Goal: Task Accomplishment & Management: Use online tool/utility

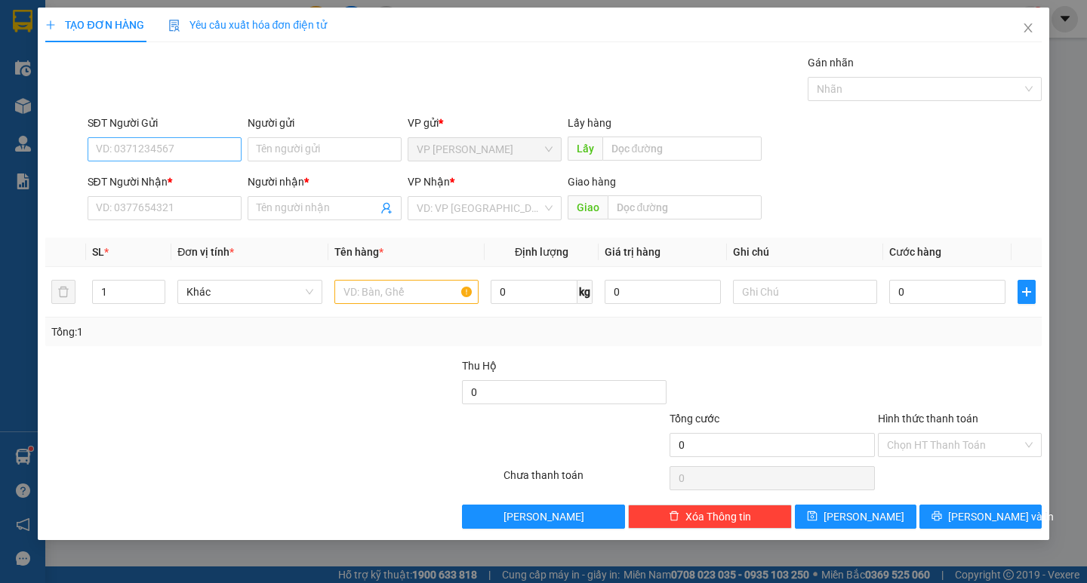
click at [177, 140] on input "SĐT Người Gửi" at bounding box center [165, 149] width 154 height 24
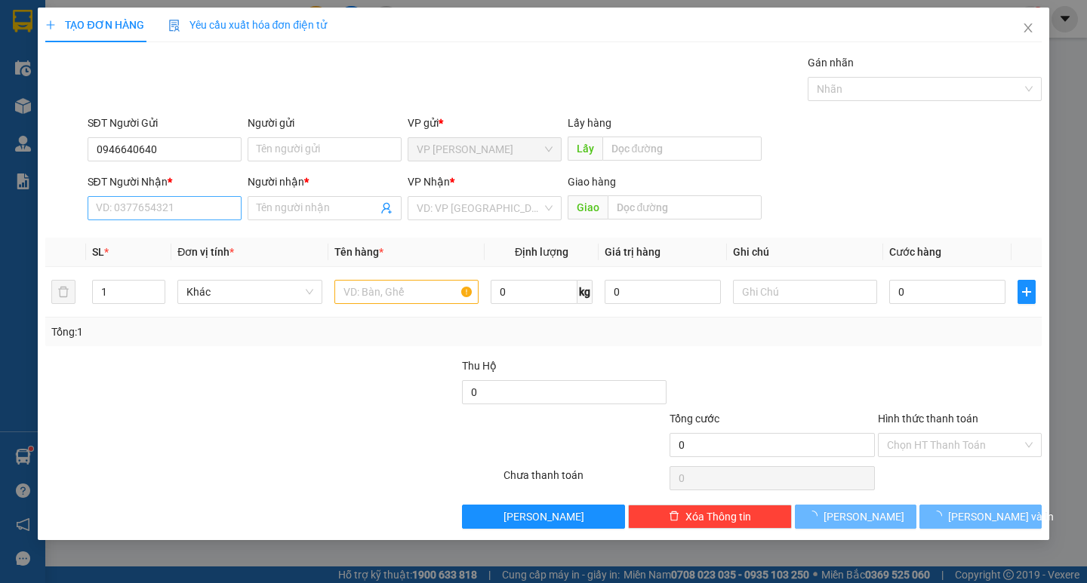
type input "0946640640"
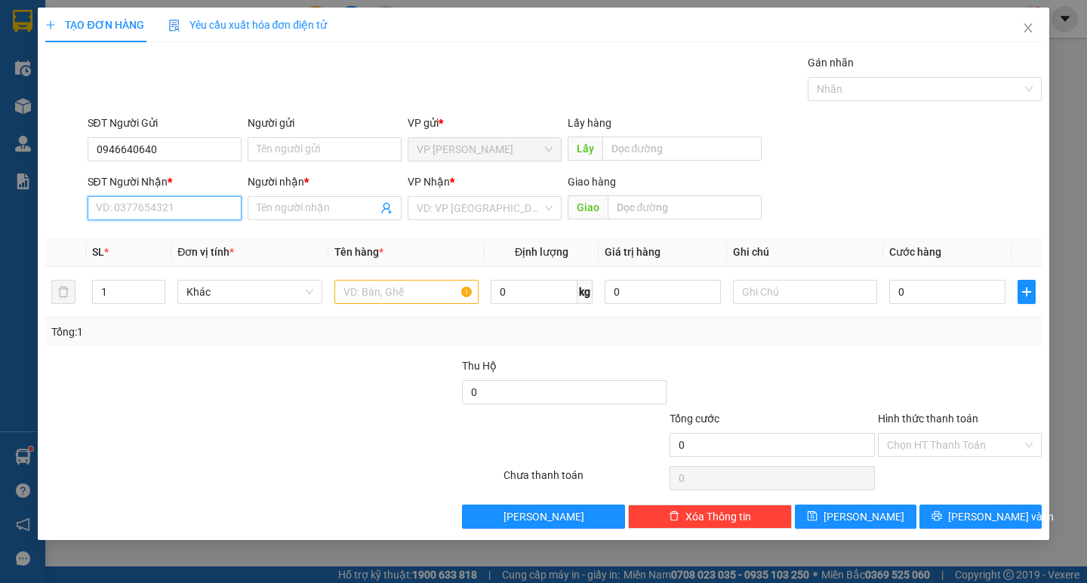
click at [160, 200] on input "SĐT Người Nhận *" at bounding box center [165, 208] width 154 height 24
type input "0778567898"
click at [165, 236] on div "0778567898 - NPP THUẬN PHÁT" at bounding box center [174, 238] width 155 height 17
type input "NPP THUẬN PHÁT"
type input "[PERSON_NAME]"
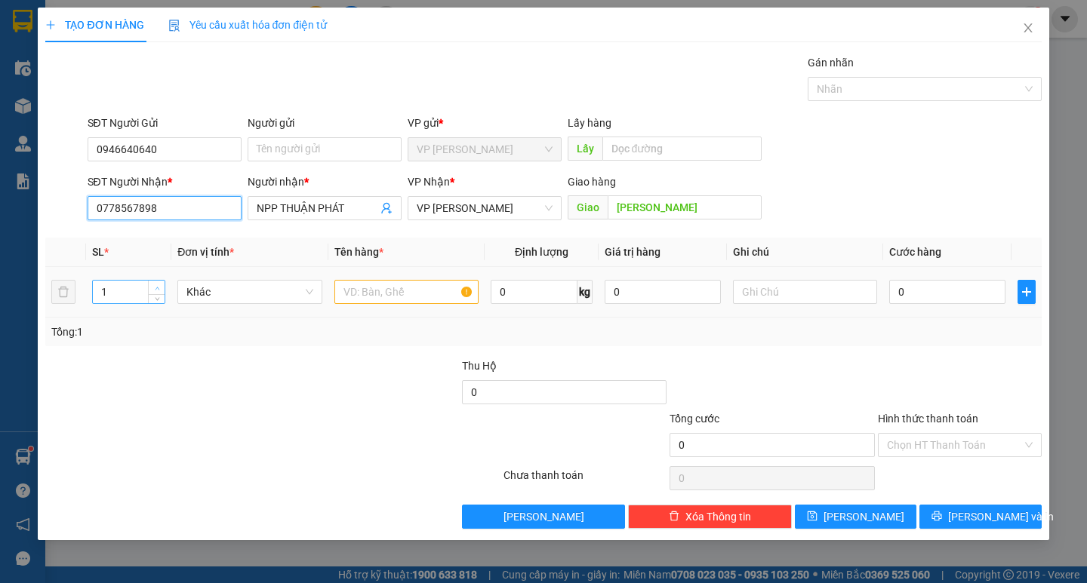
type input "0778567898"
click at [159, 287] on icon "up" at bounding box center [157, 288] width 5 height 5
type input "4"
click at [159, 287] on icon "up" at bounding box center [157, 288] width 5 height 5
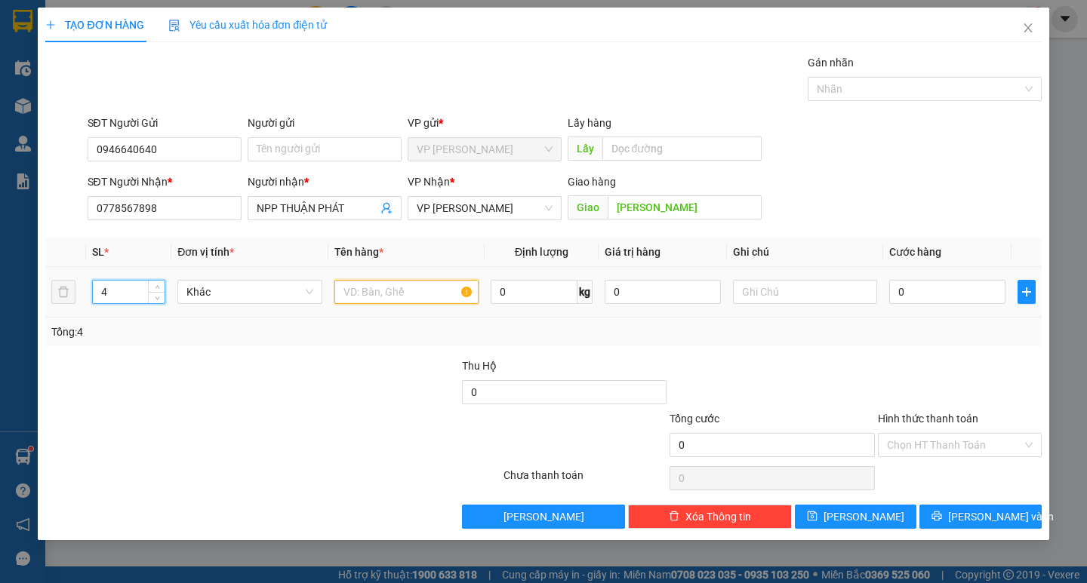
click at [417, 292] on input "text" at bounding box center [406, 292] width 144 height 24
type input "phụ kiện dt"
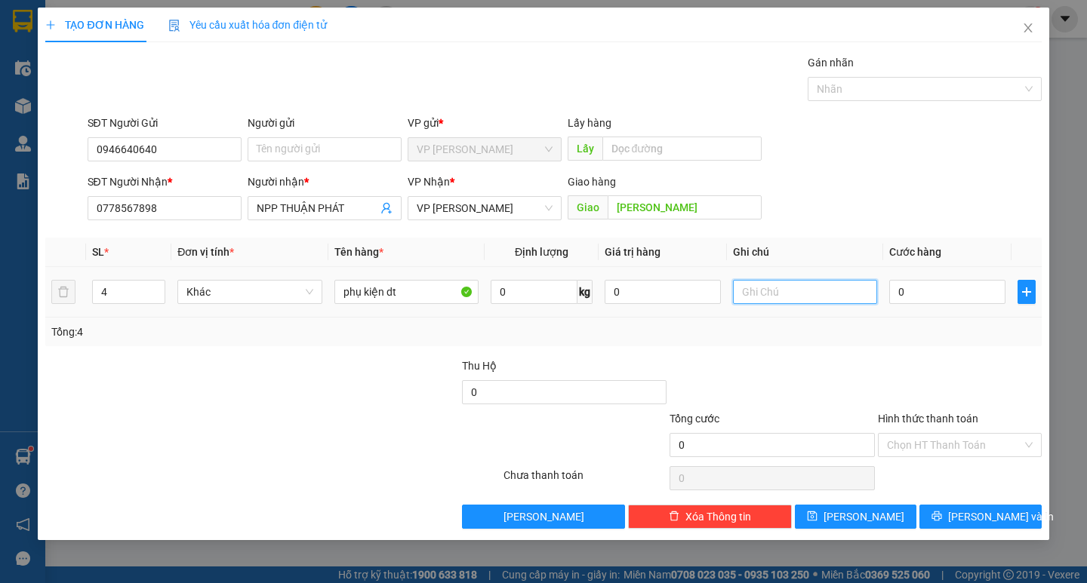
click at [760, 296] on input "text" at bounding box center [805, 292] width 144 height 24
type input "thung giấy"
click at [919, 297] on input "0" at bounding box center [947, 292] width 116 height 24
type input "2"
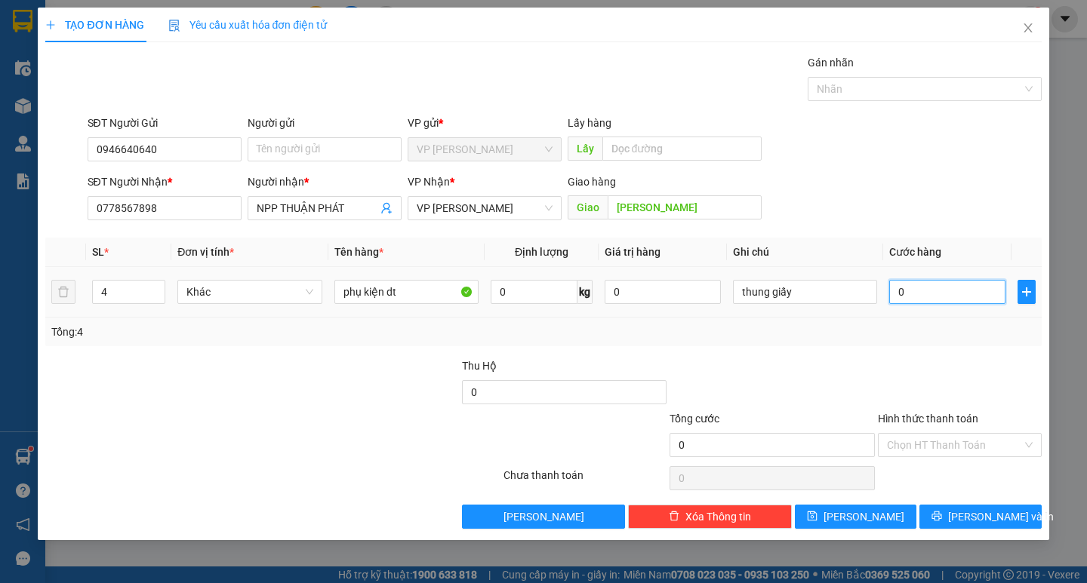
type input "2"
type input "25"
type input "250"
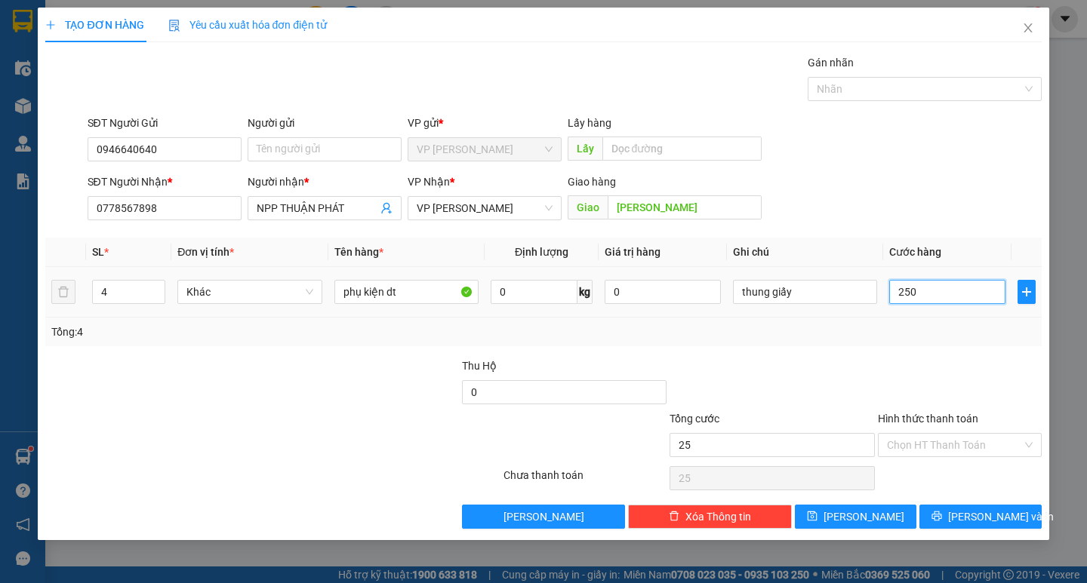
type input "250"
type input "2.500"
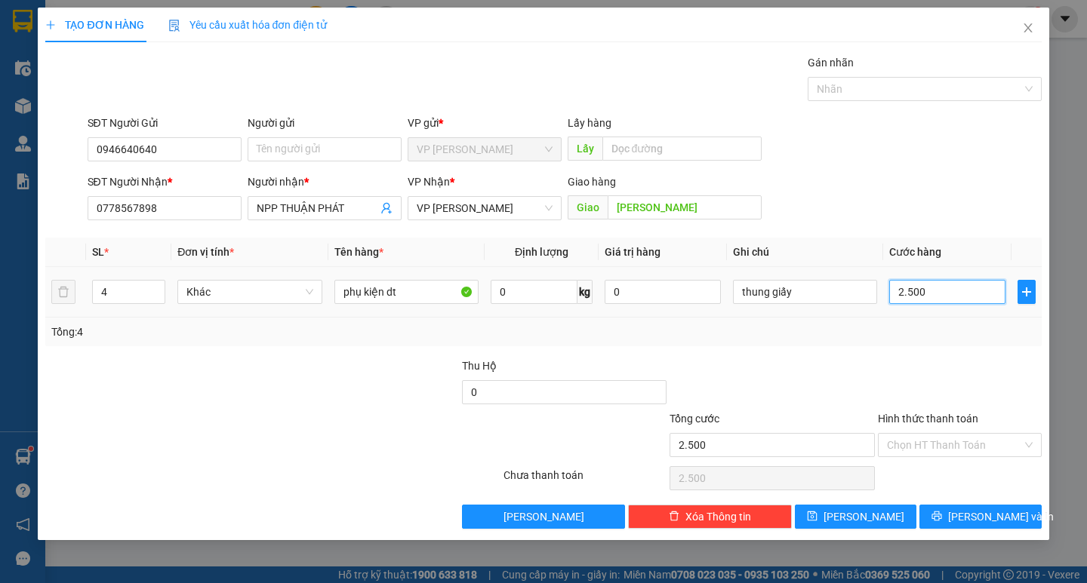
type input "25.000"
type input "250.000"
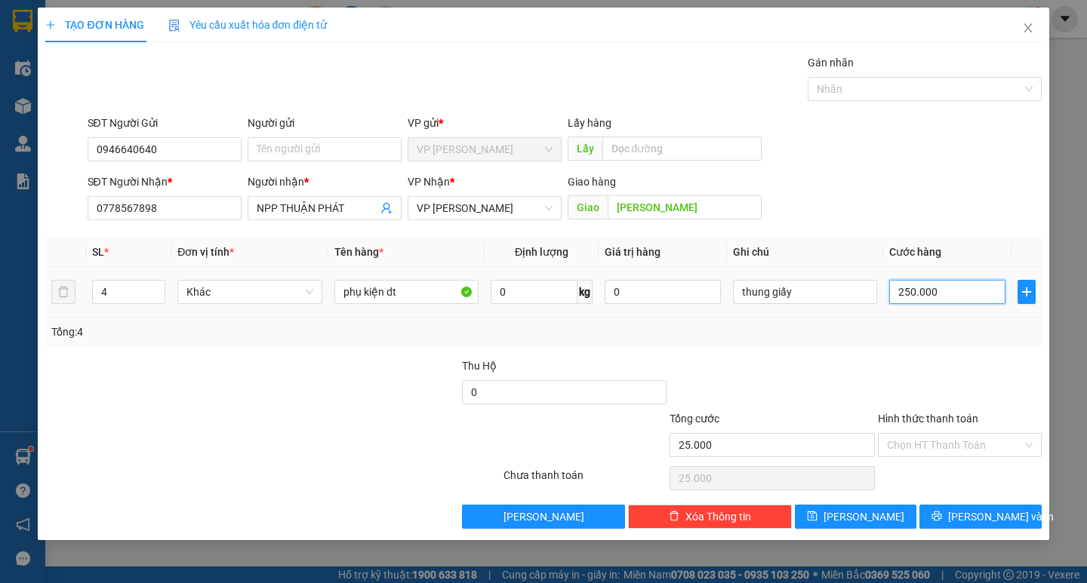
type input "250.000"
click at [940, 508] on button "[PERSON_NAME] và In" at bounding box center [980, 517] width 122 height 24
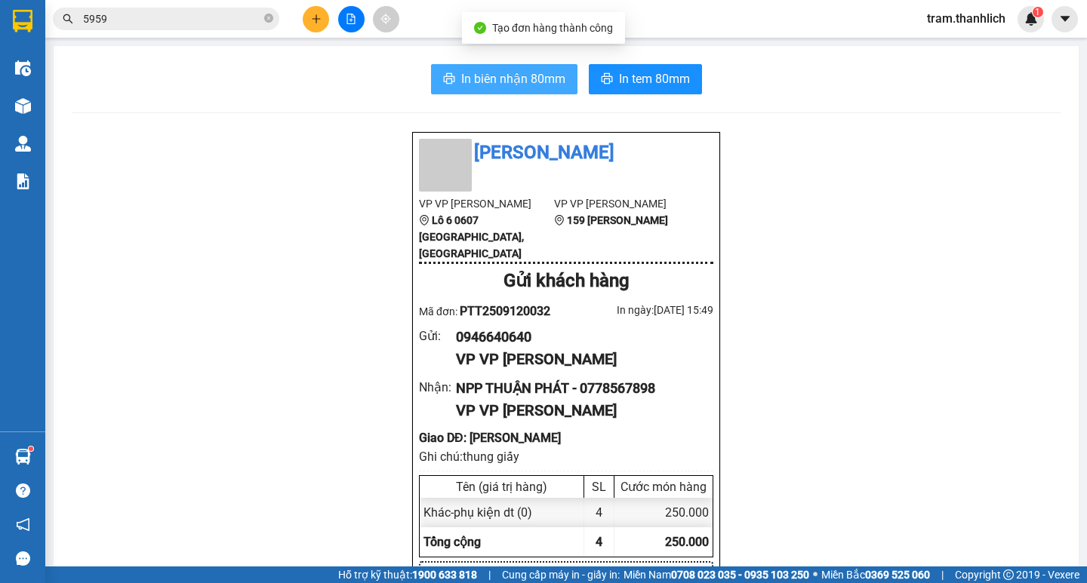
click at [516, 90] on button "In biên nhận 80mm" at bounding box center [504, 79] width 146 height 30
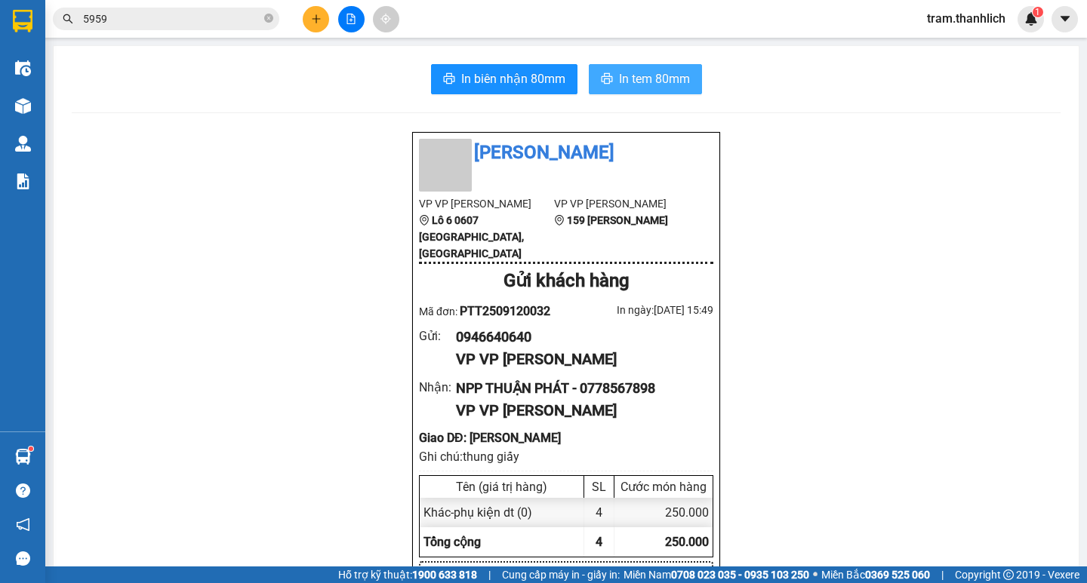
click at [639, 64] on button "In tem 80mm" at bounding box center [645, 79] width 113 height 30
click at [641, 68] on button "In tem 80mm" at bounding box center [645, 79] width 113 height 30
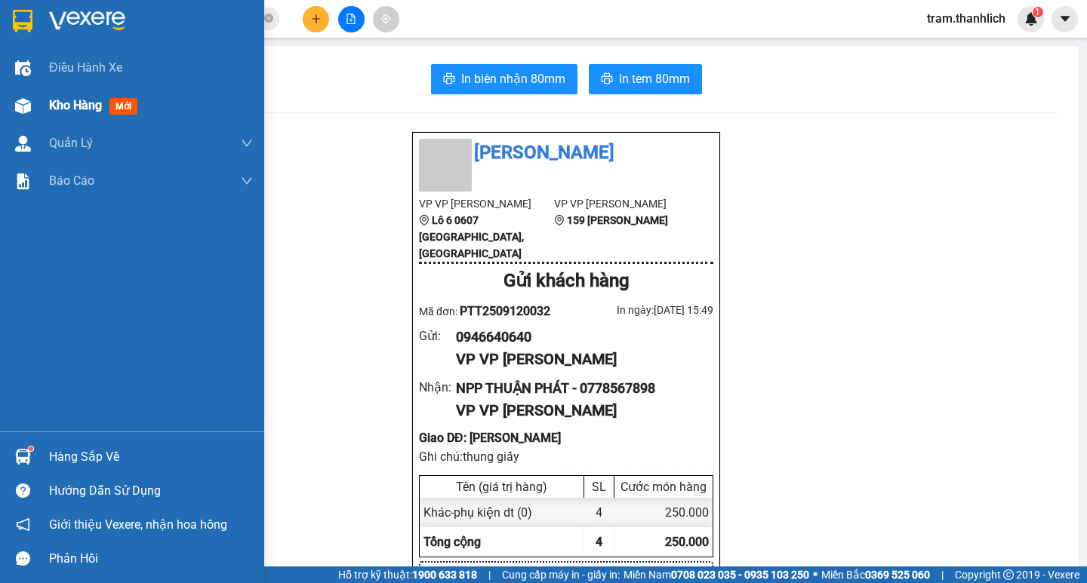
click at [45, 108] on div "Kho hàng mới" at bounding box center [132, 106] width 264 height 38
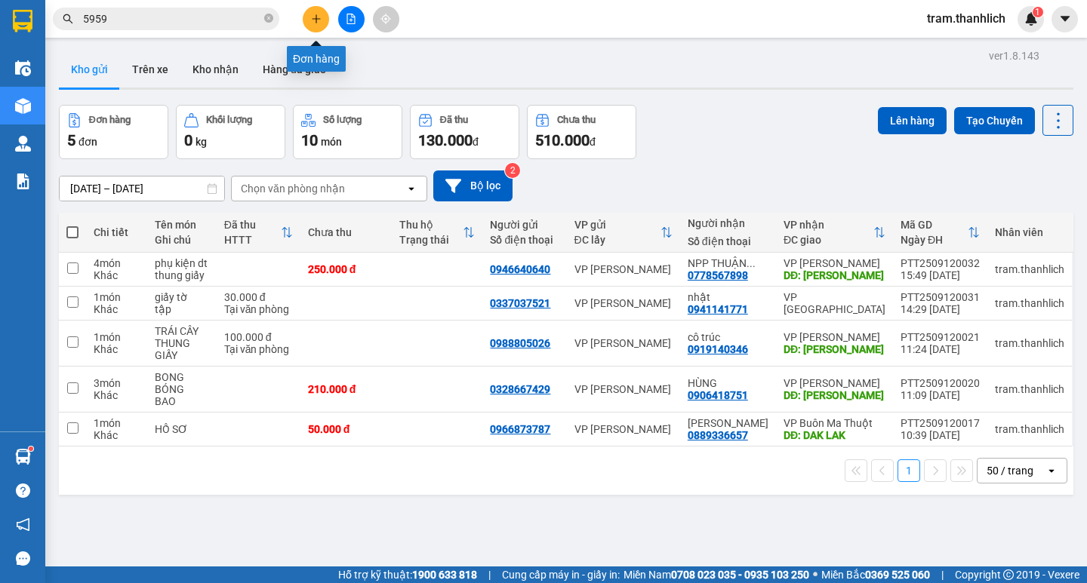
click at [307, 11] on button at bounding box center [316, 19] width 26 height 26
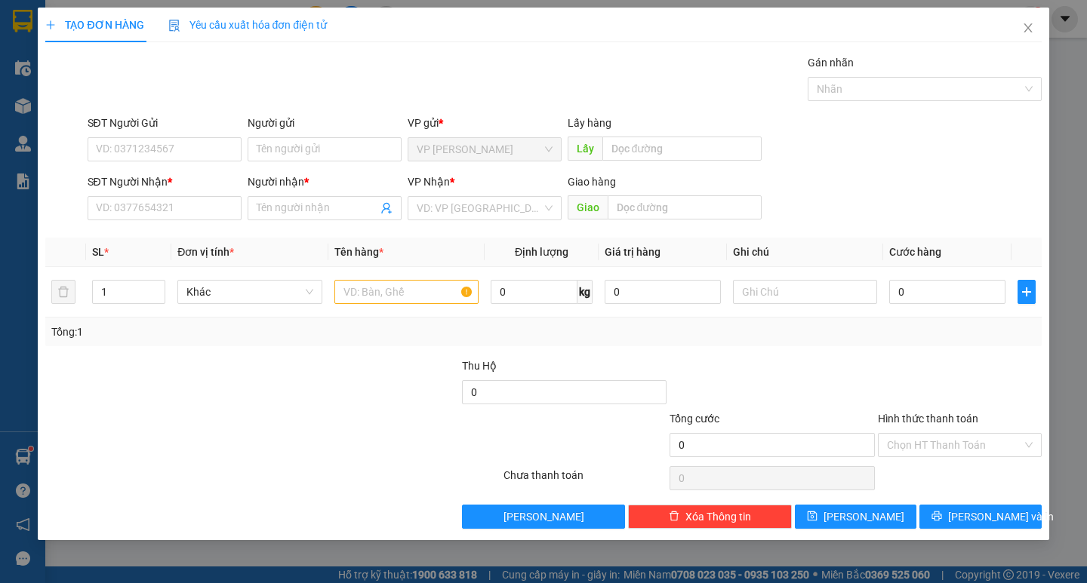
click at [183, 134] on div "SĐT Người Gửi" at bounding box center [165, 126] width 154 height 23
click at [174, 156] on input "SĐT Người Gửi" at bounding box center [165, 149] width 154 height 24
click at [373, 282] on input "text" at bounding box center [406, 292] width 144 height 24
click at [174, 145] on input "09" at bounding box center [165, 149] width 154 height 24
type input "0907121175"
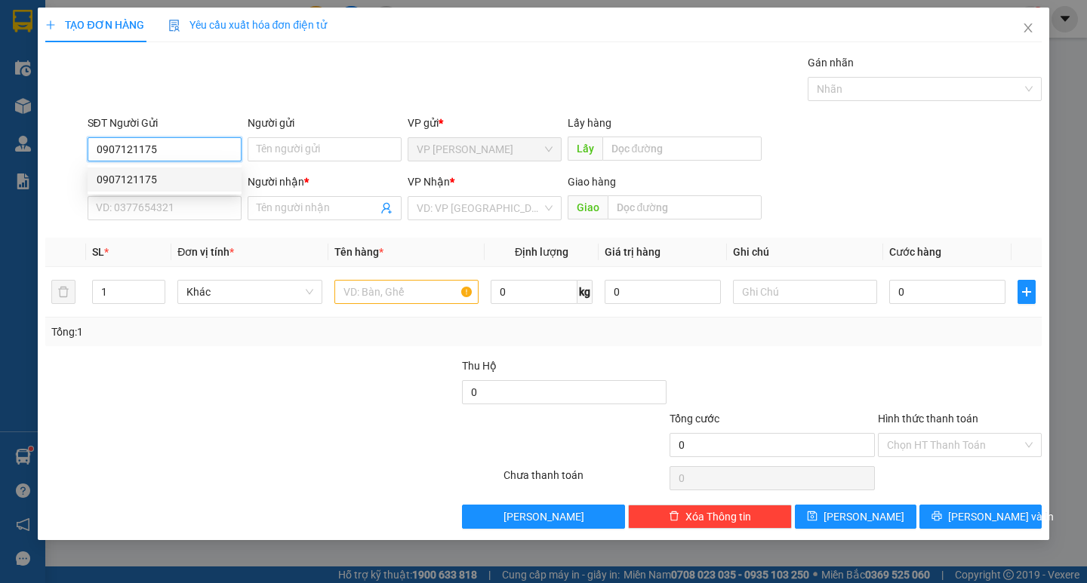
click at [165, 183] on div "0907121175" at bounding box center [165, 179] width 136 height 17
type input "0398806453"
type input "chị [PERSON_NAME]"
type input "[PERSON_NAME]"
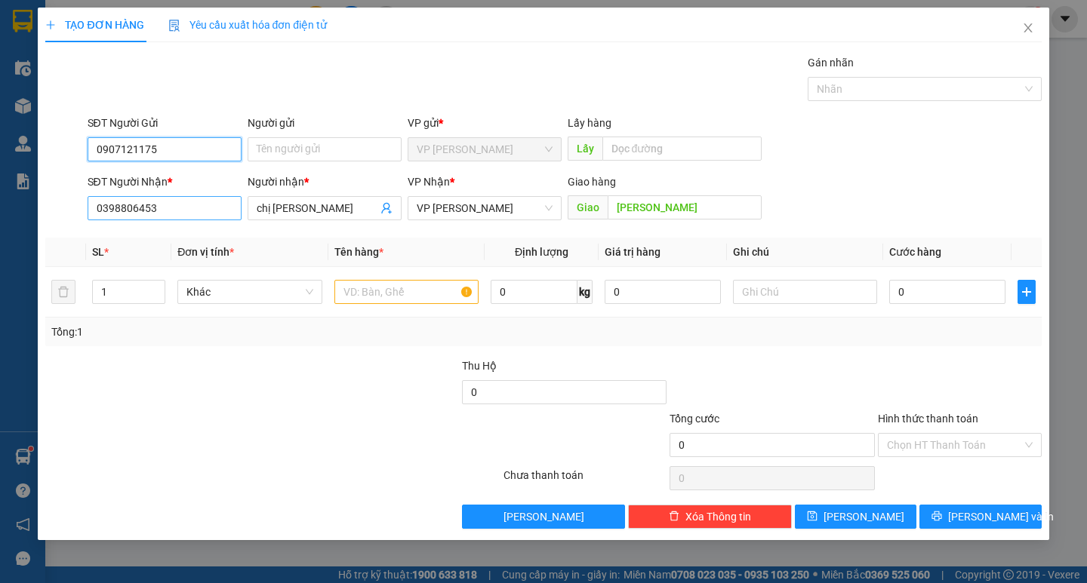
type input "0907121175"
click at [192, 207] on input "0398806453" at bounding box center [165, 208] width 154 height 24
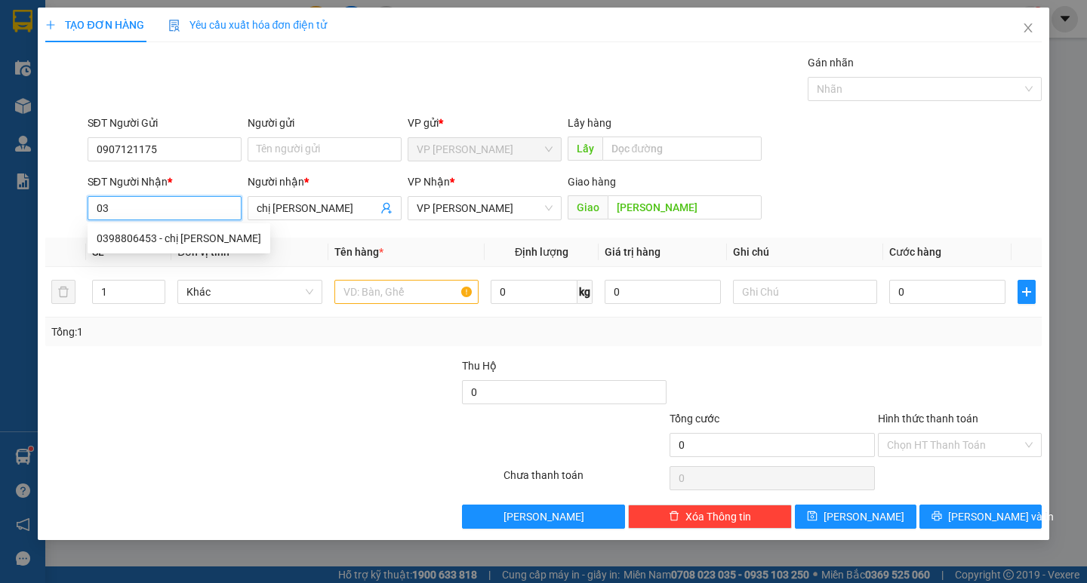
type input "0"
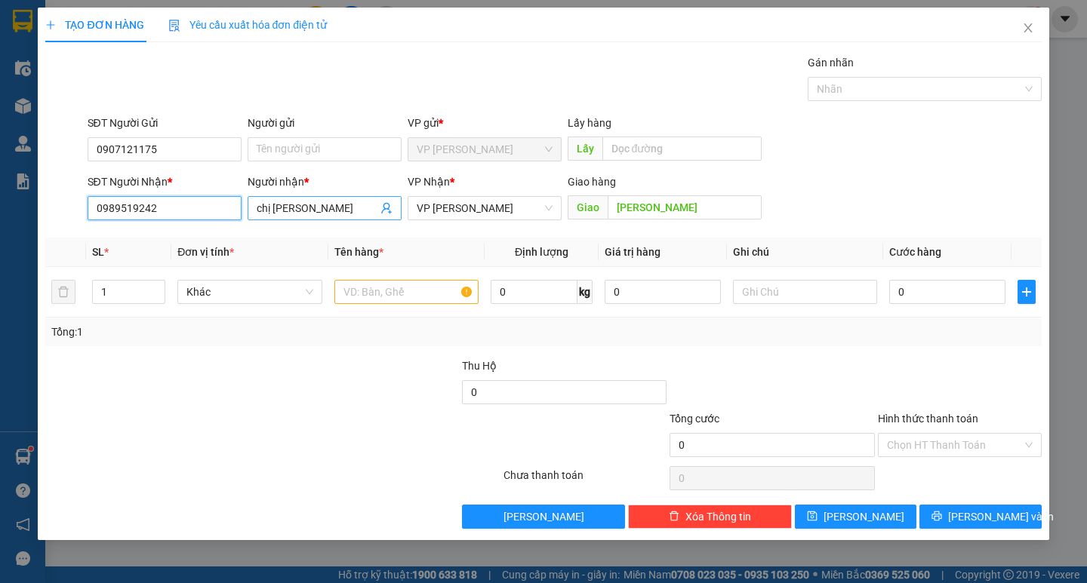
type input "0989519242"
click at [326, 216] on input "chị [PERSON_NAME]" at bounding box center [317, 208] width 121 height 17
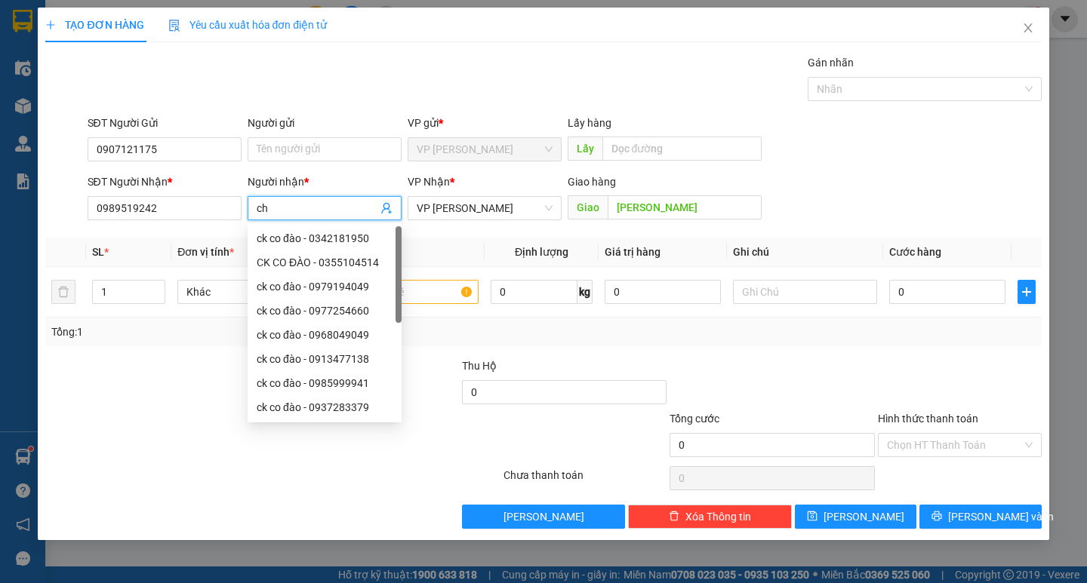
type input "c"
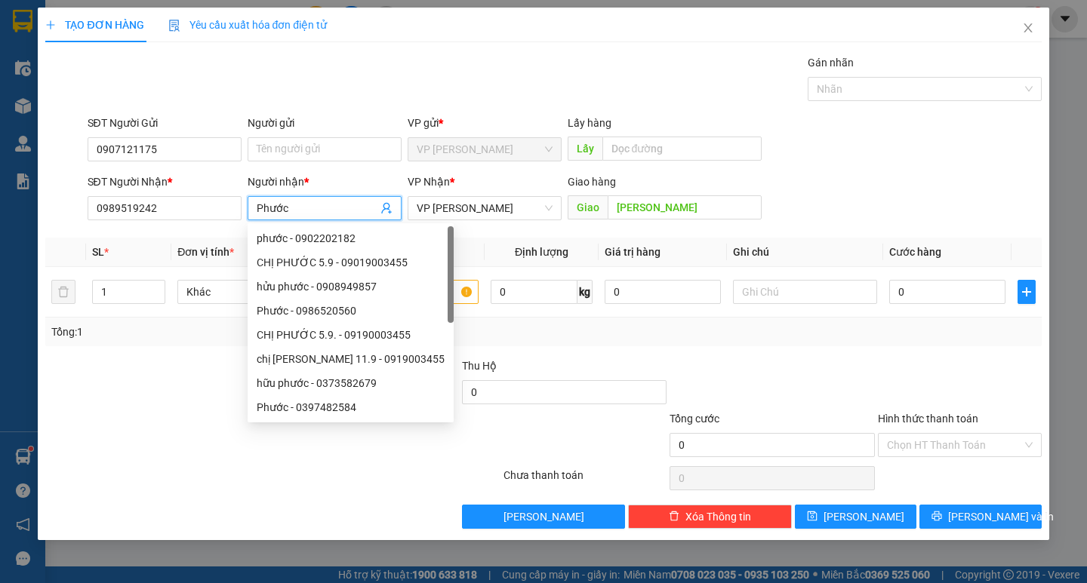
type input "Phước"
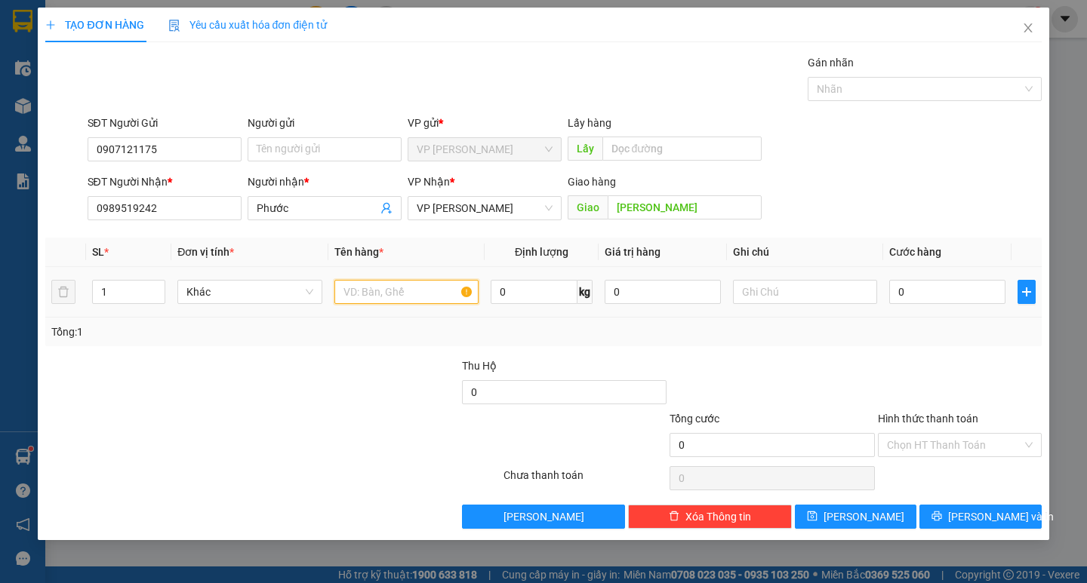
click at [402, 287] on input "text" at bounding box center [406, 292] width 144 height 24
type input "sầu riêng"
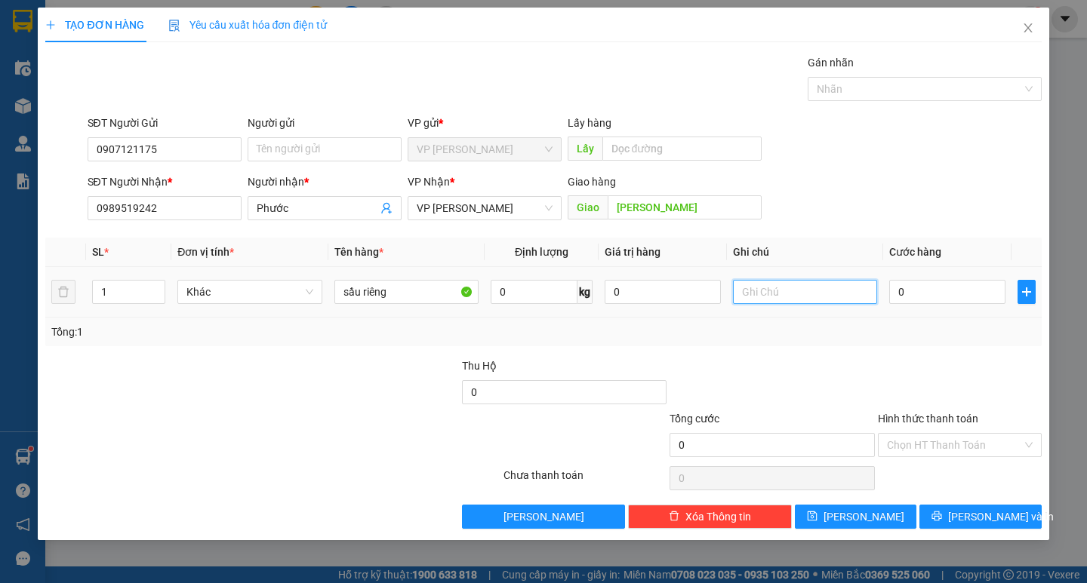
click at [749, 284] on input "text" at bounding box center [805, 292] width 144 height 24
type input "thùng giấy"
click at [968, 292] on input "0" at bounding box center [947, 292] width 116 height 24
type input "7"
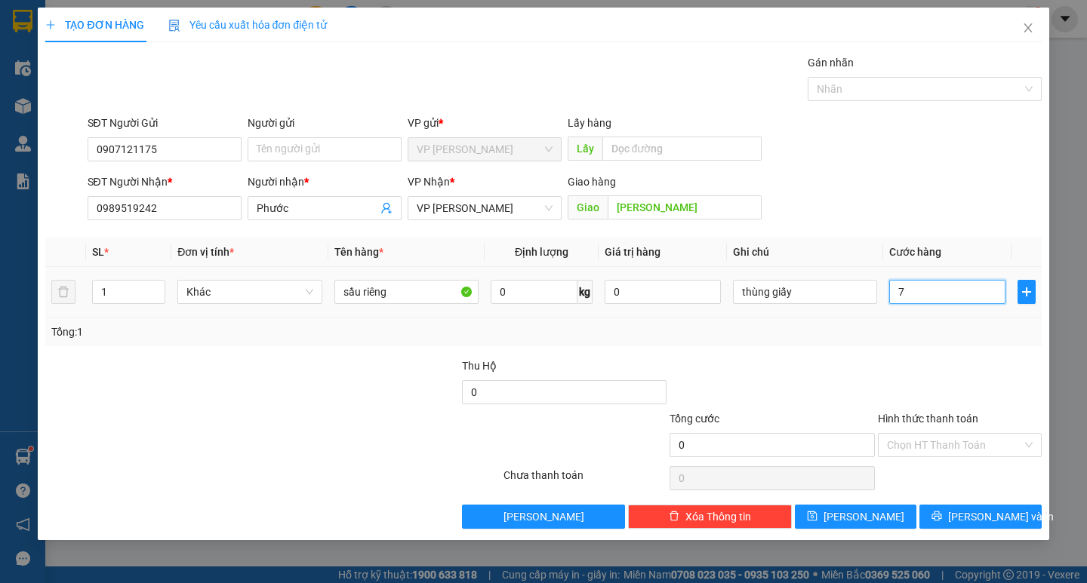
type input "7"
type input "70"
type input "700"
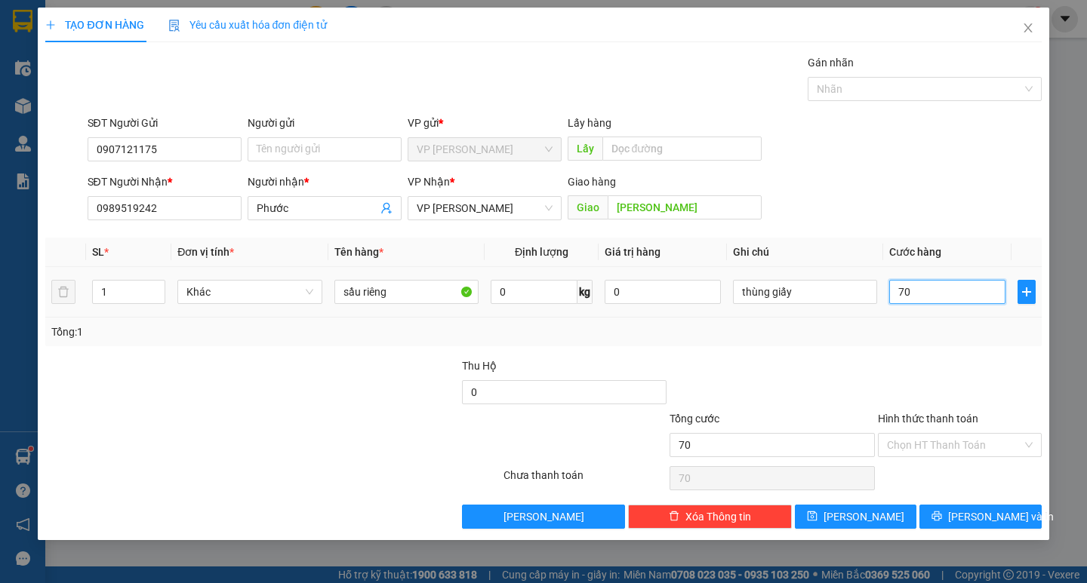
type input "700"
type input "7.000"
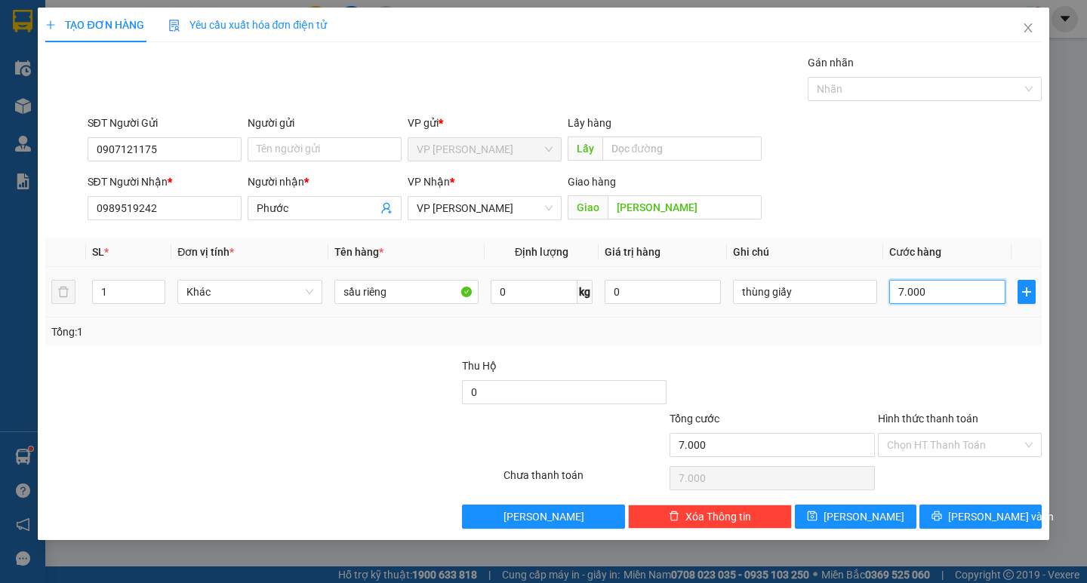
type input "70.000"
click at [830, 297] on input "thùng giấy" at bounding box center [805, 292] width 144 height 24
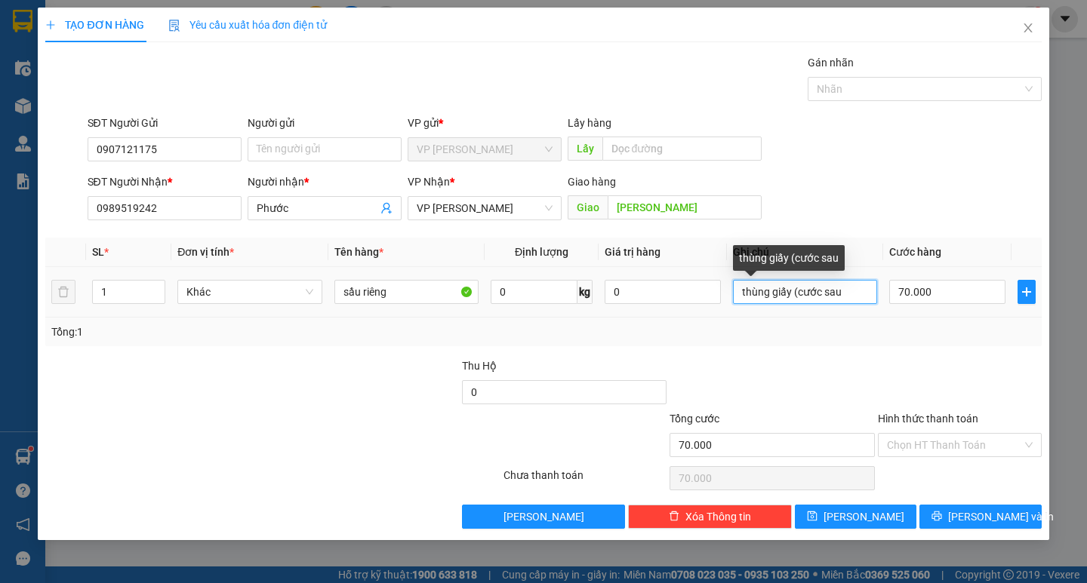
type input "thùng giấy (cước sau)"
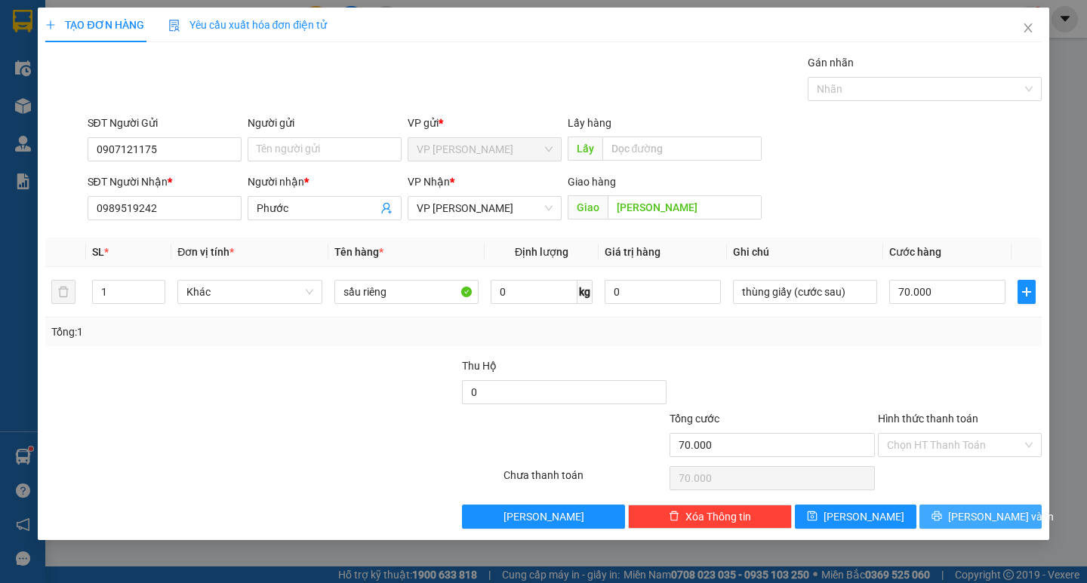
click at [942, 519] on icon "printer" at bounding box center [936, 516] width 11 height 11
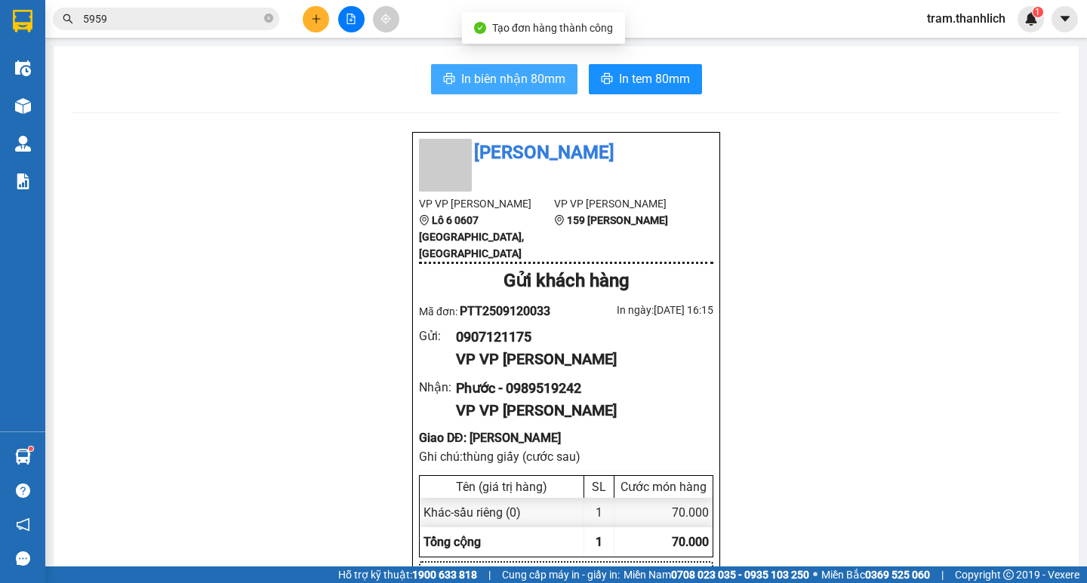
click at [517, 75] on span "In biên nhận 80mm" at bounding box center [513, 78] width 104 height 19
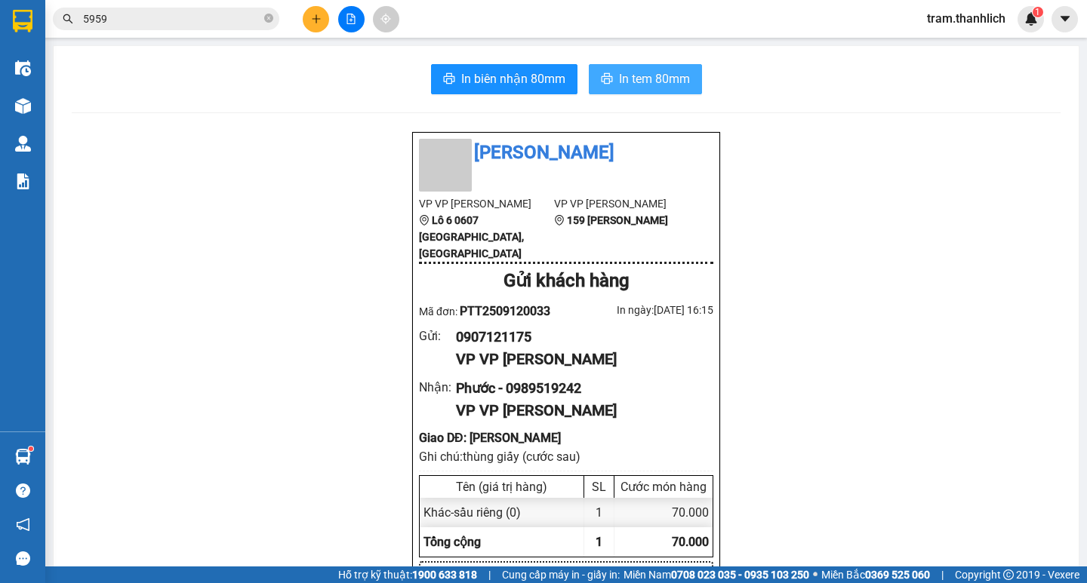
click at [648, 86] on span "In tem 80mm" at bounding box center [654, 78] width 71 height 19
click at [305, 16] on button at bounding box center [316, 19] width 26 height 26
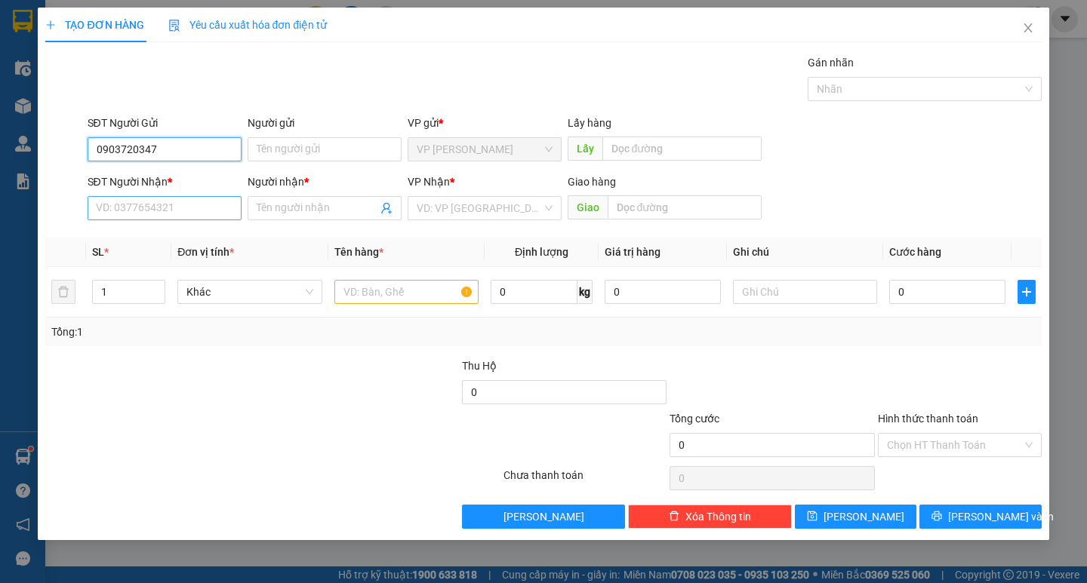
type input "0903720347"
click at [183, 214] on input "SĐT Người Nhận *" at bounding box center [165, 208] width 154 height 24
type input "0355705836"
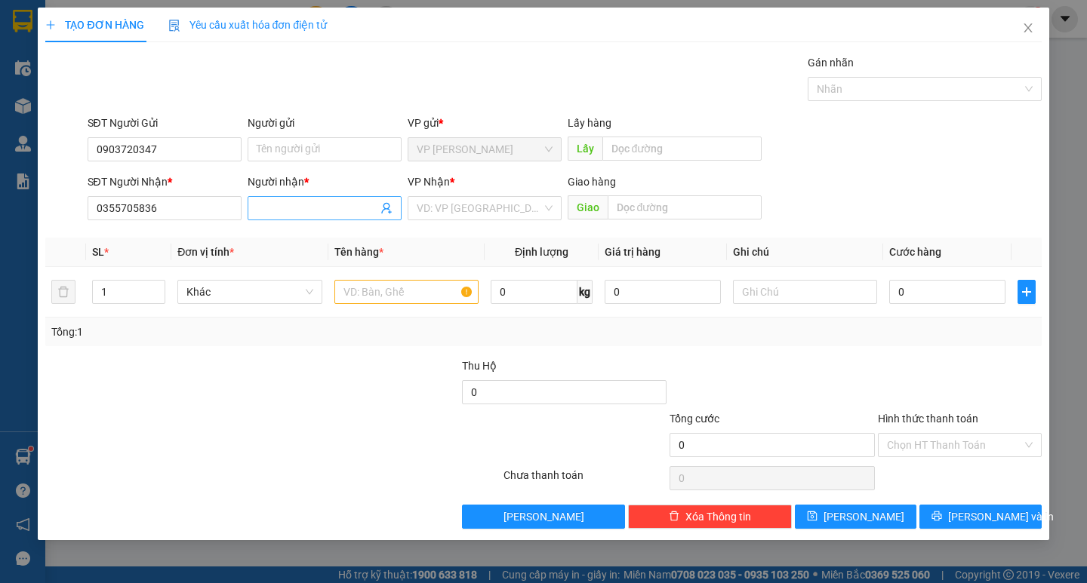
click at [266, 199] on span at bounding box center [325, 208] width 154 height 24
type input "[PERSON_NAME]"
click at [466, 208] on input "search" at bounding box center [479, 208] width 125 height 23
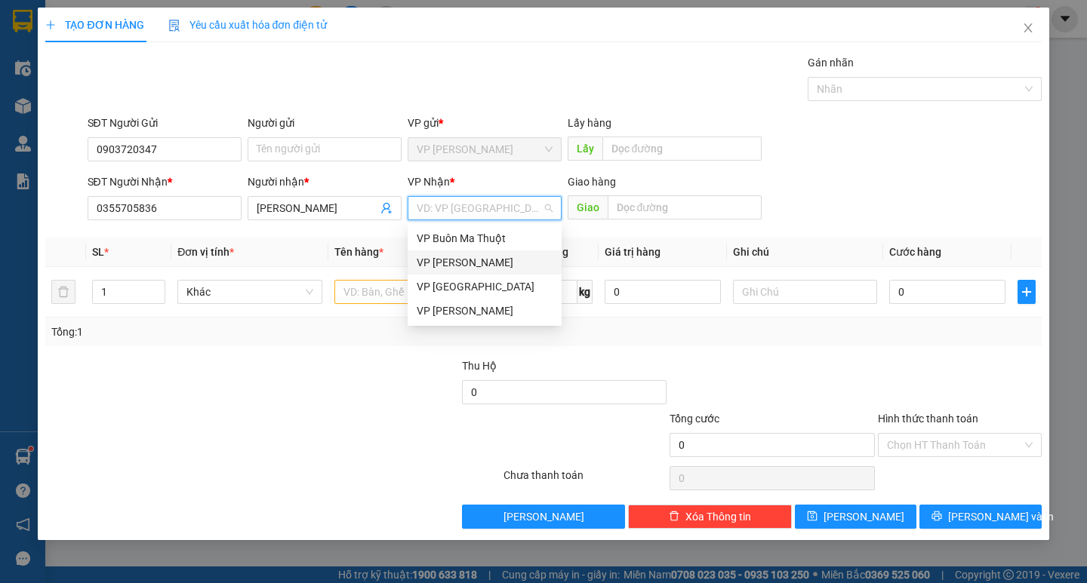
click at [454, 254] on div "VP [PERSON_NAME]" at bounding box center [485, 263] width 154 height 24
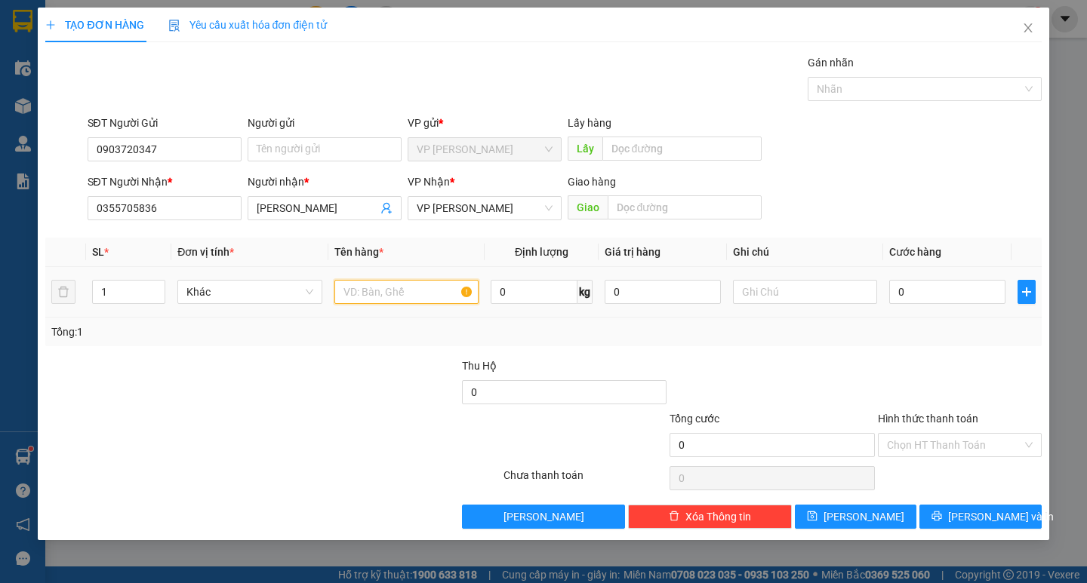
click at [396, 300] on input "text" at bounding box center [406, 292] width 144 height 24
type input "d"
type input "đồ ăn"
click at [773, 295] on input "text" at bounding box center [805, 292] width 144 height 24
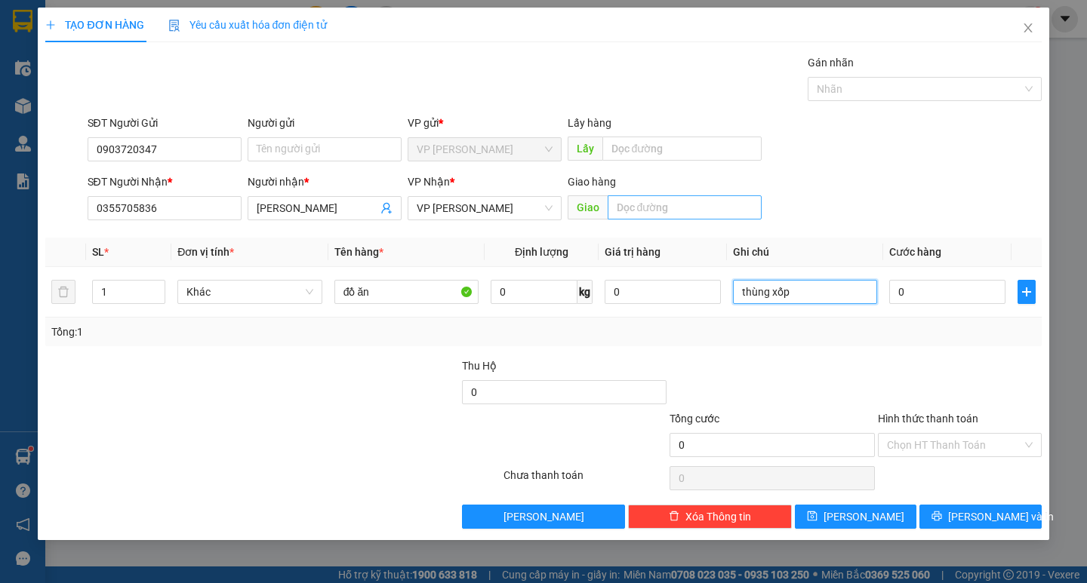
type input "thùng xốp"
click at [632, 203] on input "text" at bounding box center [685, 207] width 154 height 24
type input "[PERSON_NAME]"
click at [949, 291] on input "0" at bounding box center [947, 292] width 116 height 24
type input "7"
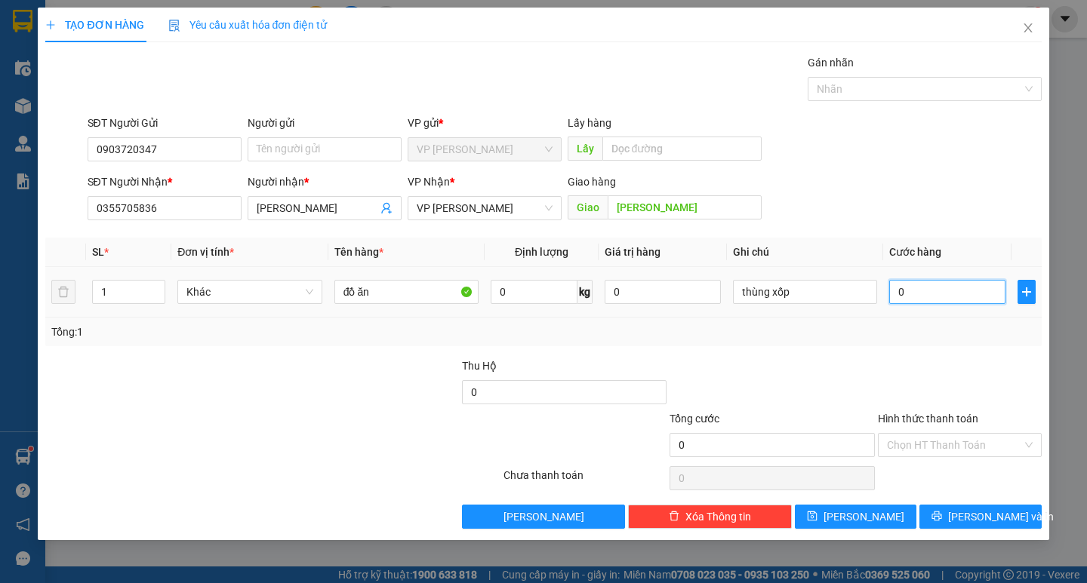
type input "7"
type input "70"
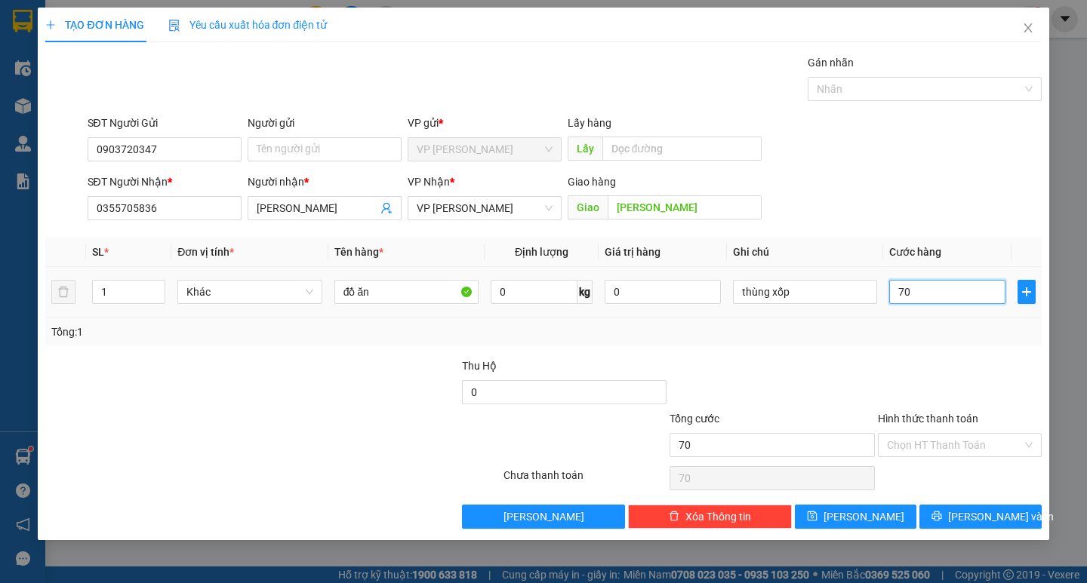
type input "700"
type input "7.000"
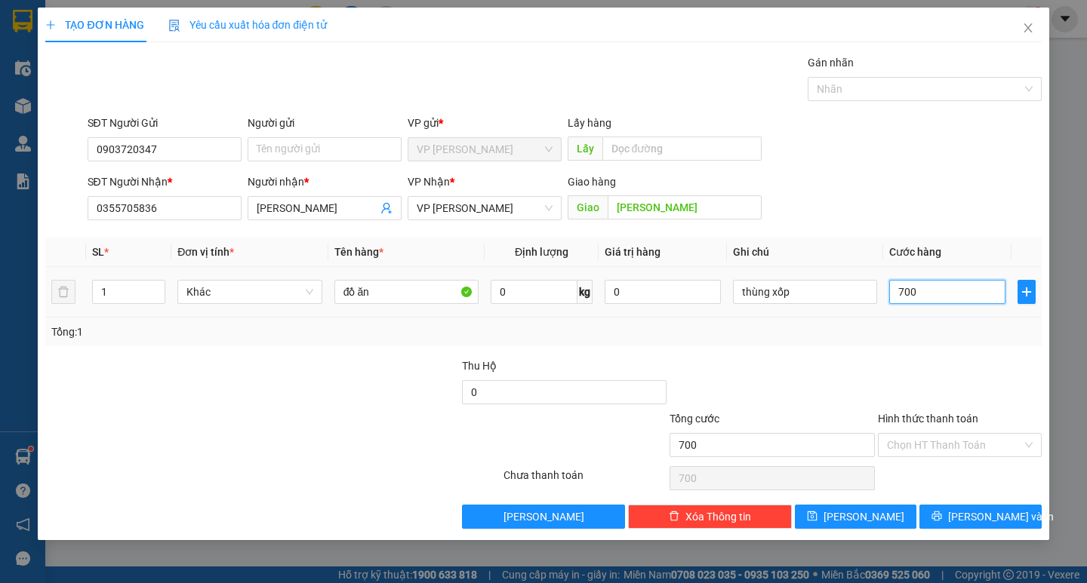
type input "7.000"
type input "70.000"
drag, startPoint x: 931, startPoint y: 429, endPoint x: 929, endPoint y: 448, distance: 19.7
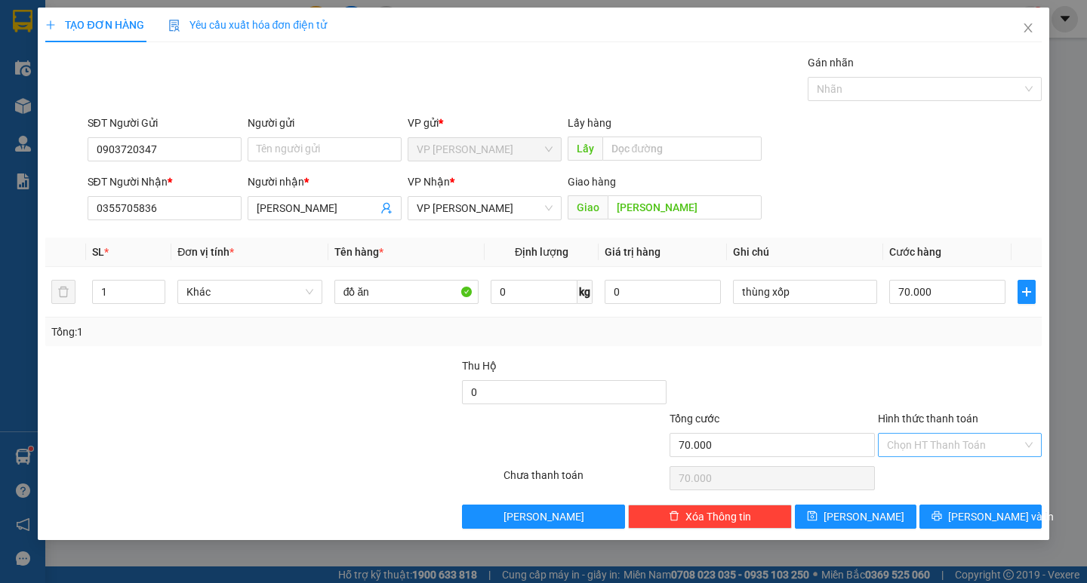
click at [931, 432] on div "Hình thức thanh toán" at bounding box center [960, 422] width 164 height 23
click at [929, 449] on input "Hình thức thanh toán" at bounding box center [954, 445] width 135 height 23
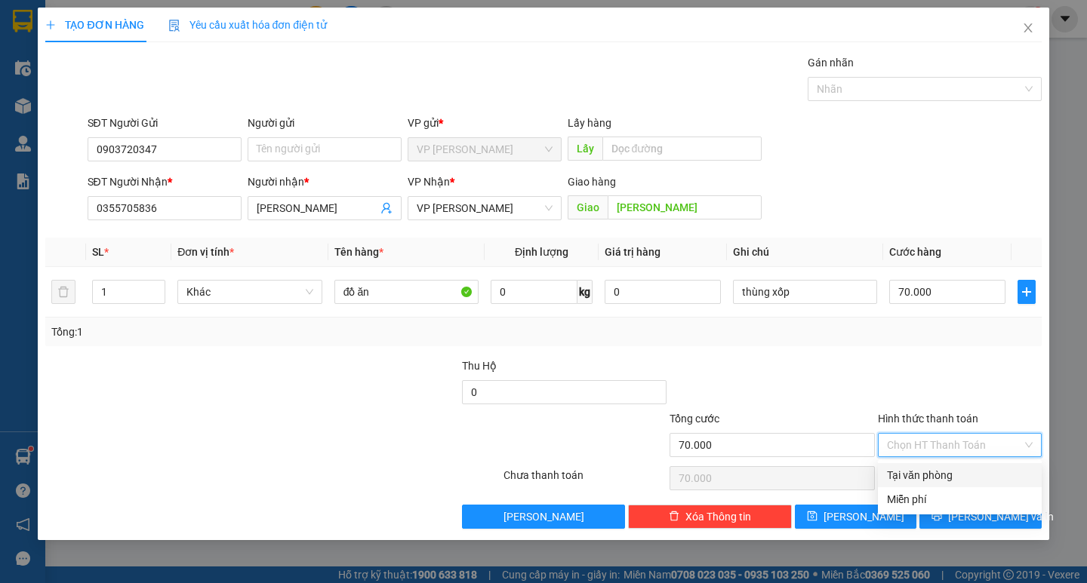
click at [928, 468] on div "Tại văn phòng" at bounding box center [960, 475] width 146 height 17
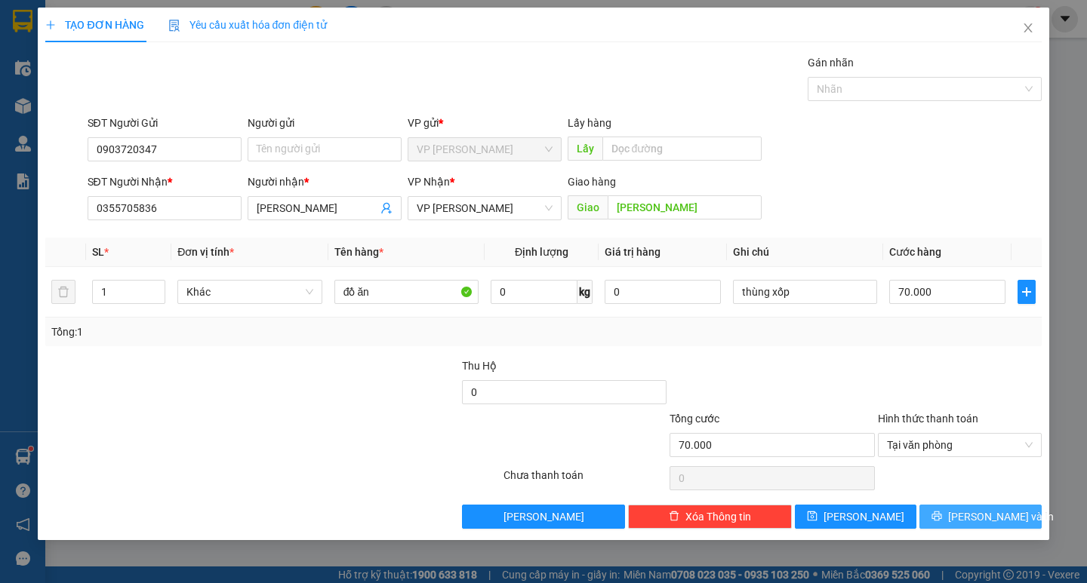
click at [942, 521] on icon "printer" at bounding box center [937, 517] width 10 height 10
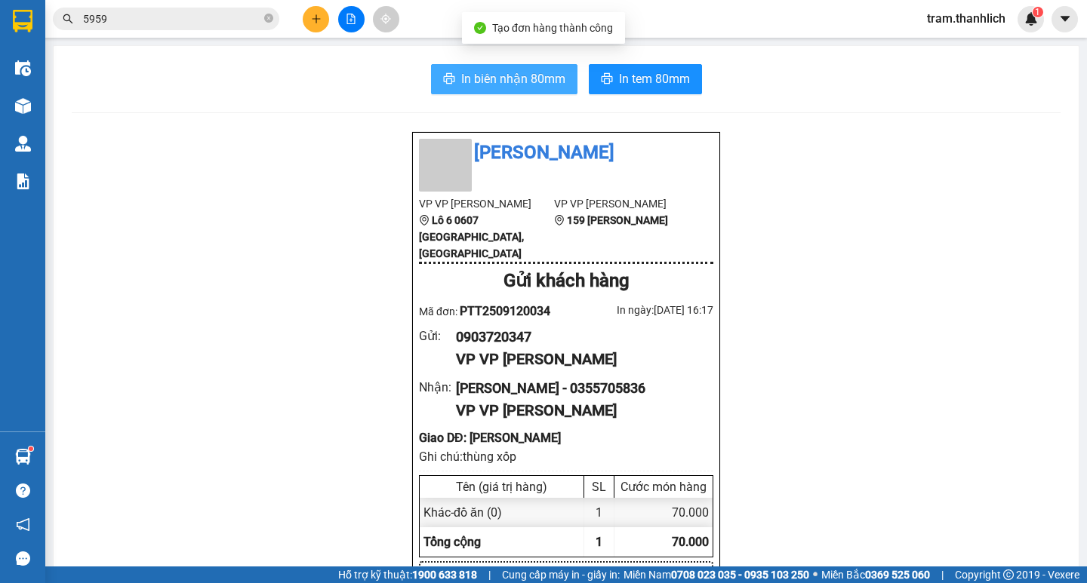
click at [504, 87] on span "In biên nhận 80mm" at bounding box center [513, 78] width 104 height 19
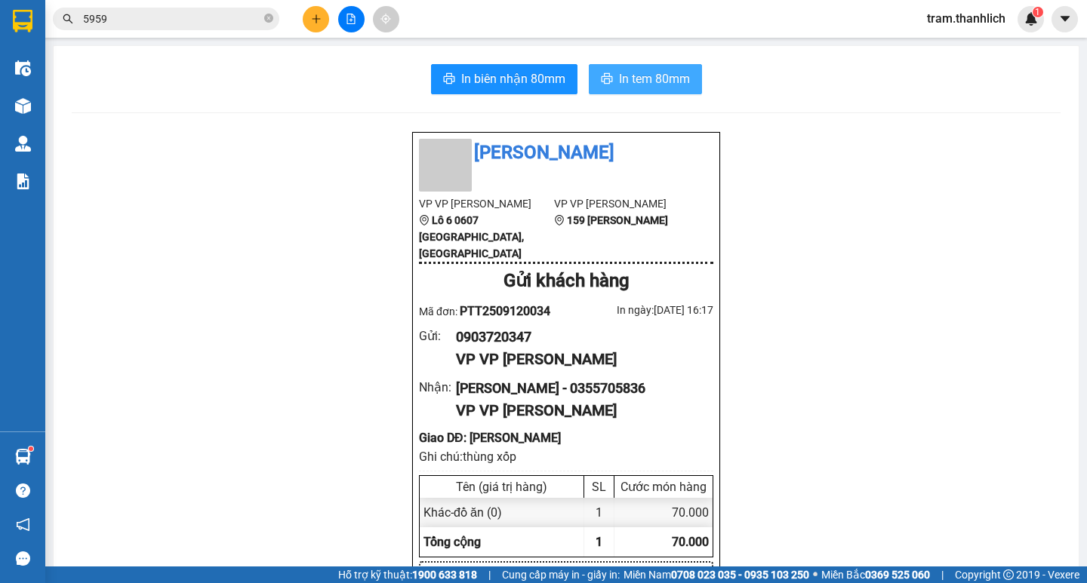
drag, startPoint x: 696, startPoint y: 65, endPoint x: 681, endPoint y: 73, distance: 17.2
click at [694, 67] on div "In biên nhận 80mm In tem 80mm" at bounding box center [566, 79] width 989 height 30
click at [678, 74] on span "In tem 80mm" at bounding box center [654, 78] width 71 height 19
click at [329, 21] on div at bounding box center [350, 19] width 113 height 26
click at [316, 23] on icon "plus" at bounding box center [315, 18] width 1 height 8
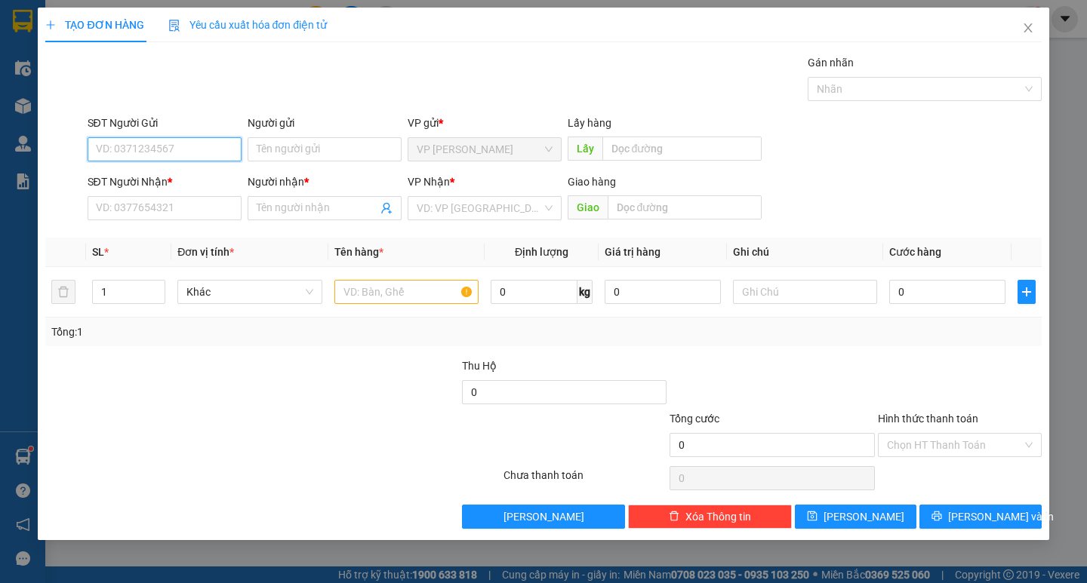
click at [151, 138] on input "SĐT Người Gửi" at bounding box center [165, 149] width 154 height 24
type input "0971463007"
click at [146, 173] on div "0971463007" at bounding box center [165, 179] width 136 height 17
type input "0832507224"
type input "TÂM"
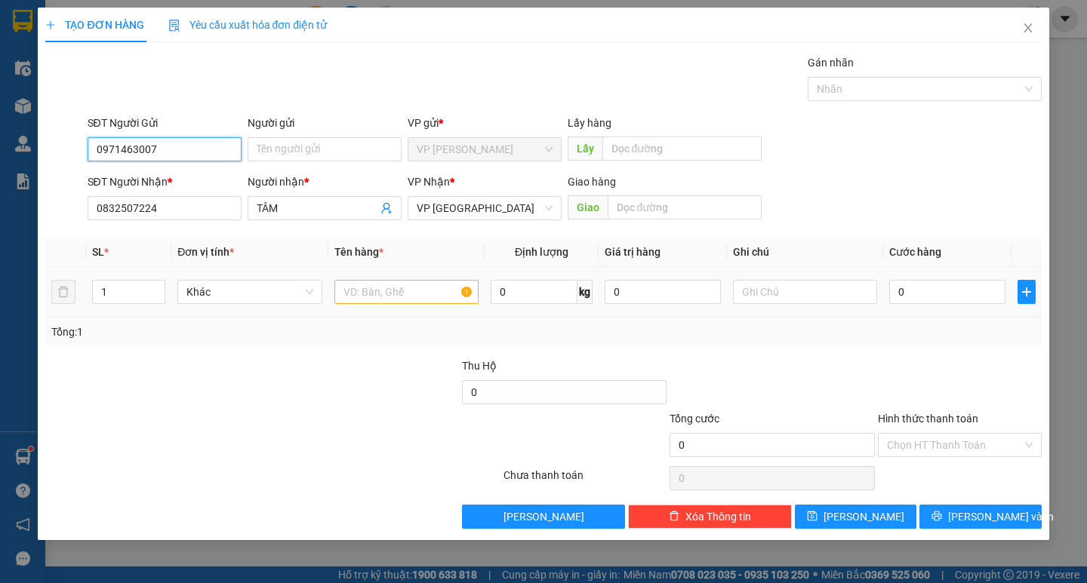
type input "0971463007"
click at [401, 296] on input "text" at bounding box center [406, 292] width 144 height 24
type input "thuốc"
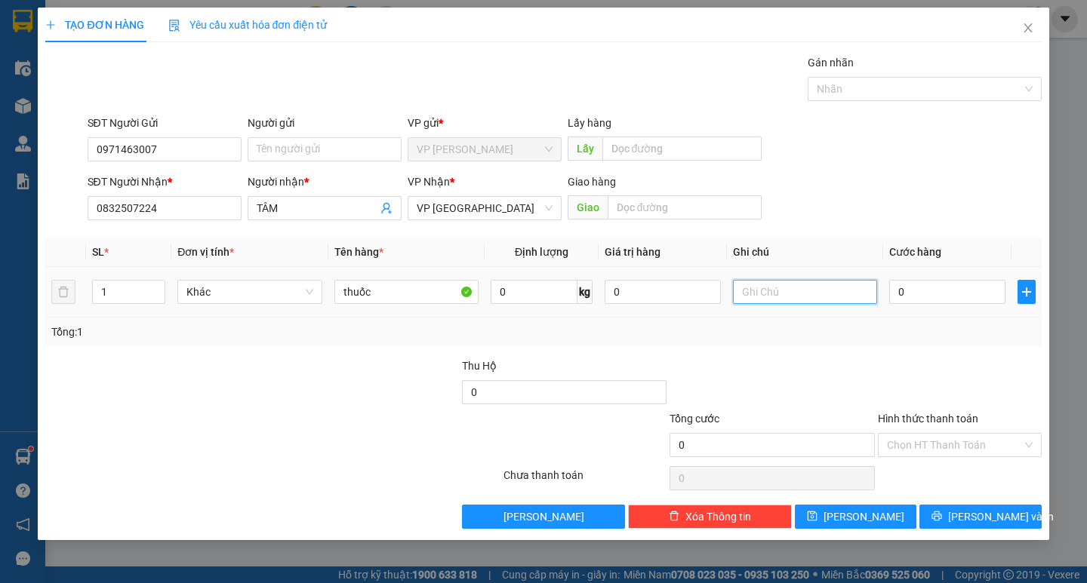
click at [820, 284] on input "text" at bounding box center [805, 292] width 144 height 24
type input "thùng giấy"
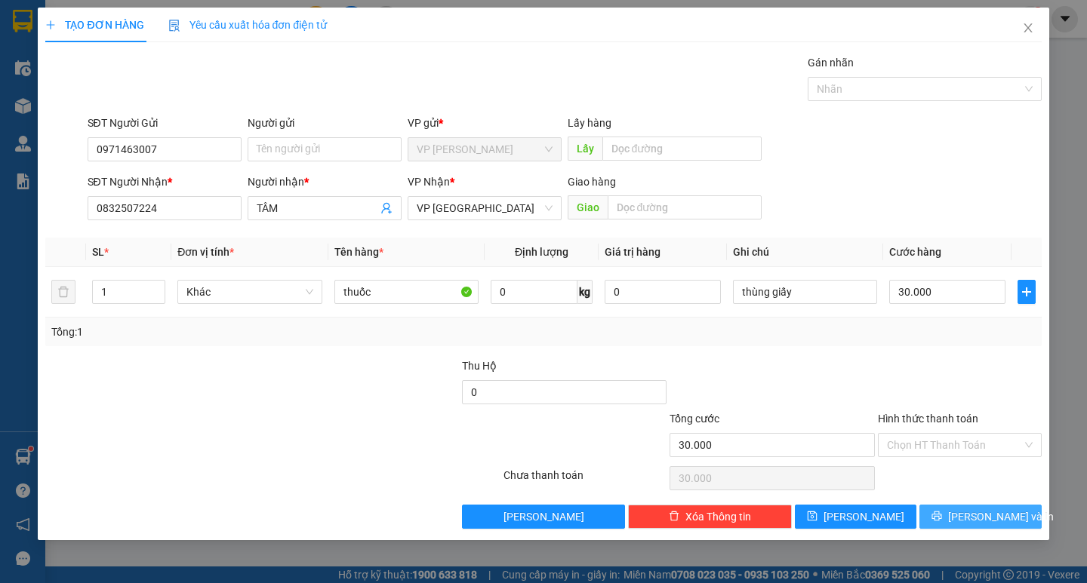
click at [970, 509] on span "[PERSON_NAME] và In" at bounding box center [1001, 517] width 106 height 17
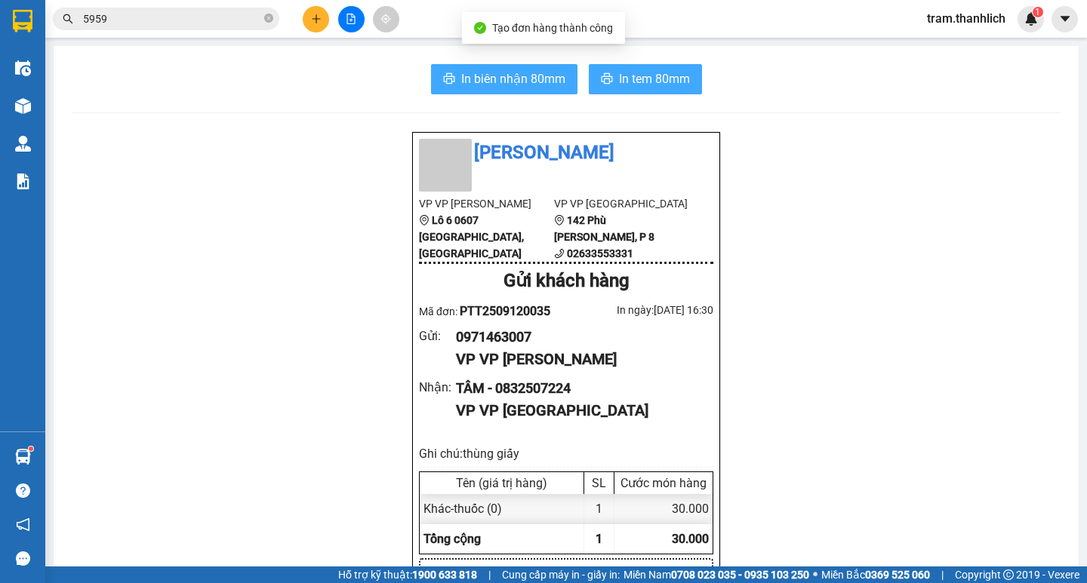
click at [492, 76] on span "In biên nhận 80mm" at bounding box center [513, 78] width 104 height 19
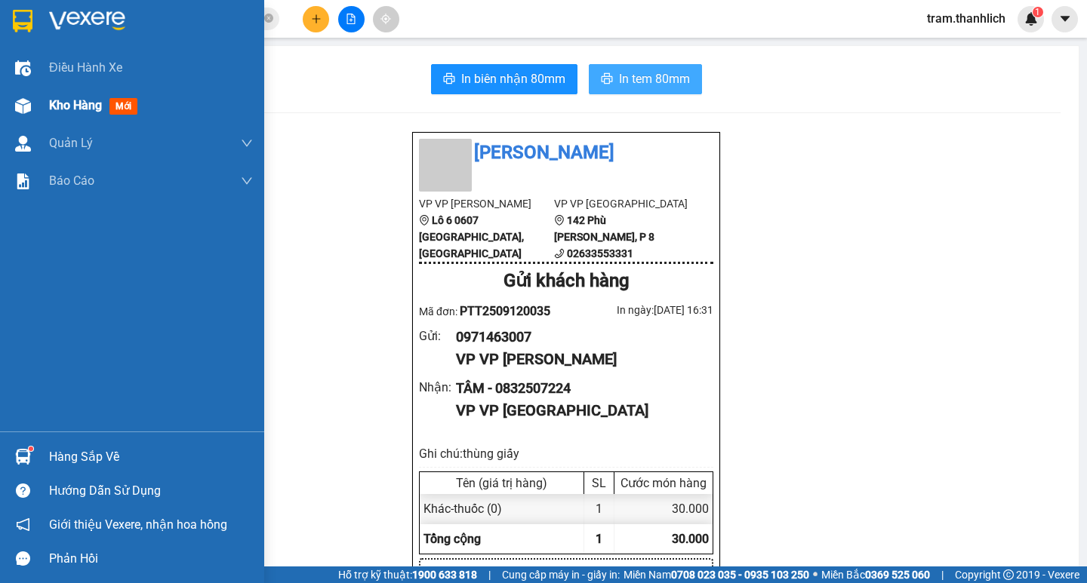
click at [19, 103] on img at bounding box center [23, 106] width 16 height 16
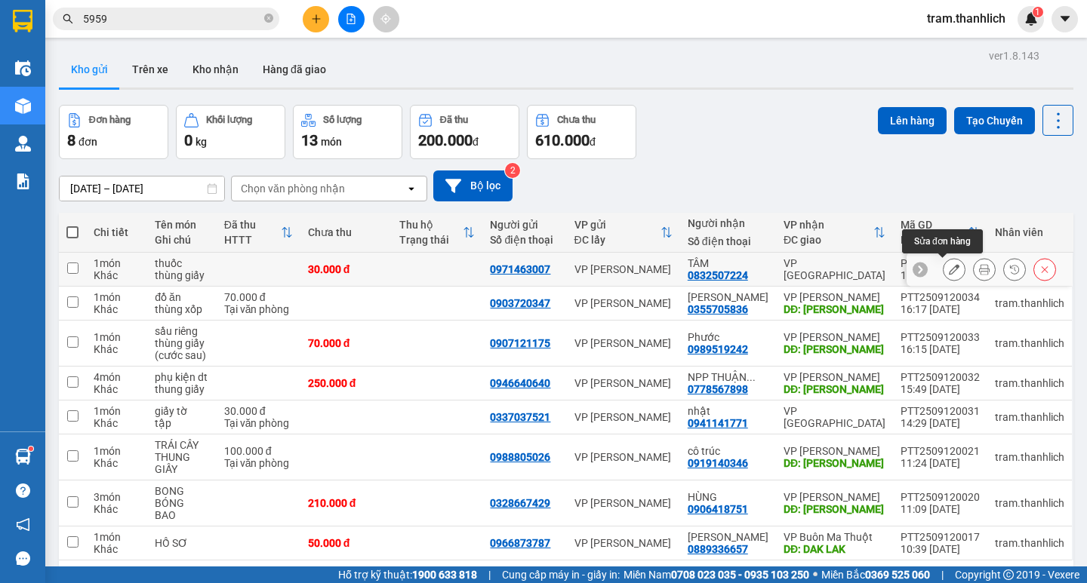
click at [949, 272] on icon at bounding box center [954, 269] width 11 height 11
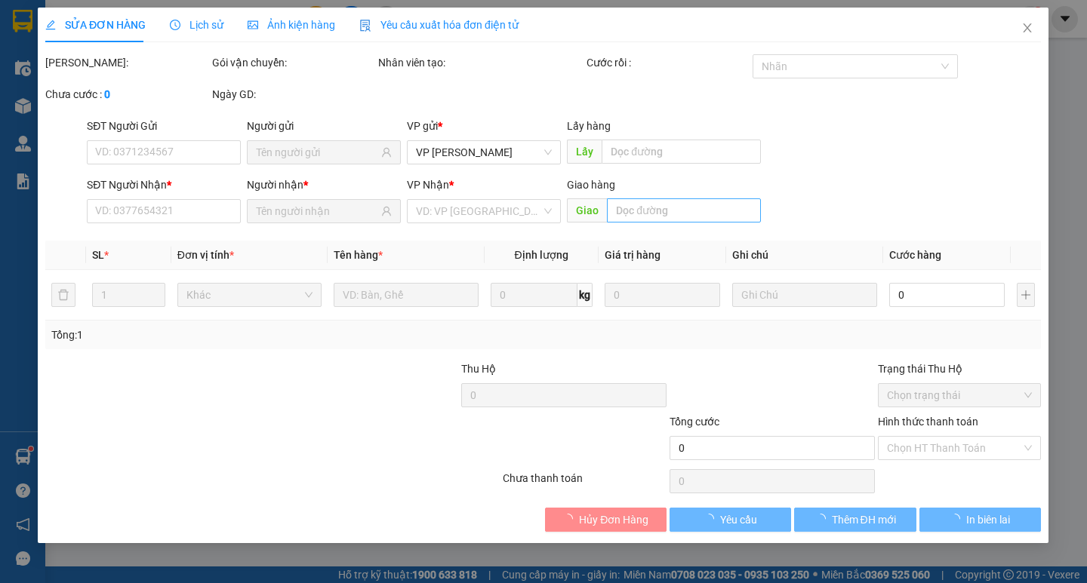
type input "0971463007"
type input "0832507224"
type input "30.000"
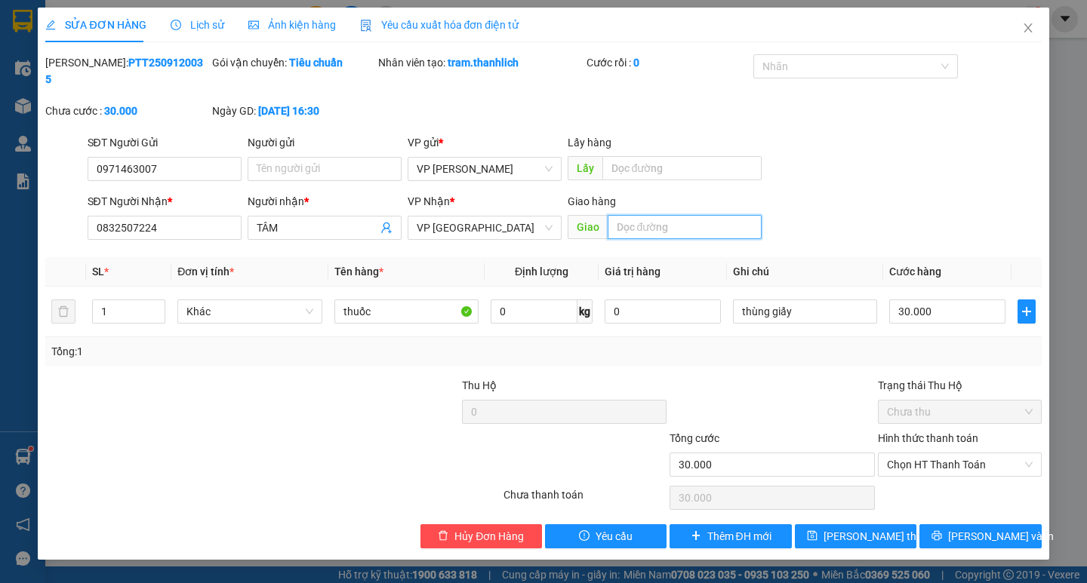
click at [631, 215] on input "text" at bounding box center [685, 227] width 154 height 24
type input "n3 phi nôm"
click at [925, 457] on span "Chọn HT Thanh Toán" at bounding box center [960, 465] width 146 height 23
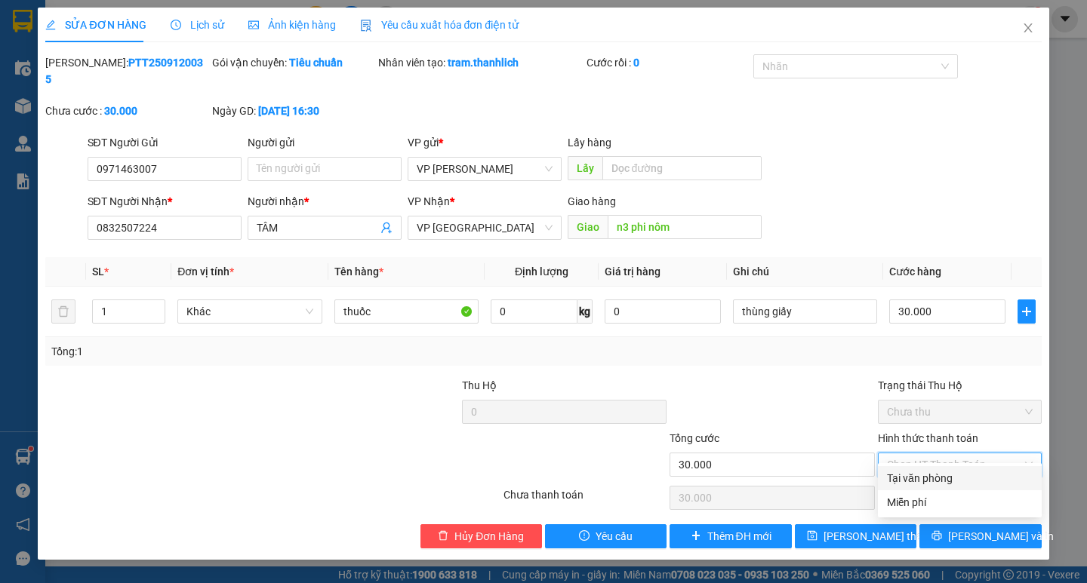
click at [922, 474] on div "Tại văn phòng" at bounding box center [960, 478] width 146 height 17
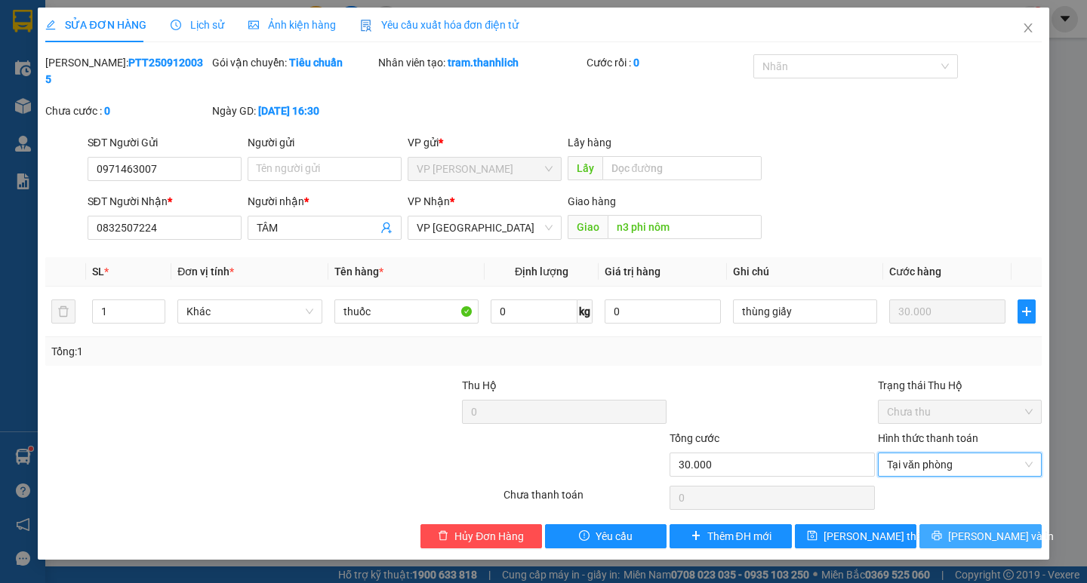
click at [942, 531] on icon "printer" at bounding box center [936, 536] width 11 height 11
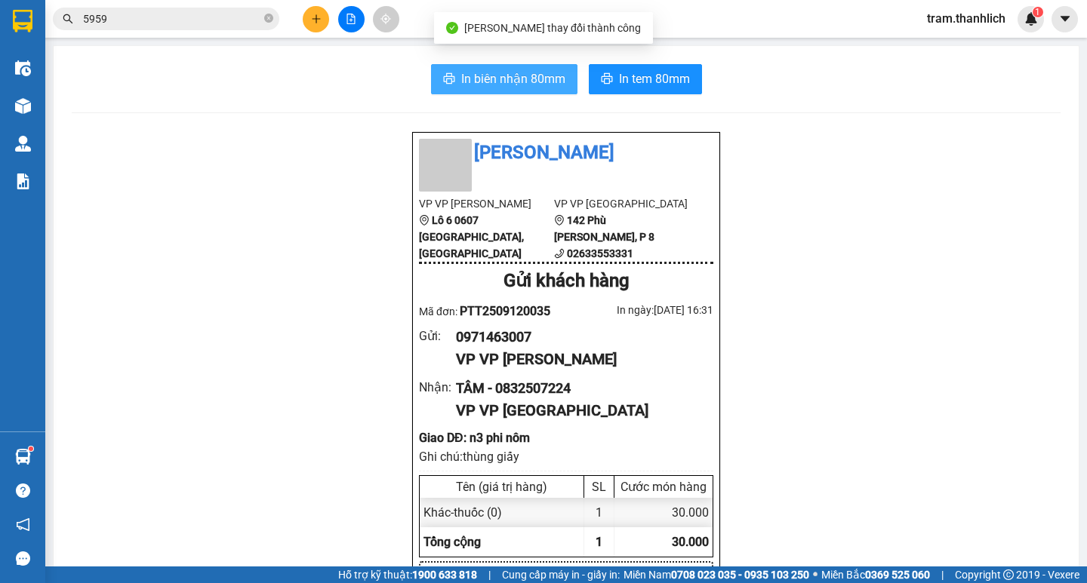
click at [452, 77] on button "In biên nhận 80mm" at bounding box center [504, 79] width 146 height 30
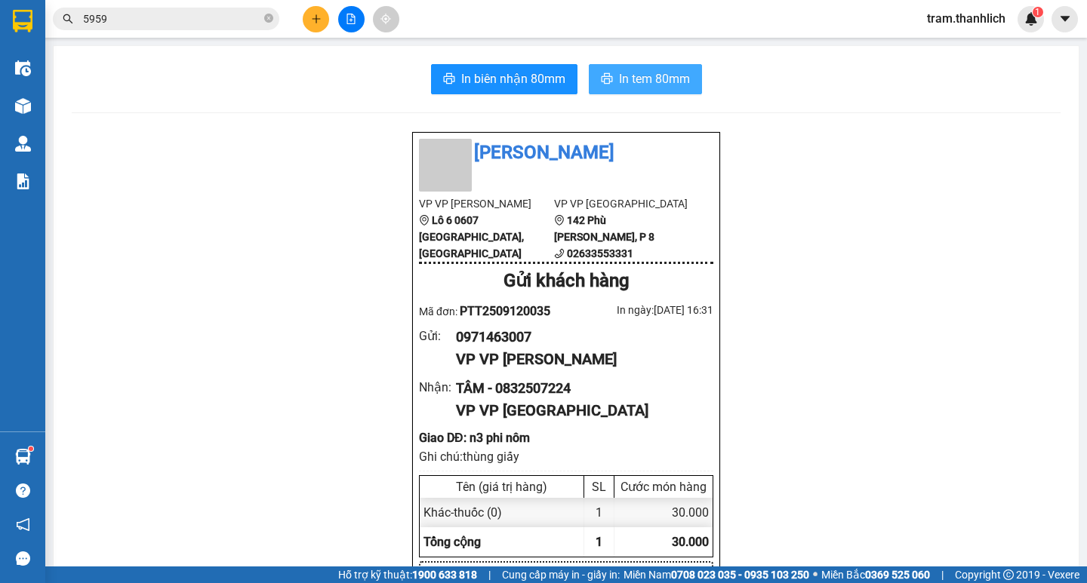
click at [648, 84] on span "In tem 80mm" at bounding box center [654, 78] width 71 height 19
click at [308, 22] on button at bounding box center [316, 19] width 26 height 26
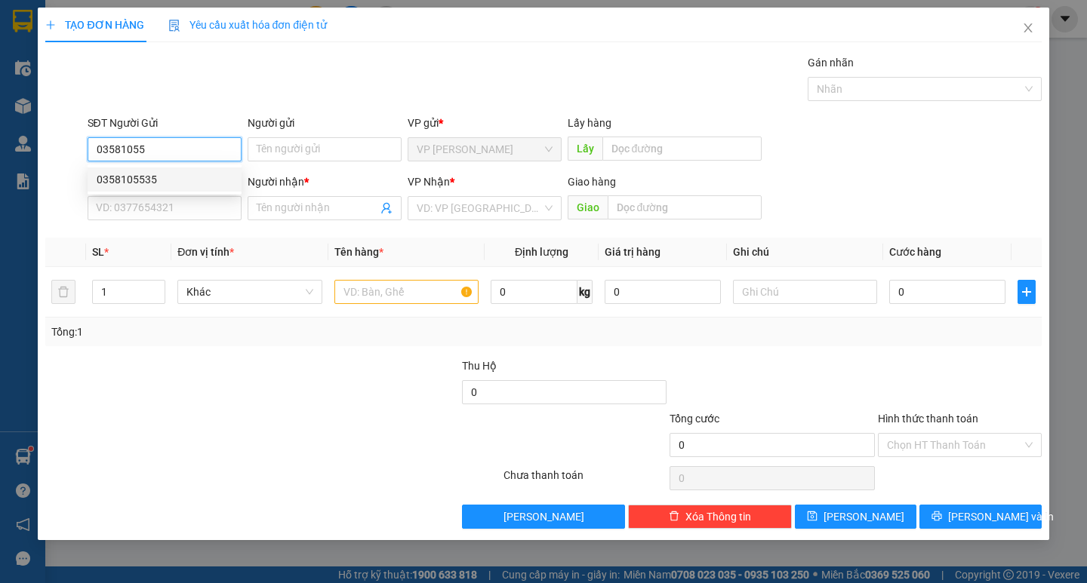
click at [175, 183] on div "0358105535" at bounding box center [165, 179] width 136 height 17
type input "0358105535"
type input "0917207720"
type input "anh kha"
type input "0358105535"
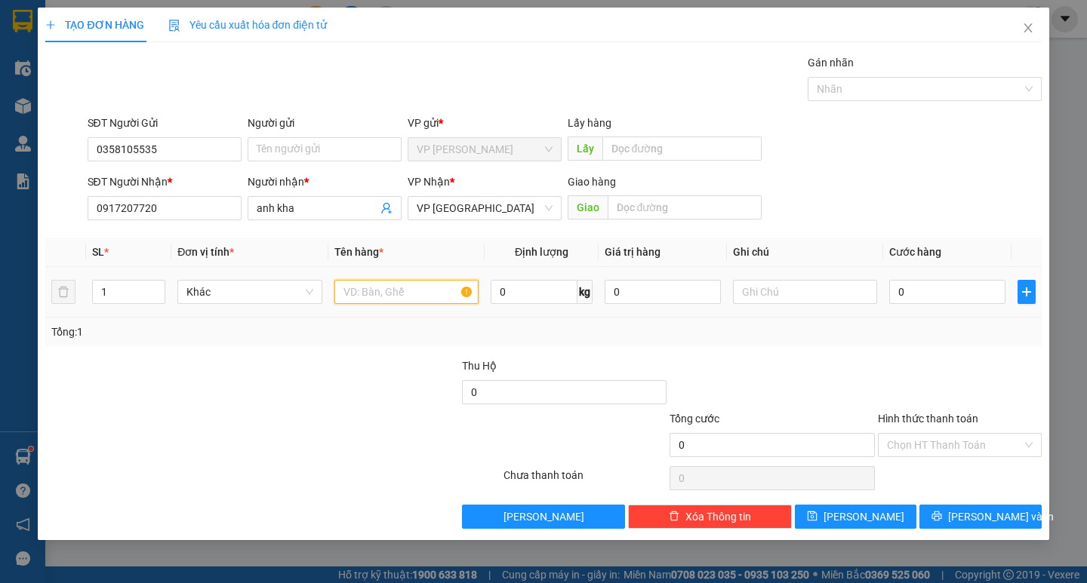
click at [395, 298] on input "text" at bounding box center [406, 292] width 144 height 24
type input "bánh tráng"
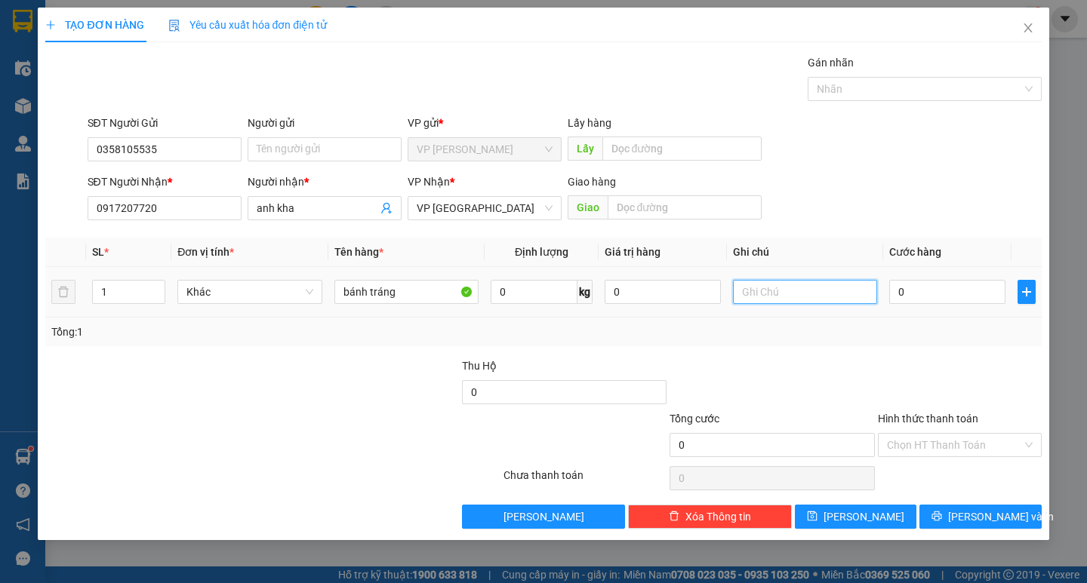
click at [819, 285] on input "text" at bounding box center [805, 292] width 144 height 24
type input "bị xanh"
click at [931, 302] on input "0" at bounding box center [947, 292] width 116 height 24
type input "3"
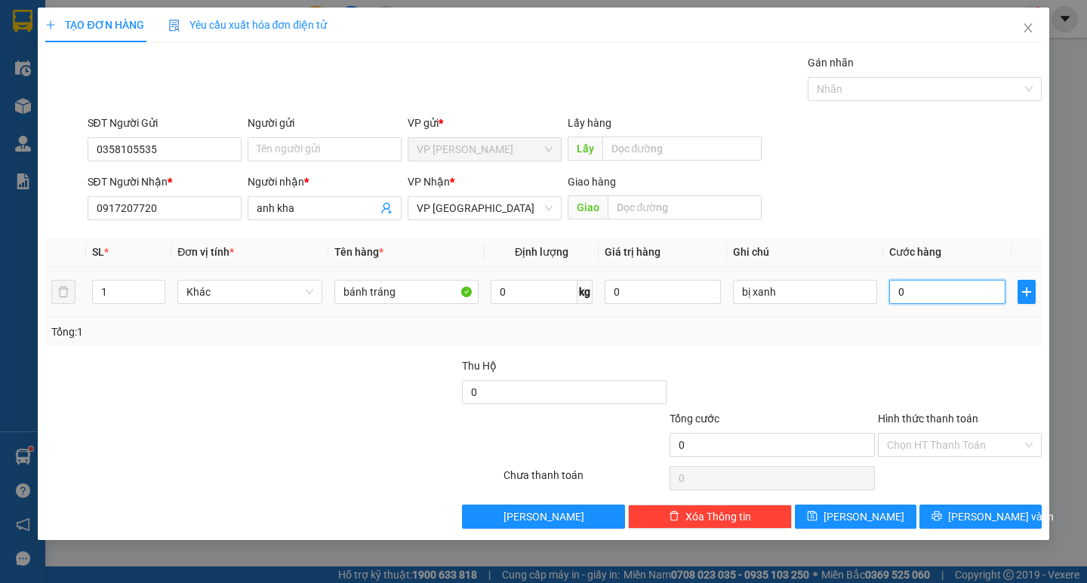
type input "3"
type input "30"
type input "300"
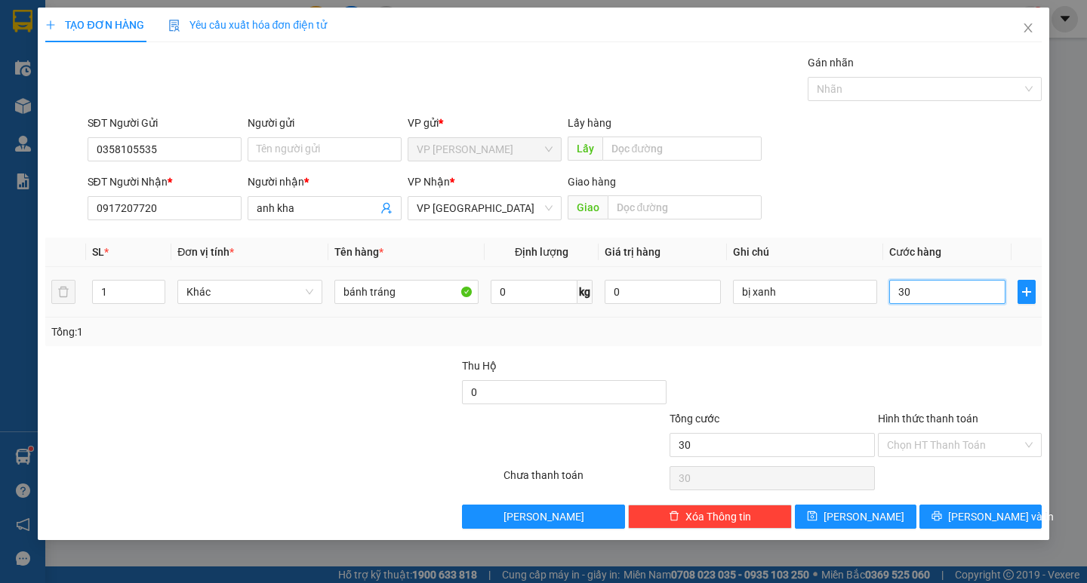
type input "300"
type input "3.000"
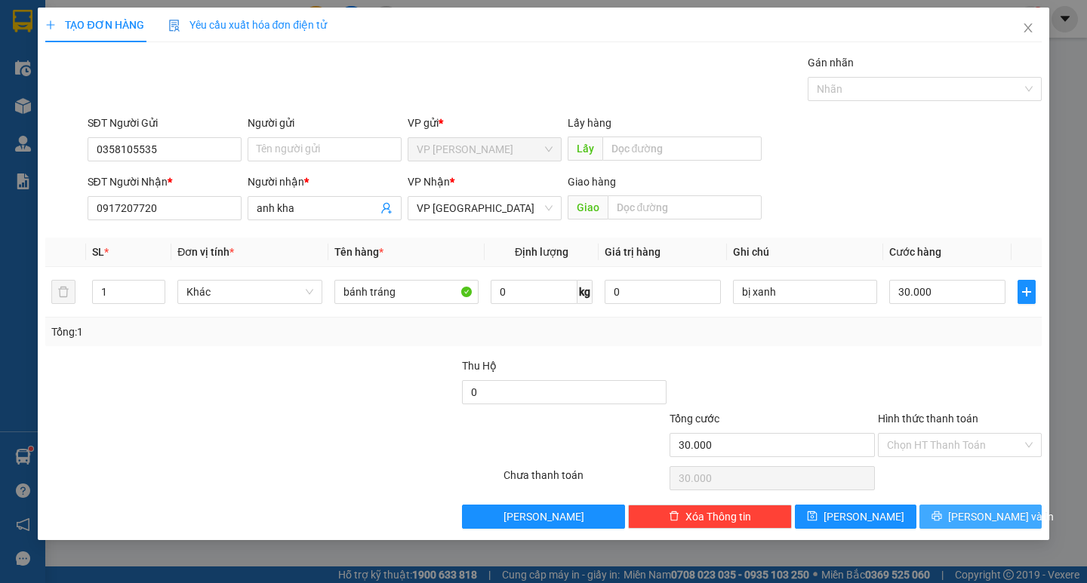
drag, startPoint x: 987, startPoint y: 519, endPoint x: 583, endPoint y: 347, distance: 439.6
click at [965, 510] on button "[PERSON_NAME] và In" at bounding box center [980, 517] width 122 height 24
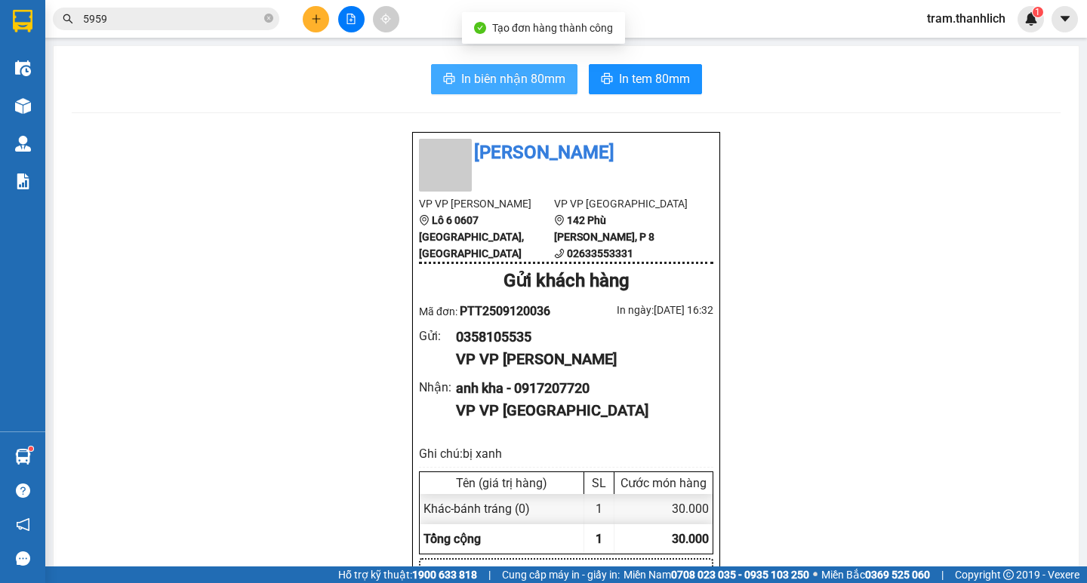
click at [523, 69] on span "In biên nhận 80mm" at bounding box center [513, 78] width 104 height 19
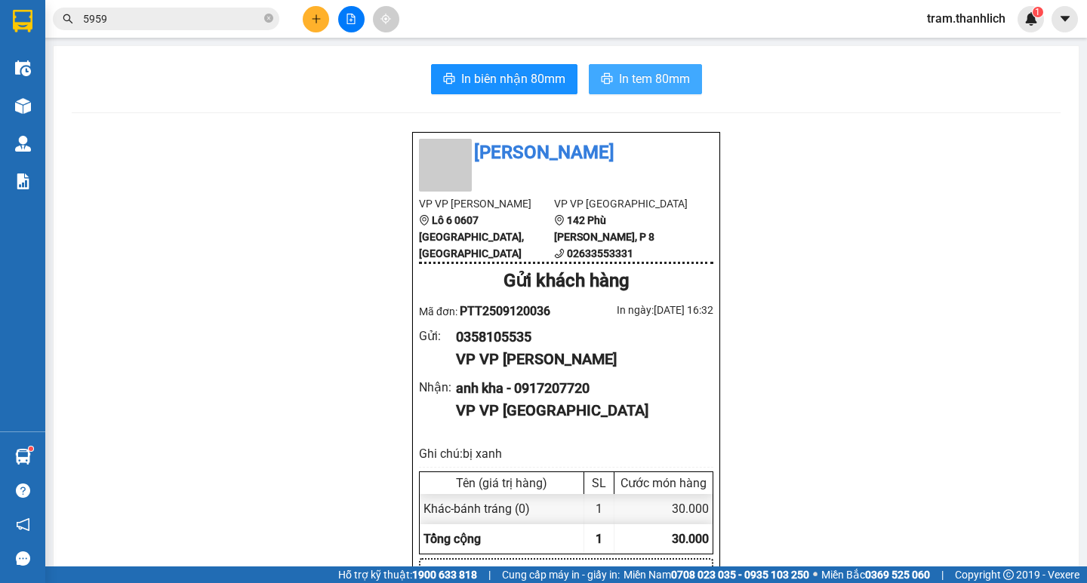
click at [619, 70] on span "In tem 80mm" at bounding box center [654, 78] width 71 height 19
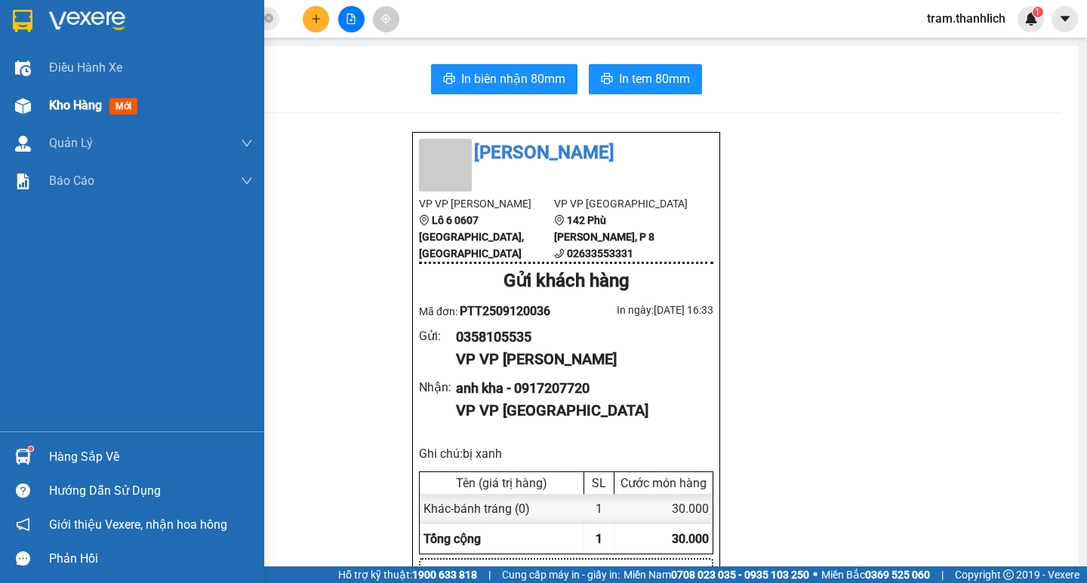
click at [42, 97] on div "Kho hàng mới" at bounding box center [132, 106] width 264 height 38
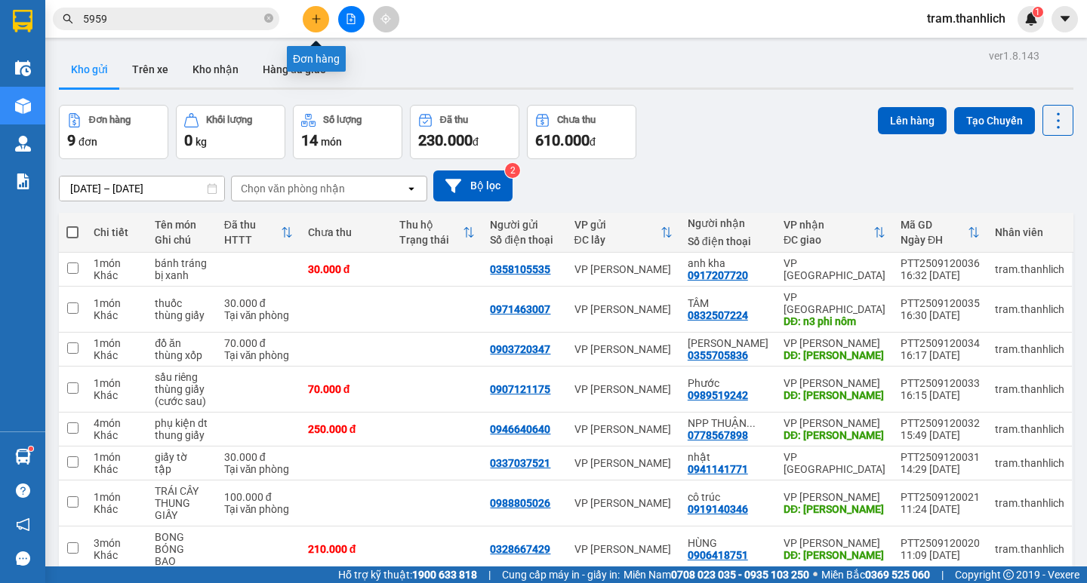
click at [323, 20] on button at bounding box center [316, 19] width 26 height 26
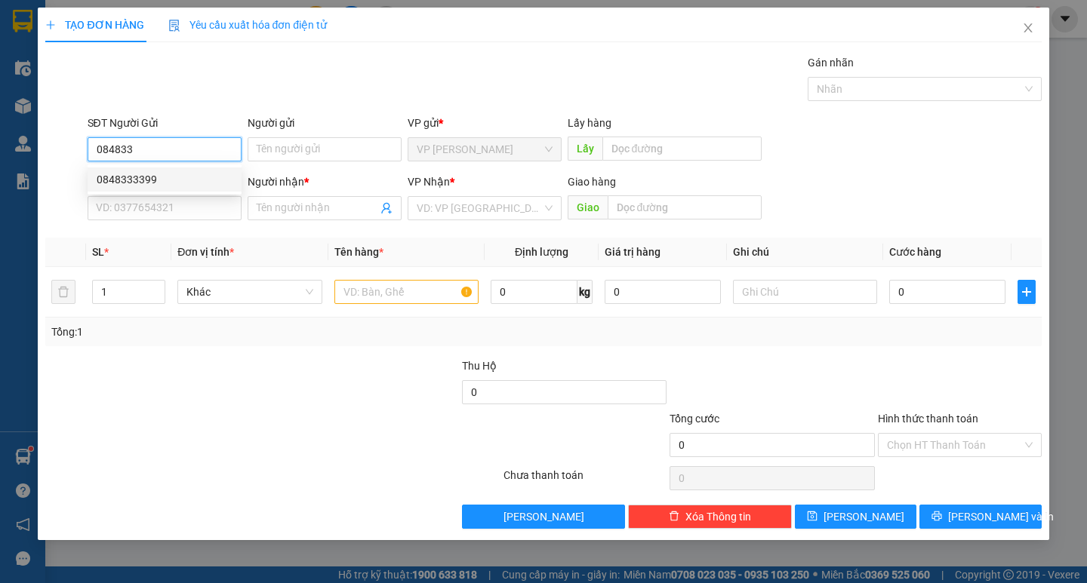
click at [173, 183] on div "0848333399" at bounding box center [165, 179] width 136 height 17
type input "0848333399"
type input "0909679212"
type input "hoàng (0337793899)"
type input "[PERSON_NAME]"
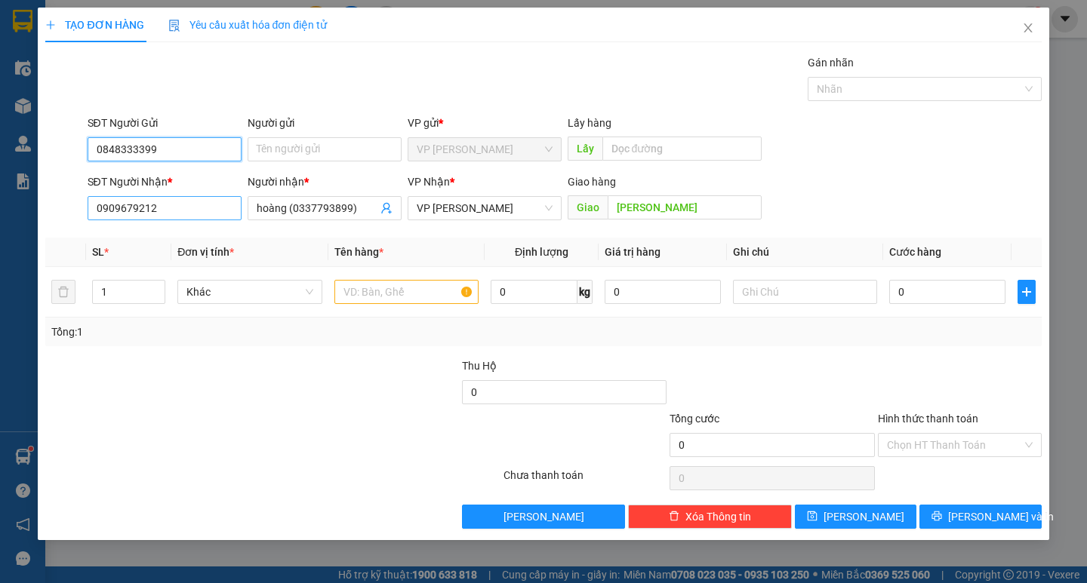
type input "0848333399"
click at [169, 215] on input "0909679212" at bounding box center [165, 208] width 154 height 24
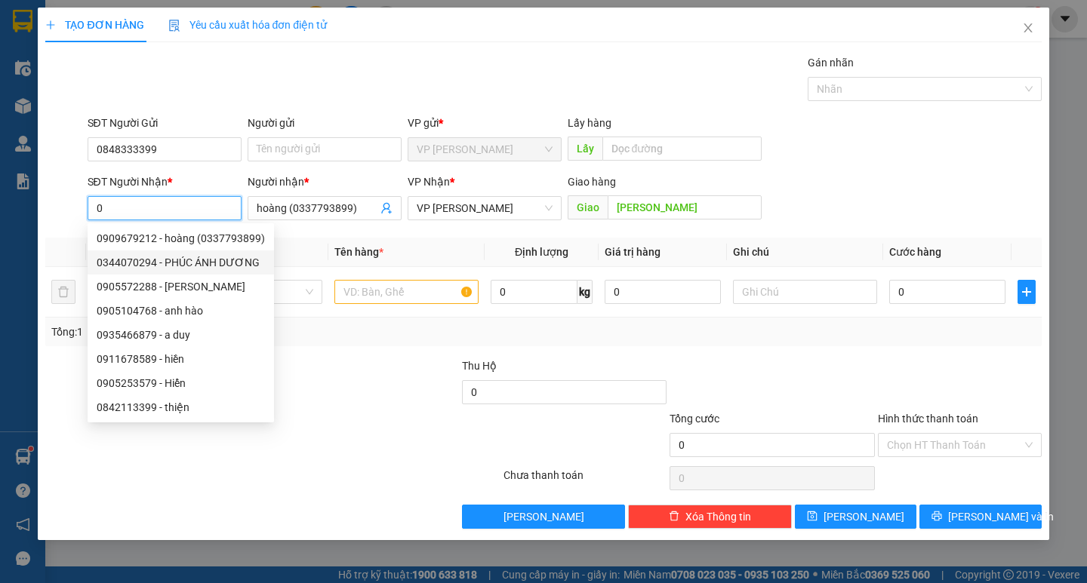
click at [186, 263] on div "0344070294 - PHÚC ÁNH DƯƠNG" at bounding box center [181, 262] width 168 height 17
type input "0344070294"
type input "PHÚC ÁNH DƯƠNG"
type input "bmt"
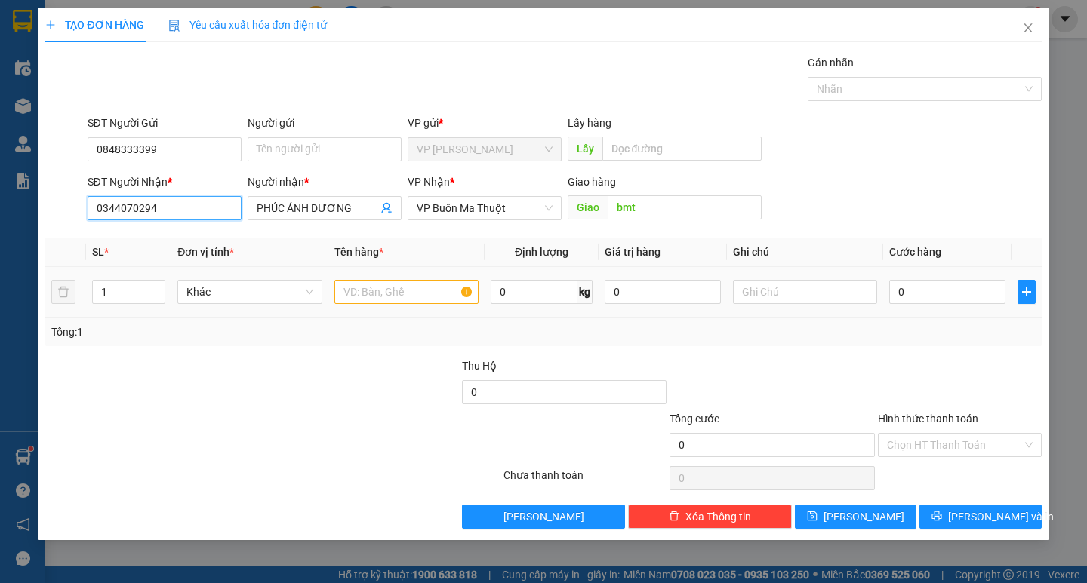
type input "0344070294"
click at [394, 294] on input "text" at bounding box center [406, 292] width 144 height 24
type input "d"
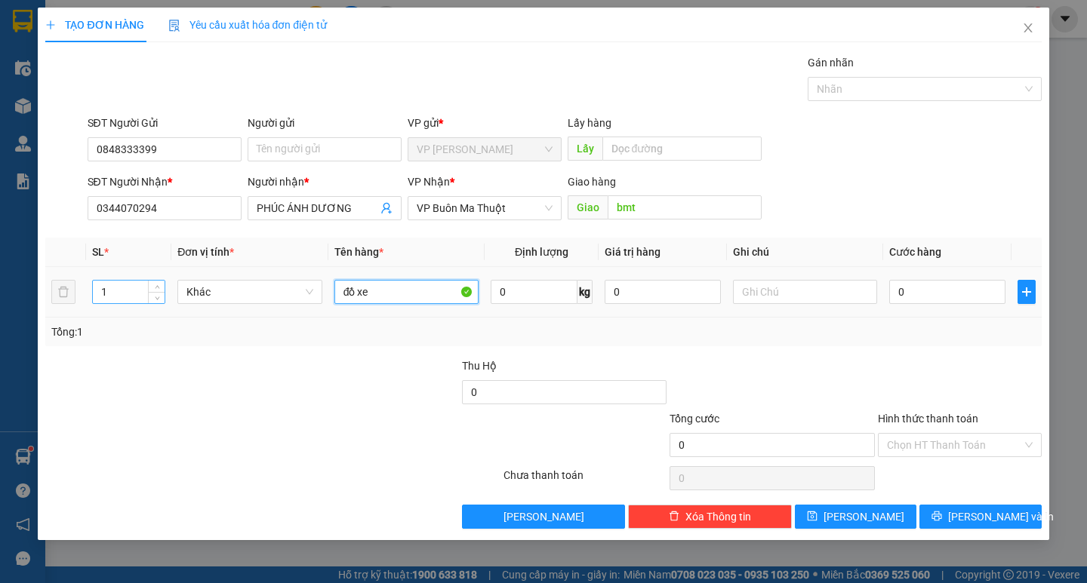
type input "đồ xe"
click at [100, 291] on input "1" at bounding box center [129, 292] width 72 height 23
click at [109, 289] on input "1" at bounding box center [129, 292] width 72 height 23
type input "2"
click at [788, 291] on input "text" at bounding box center [805, 292] width 144 height 24
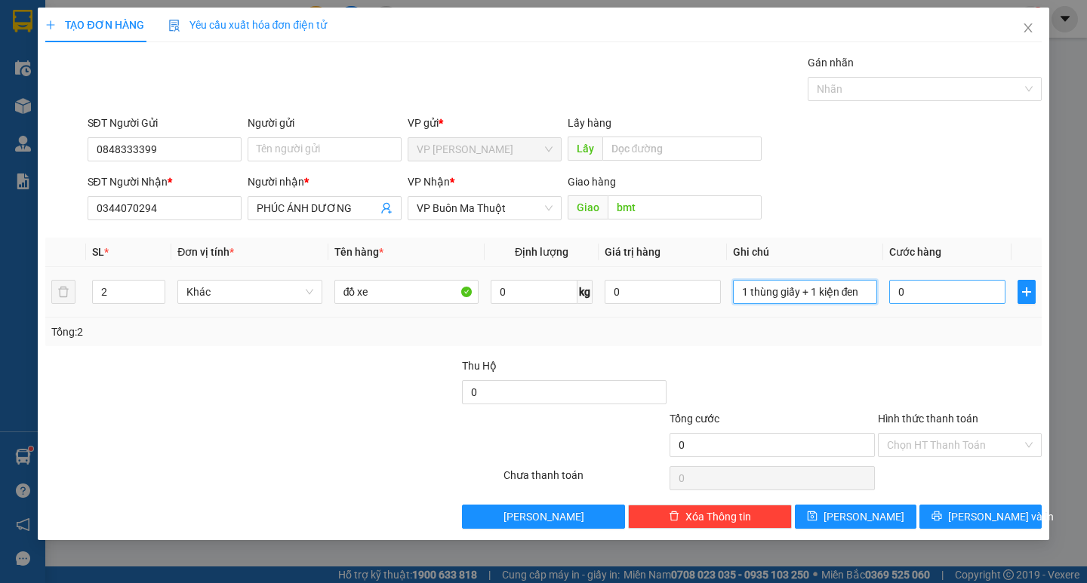
type input "1 thùng giấy + 1 kiện đen"
click at [921, 289] on input "0" at bounding box center [947, 292] width 116 height 24
type input "1"
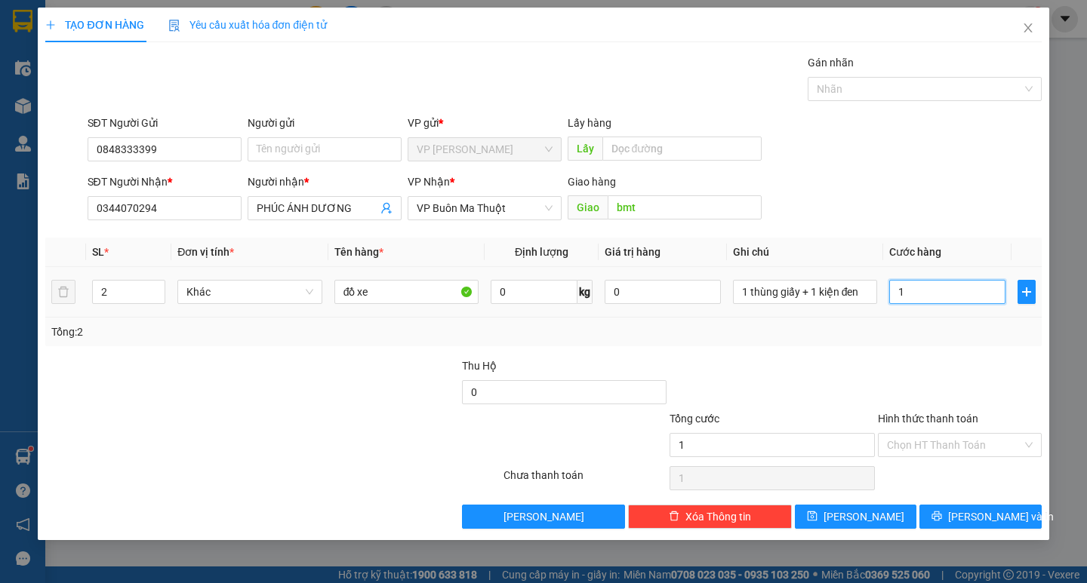
type input "12"
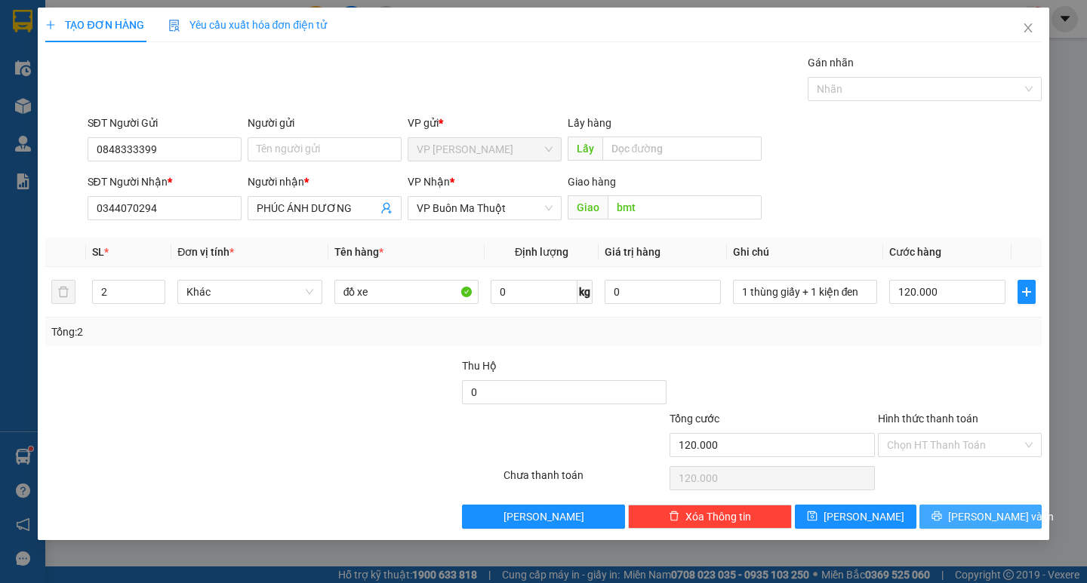
click at [977, 513] on span "[PERSON_NAME] và In" at bounding box center [1001, 517] width 106 height 17
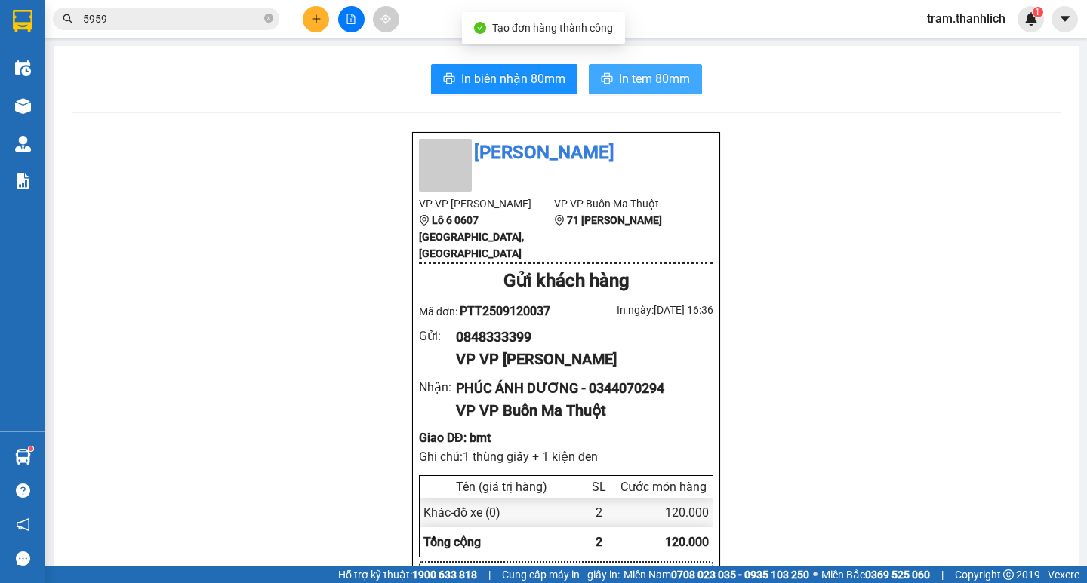
click at [660, 70] on span "In tem 80mm" at bounding box center [654, 78] width 71 height 19
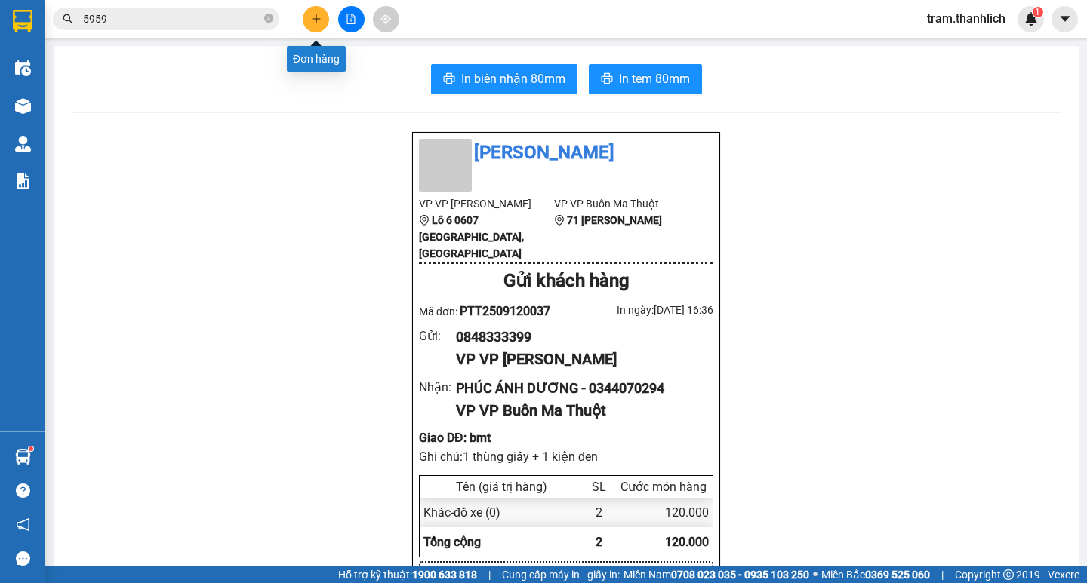
click at [316, 29] on button at bounding box center [316, 19] width 26 height 26
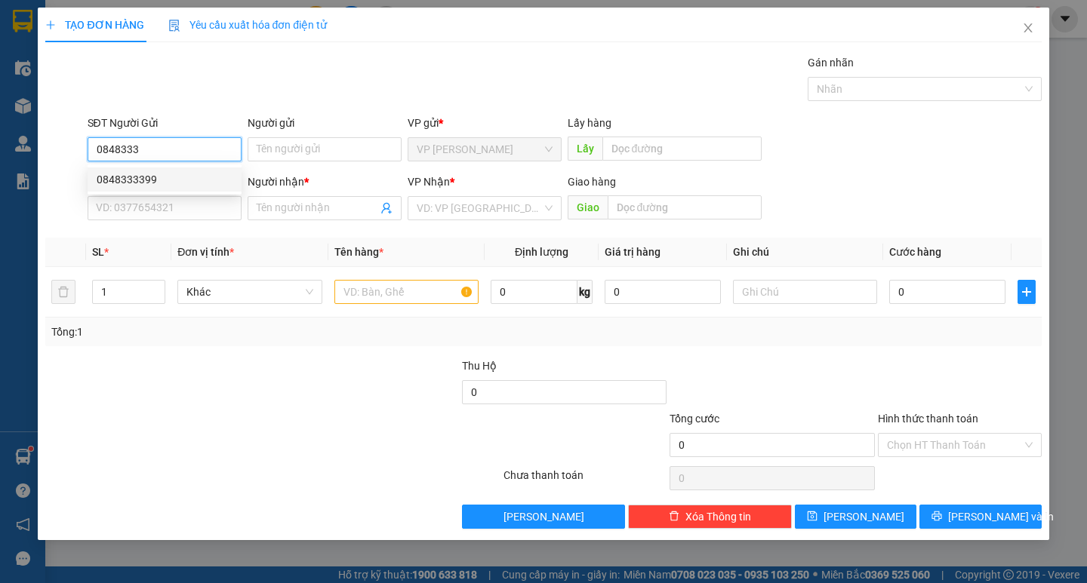
click at [190, 175] on div "0848333399" at bounding box center [165, 179] width 136 height 17
type input "0848333399"
type input "0344070294"
type input "PHÚC ÁNH DƯƠNG"
type input "bmt"
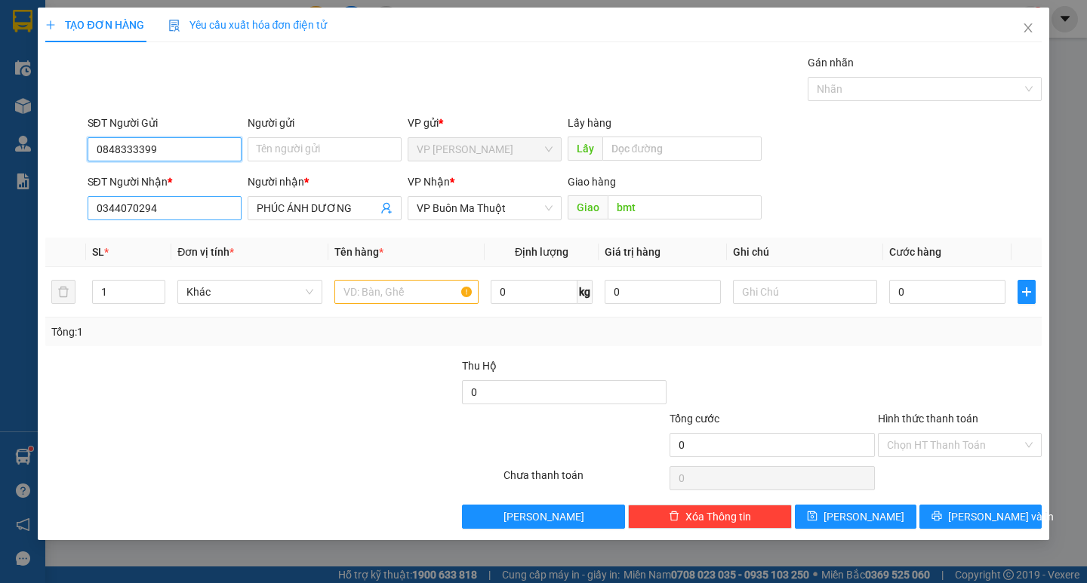
type input "0848333399"
click at [183, 211] on input "0344070294" at bounding box center [165, 208] width 154 height 24
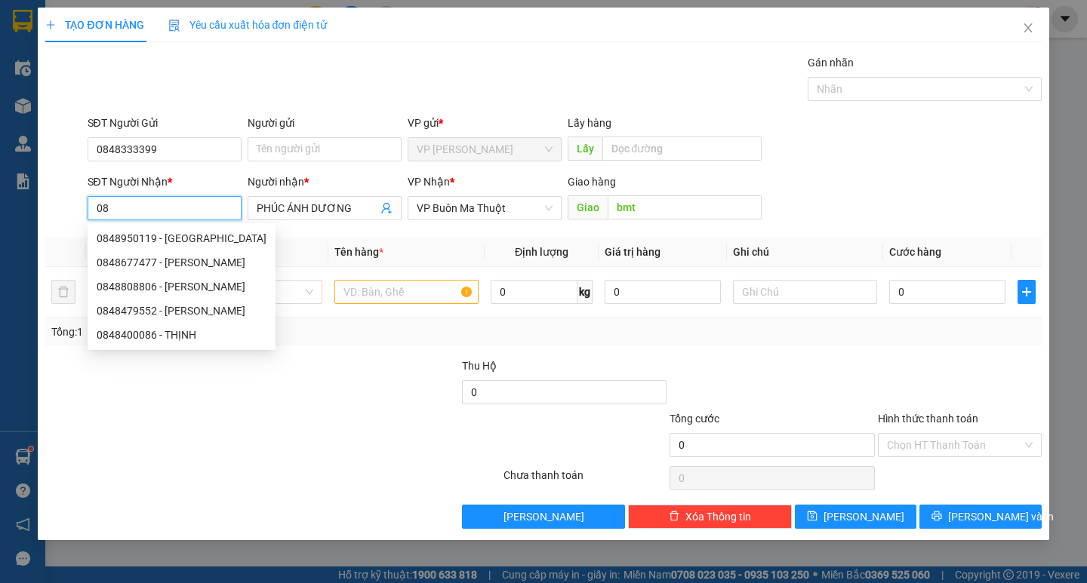
type input "0"
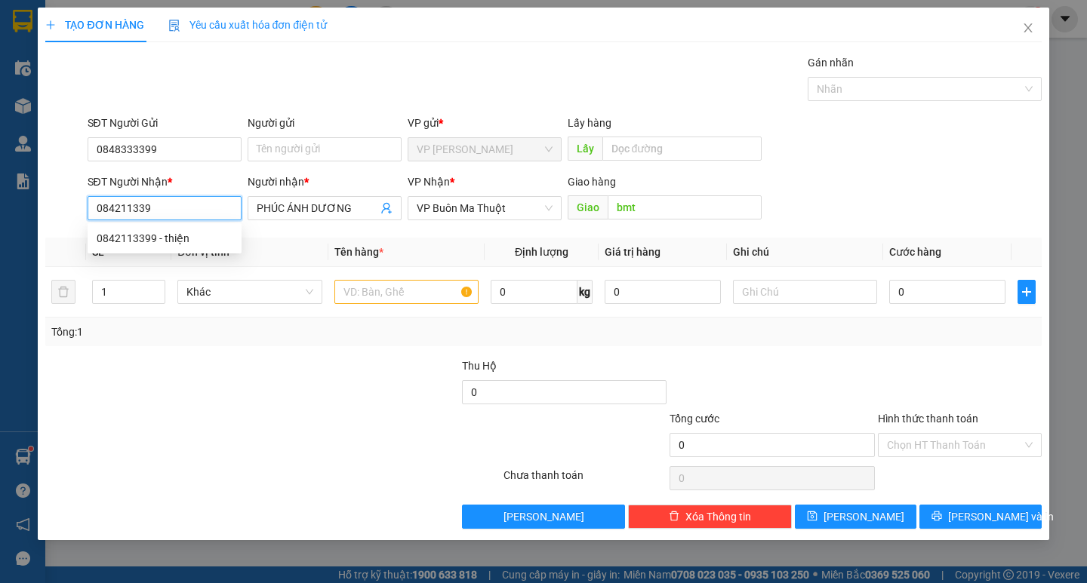
type input "0842113399"
click at [177, 235] on div "0842113399 - thiện" at bounding box center [165, 238] width 136 height 17
type input "thiện"
type input "0842113399"
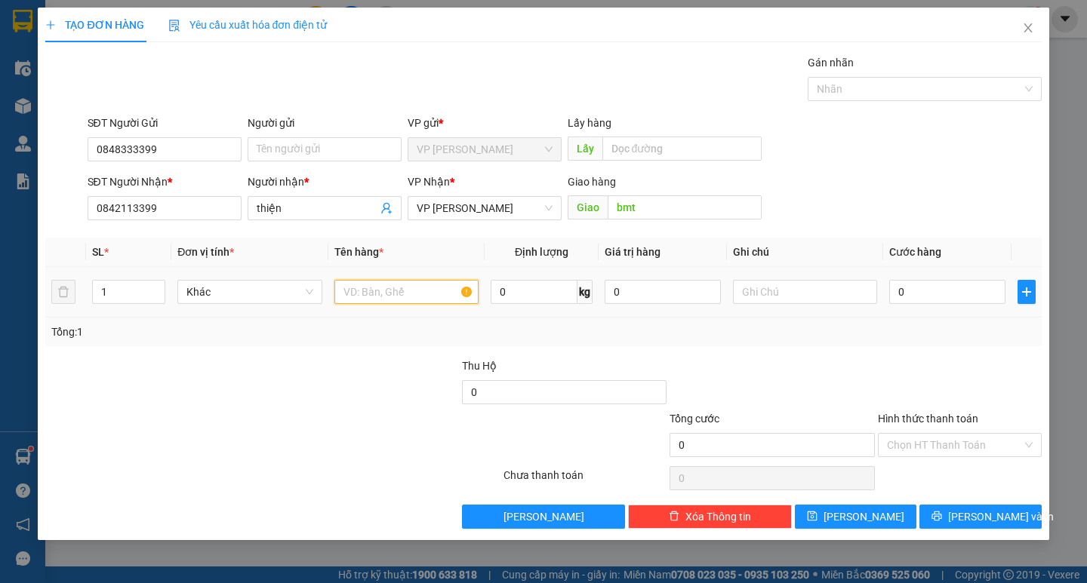
click at [431, 296] on input "text" at bounding box center [406, 292] width 144 height 24
type input "d"
type input "đồ xe"
click at [823, 298] on input "text" at bounding box center [805, 292] width 144 height 24
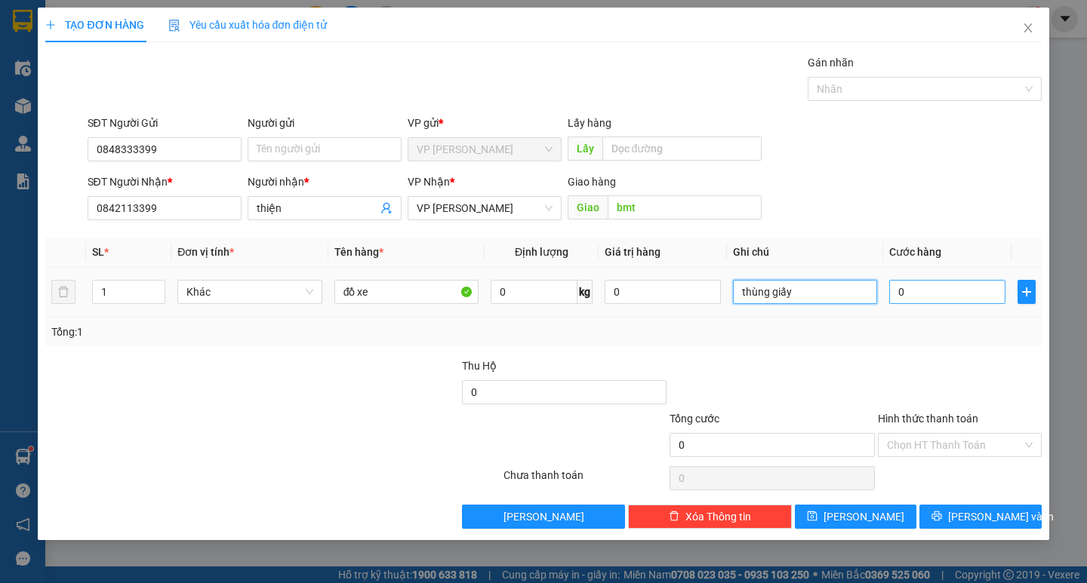
type input "thùng giấy"
click at [928, 291] on input "0" at bounding box center [947, 292] width 116 height 24
type input "5"
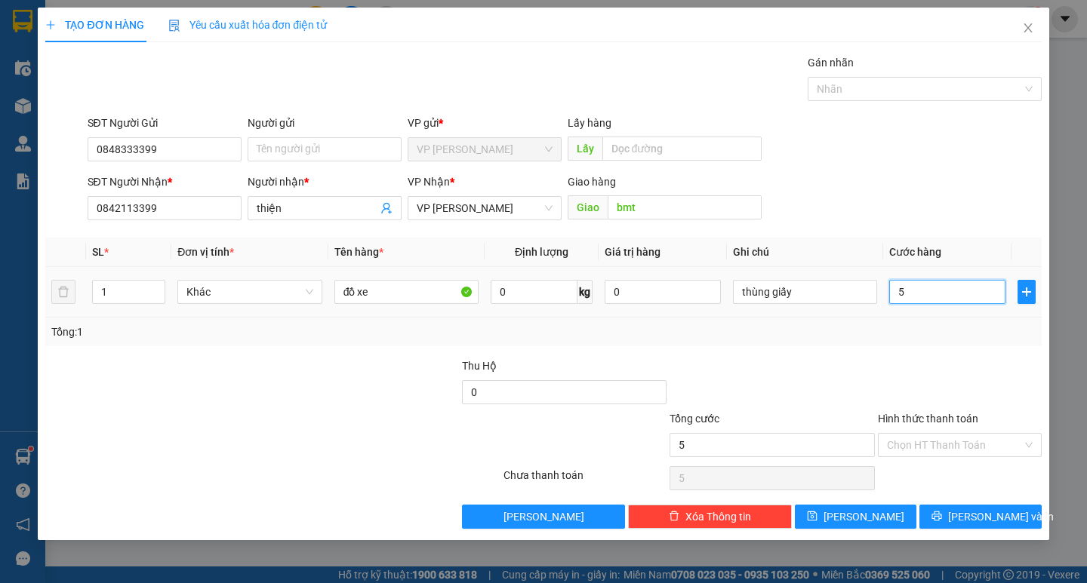
type input "50"
type input "500"
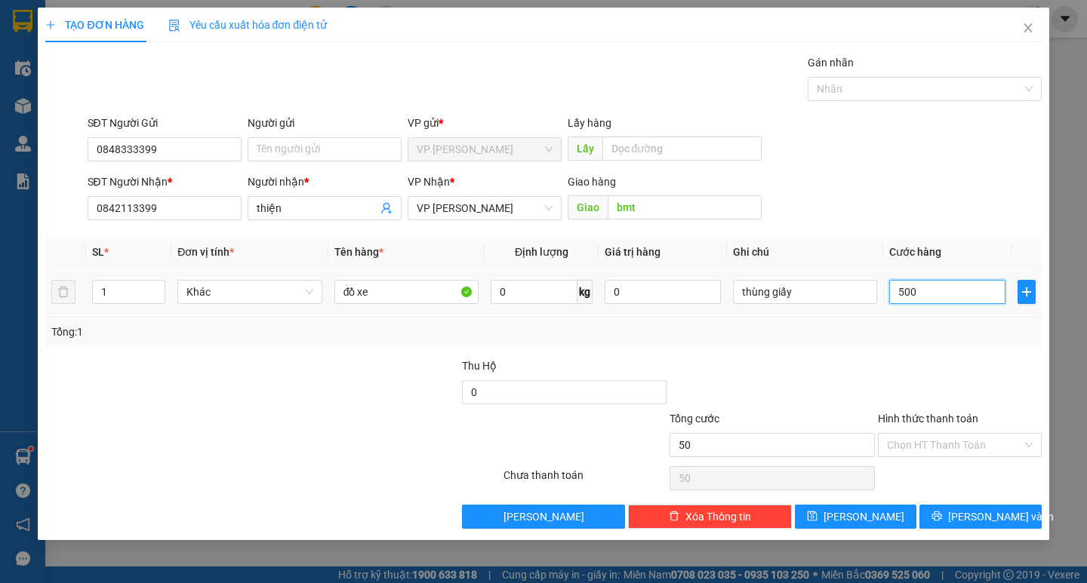
type input "500"
type input "5.000"
type input "50.000"
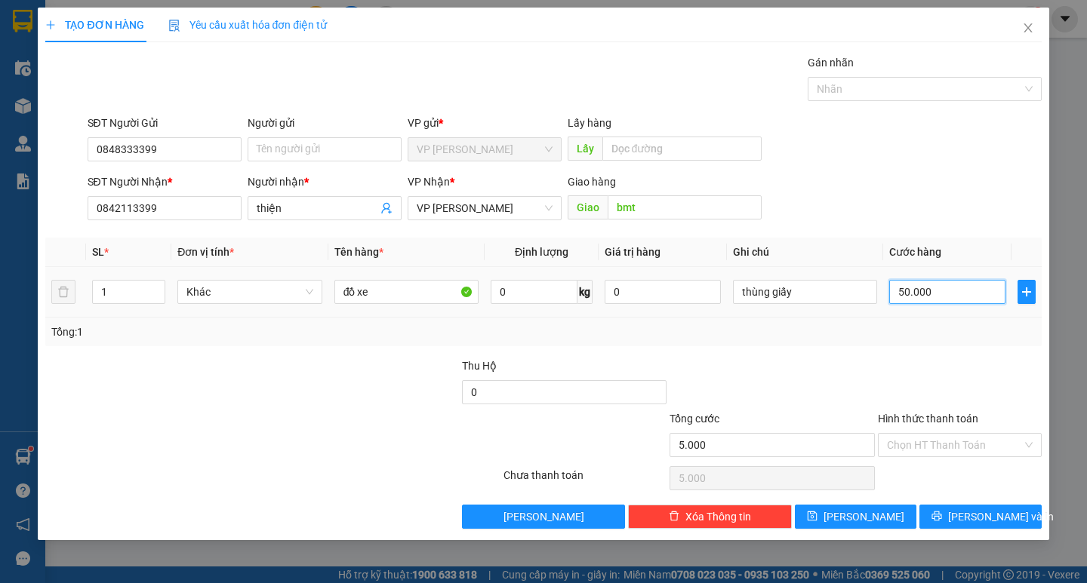
type input "50.000"
click at [971, 512] on span "[PERSON_NAME] và In" at bounding box center [1001, 517] width 106 height 17
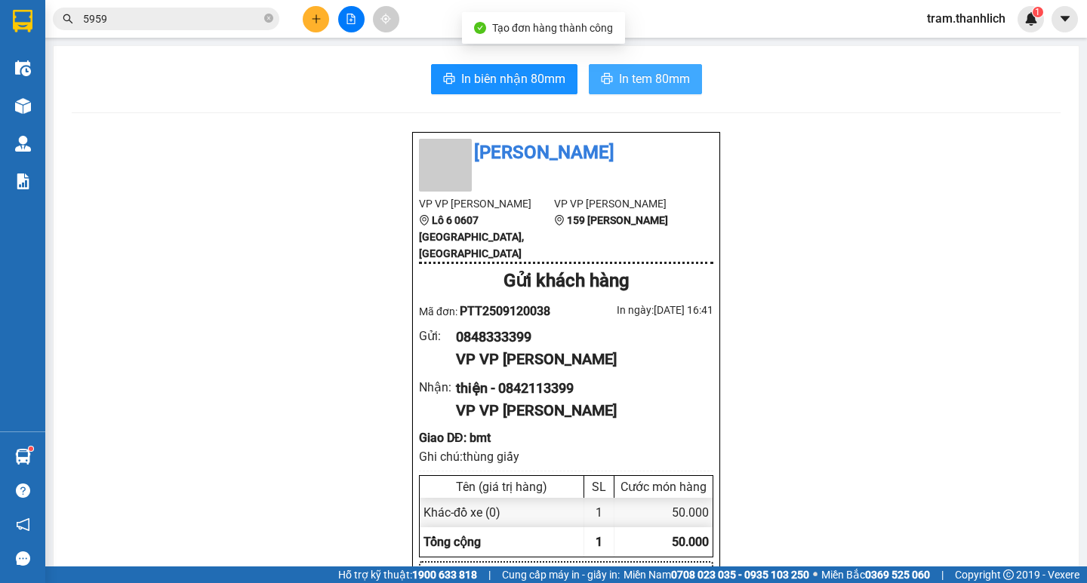
click at [660, 86] on span "In tem 80mm" at bounding box center [654, 78] width 71 height 19
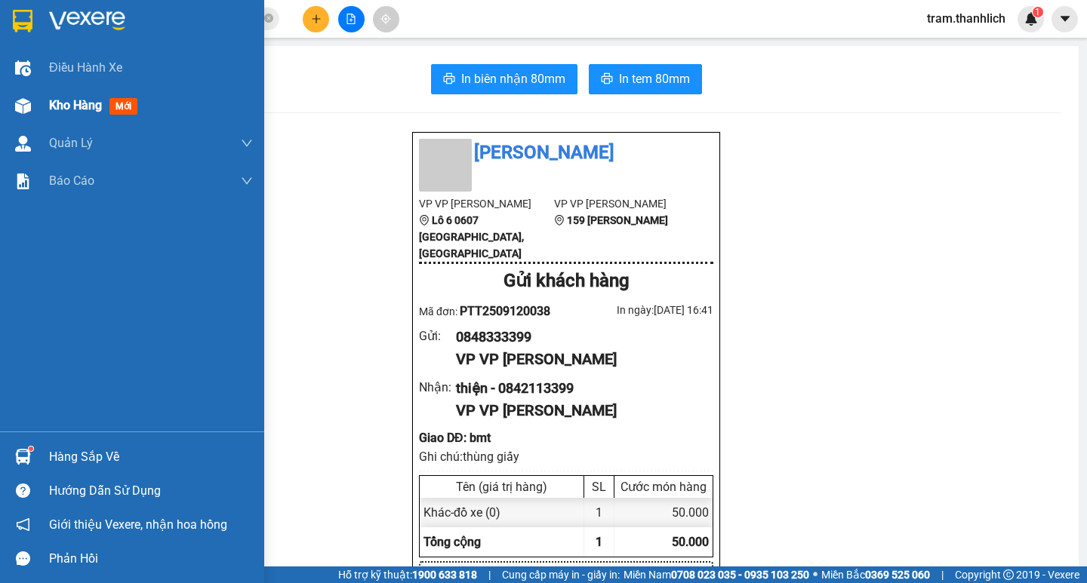
click at [45, 106] on div "Kho hàng mới" at bounding box center [132, 106] width 264 height 38
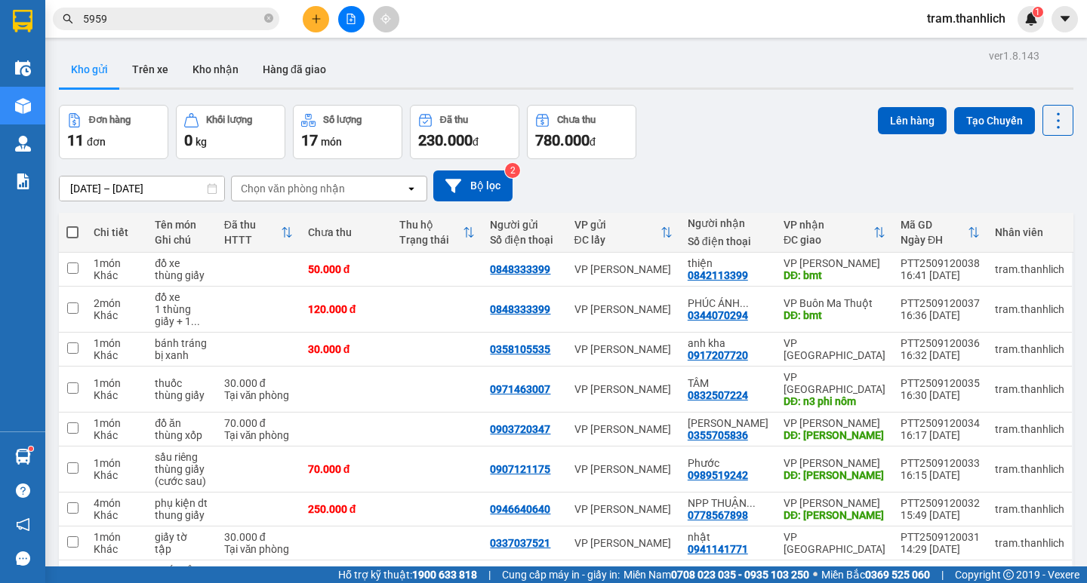
drag, startPoint x: 324, startPoint y: 42, endPoint x: 380, endPoint y: -25, distance: 87.8
click at [380, 0] on html "Kết quả tìm kiếm ( 18 ) Bộ lọc Mã ĐH Trạng thái Món hàng Thu hộ Tổng cước Chưa …" at bounding box center [543, 291] width 1087 height 583
click at [312, 19] on icon "plus" at bounding box center [316, 18] width 8 height 1
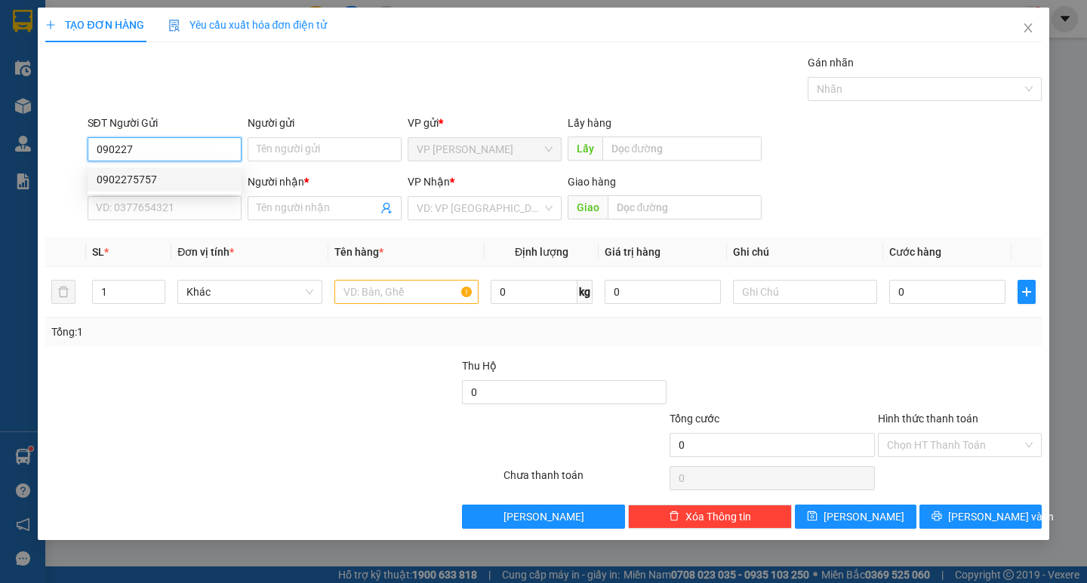
click at [173, 177] on div "0902275757" at bounding box center [165, 179] width 136 height 17
type input "0902275757"
type input "0962235358"
type input "VƯƠNG"
type input "BUÔN MA THUỘT"
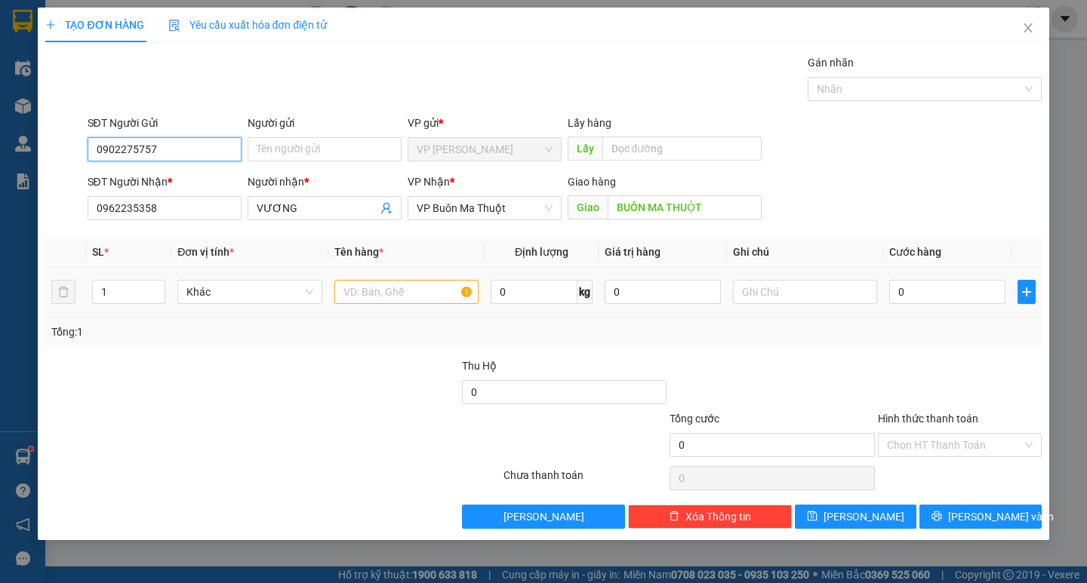
type input "0902275757"
click at [380, 291] on input "text" at bounding box center [406, 292] width 144 height 24
type input "thuốc"
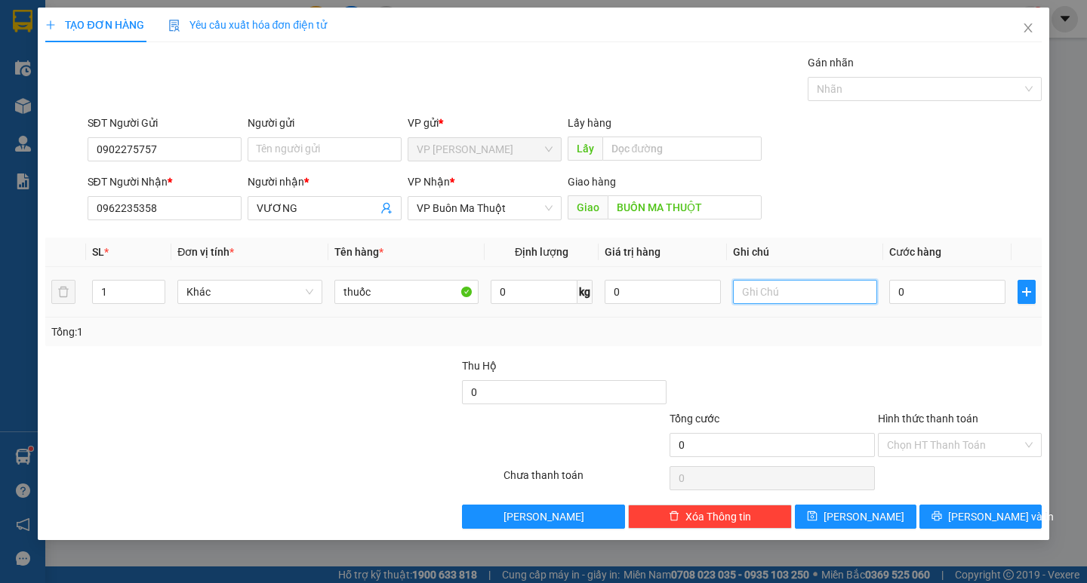
click at [788, 294] on input "text" at bounding box center [805, 292] width 144 height 24
type input "thùng giấy"
click at [943, 302] on input "0" at bounding box center [947, 292] width 116 height 24
type input "4"
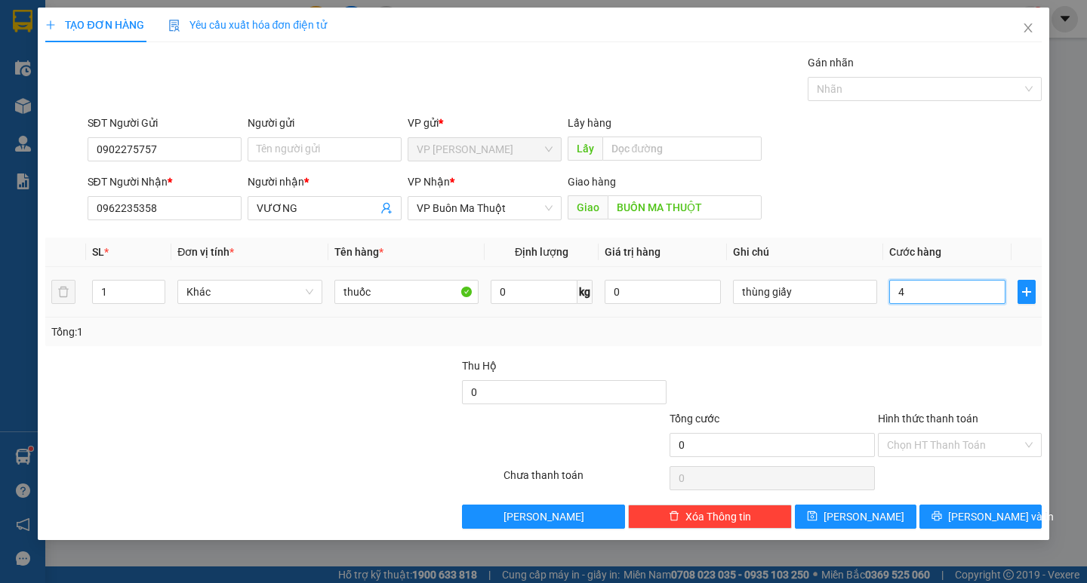
type input "4"
type input "40"
type input "400"
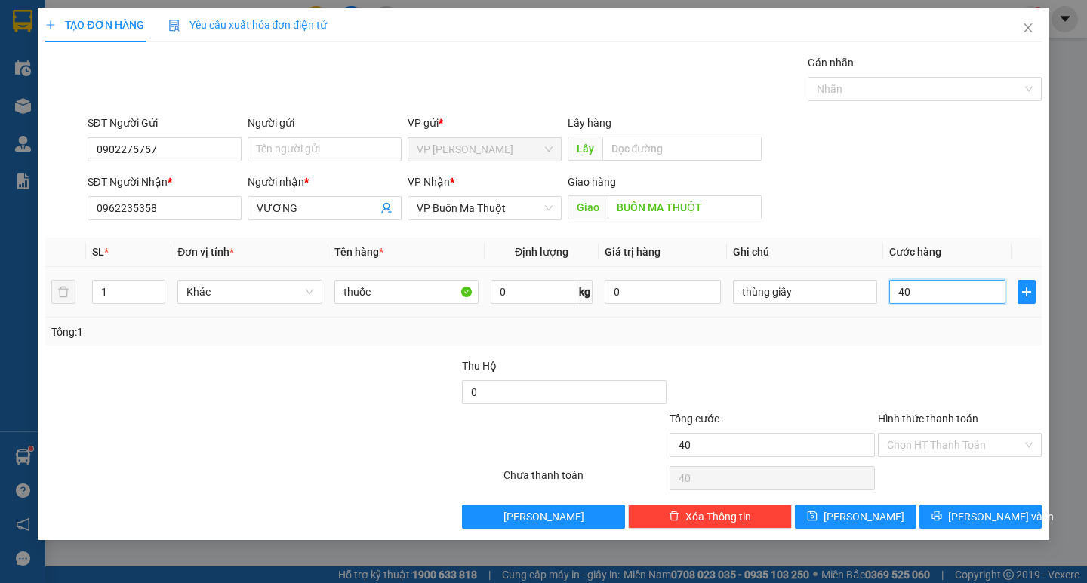
type input "400"
type input "4.000"
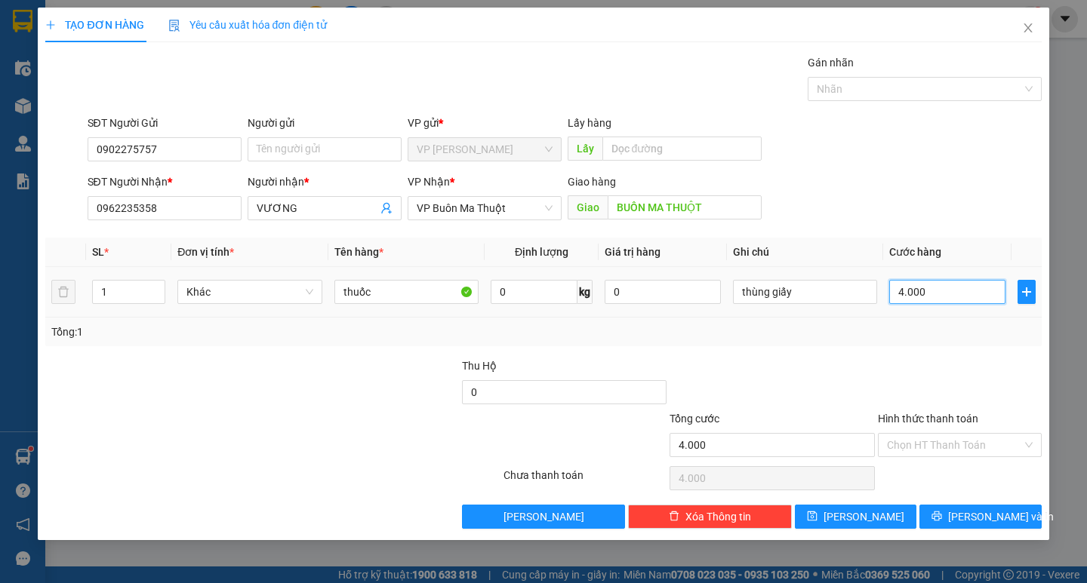
type input "40.000"
click at [906, 435] on input "Hình thức thanh toán" at bounding box center [954, 445] width 135 height 23
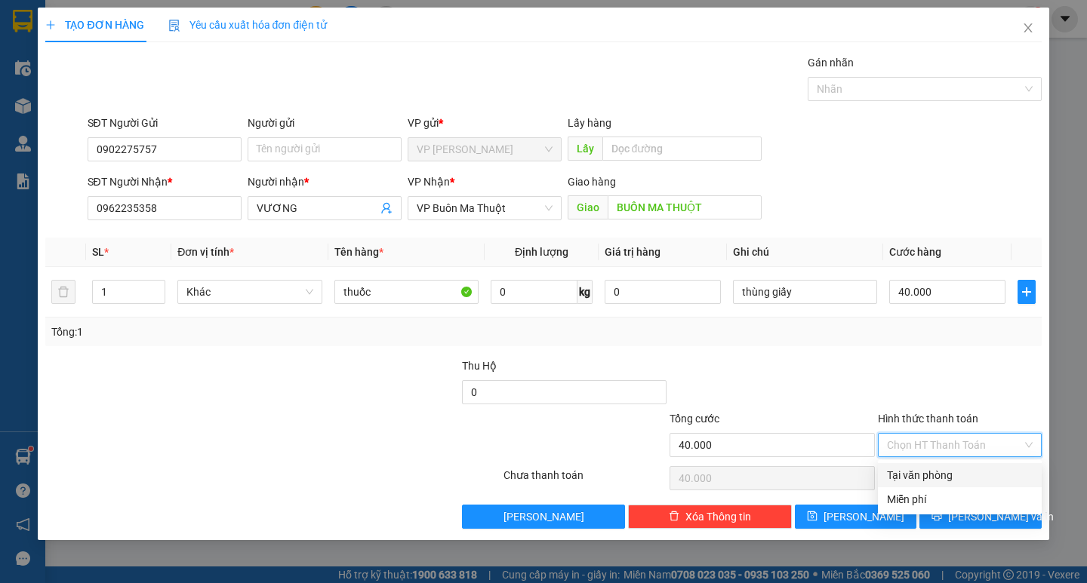
click at [914, 467] on div "Tại văn phòng" at bounding box center [960, 475] width 146 height 17
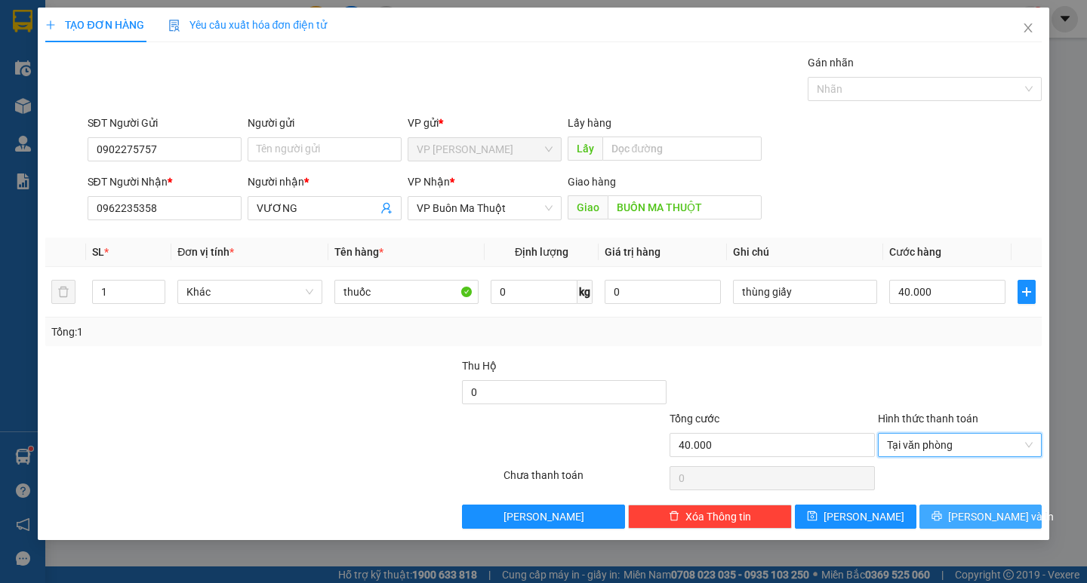
click at [964, 523] on button "[PERSON_NAME] và In" at bounding box center [980, 517] width 122 height 24
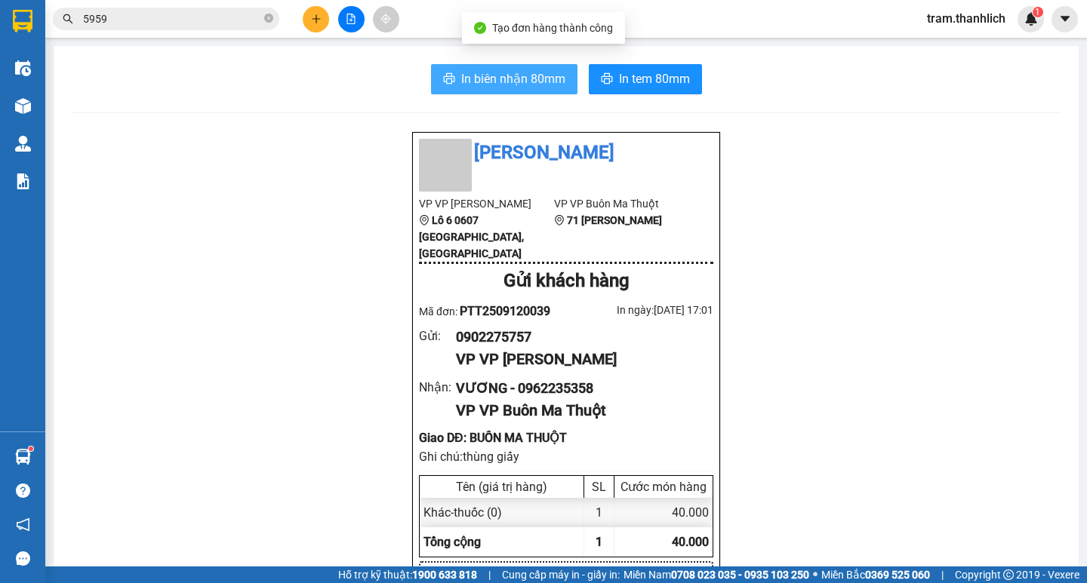
click at [491, 76] on span "In biên nhận 80mm" at bounding box center [513, 78] width 104 height 19
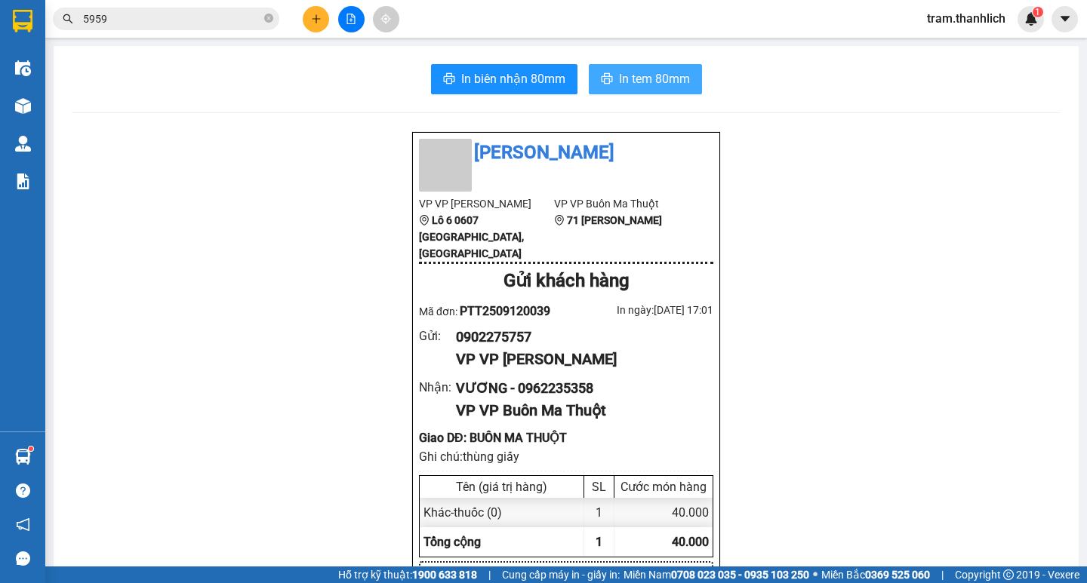
click at [645, 90] on button "In tem 80mm" at bounding box center [645, 79] width 113 height 30
click at [320, 23] on icon "plus" at bounding box center [316, 19] width 11 height 11
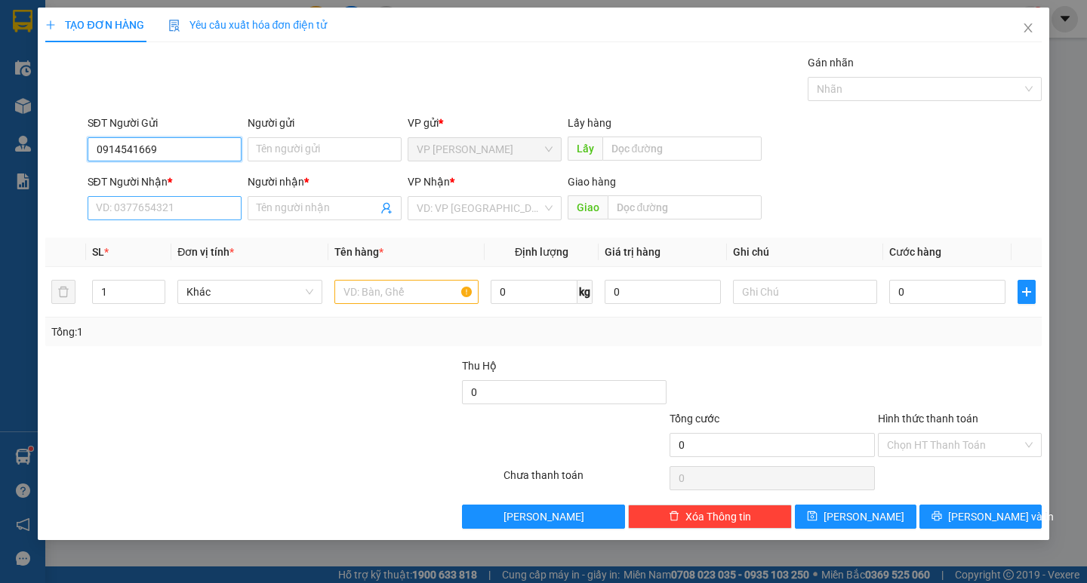
type input "0914541669"
click at [163, 206] on input "SĐT Người Nhận *" at bounding box center [165, 208] width 154 height 24
type input "0819322289"
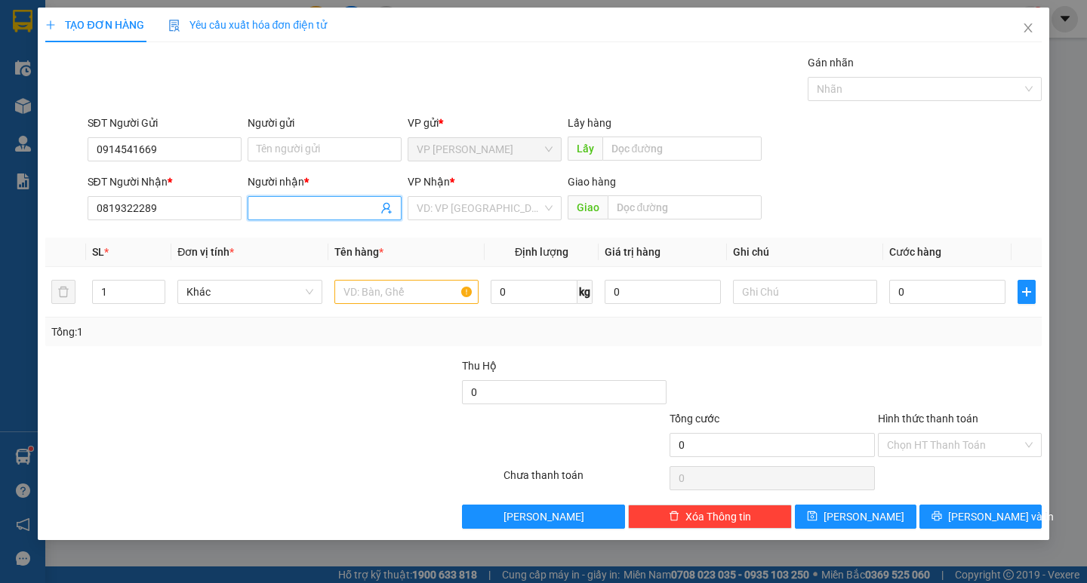
click at [303, 204] on input "Người nhận *" at bounding box center [317, 208] width 121 height 17
type input "[PERSON_NAME]"
click at [437, 205] on input "search" at bounding box center [479, 208] width 125 height 23
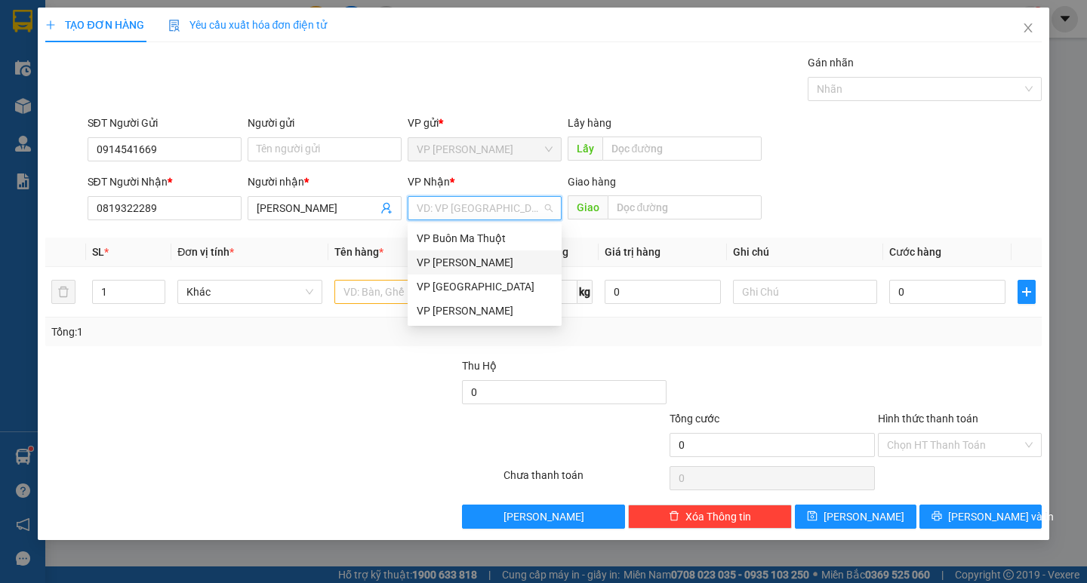
click at [484, 263] on div "VP [PERSON_NAME]" at bounding box center [485, 262] width 136 height 17
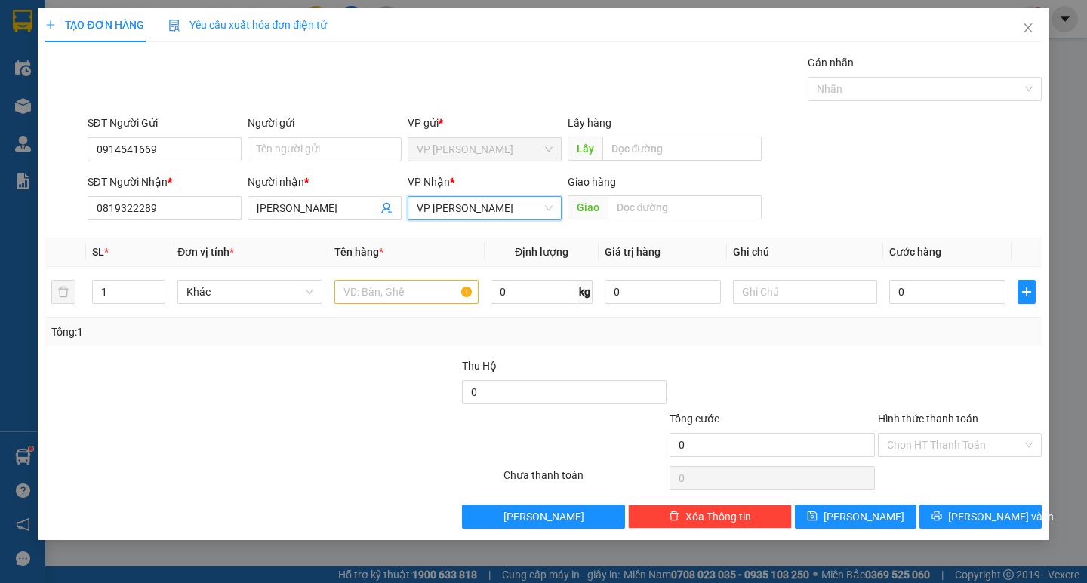
click at [477, 212] on span "VP [PERSON_NAME]" at bounding box center [485, 208] width 136 height 23
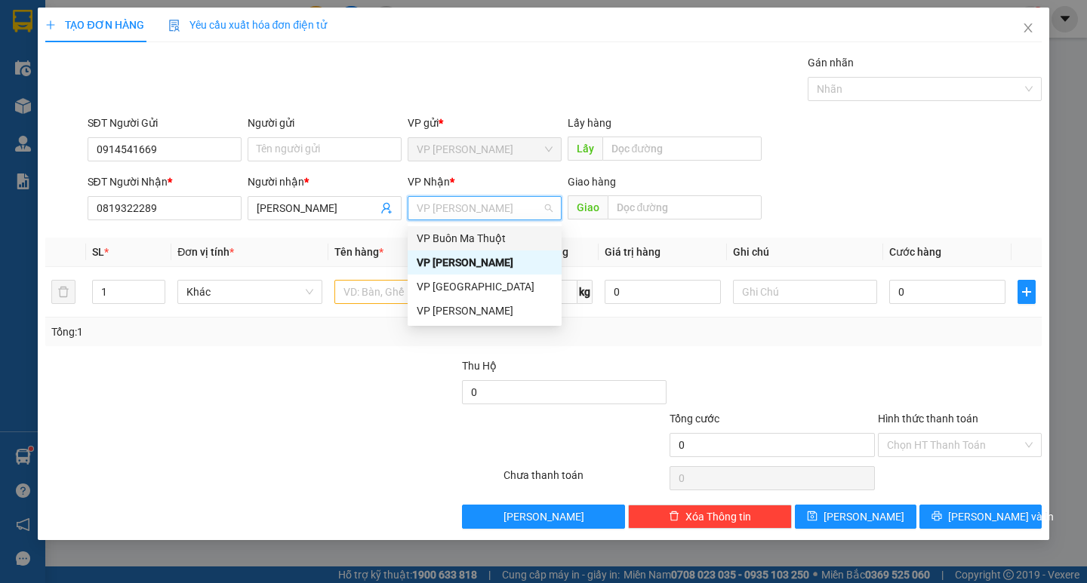
click at [481, 242] on div "VP Buôn Ma Thuột" at bounding box center [485, 238] width 136 height 17
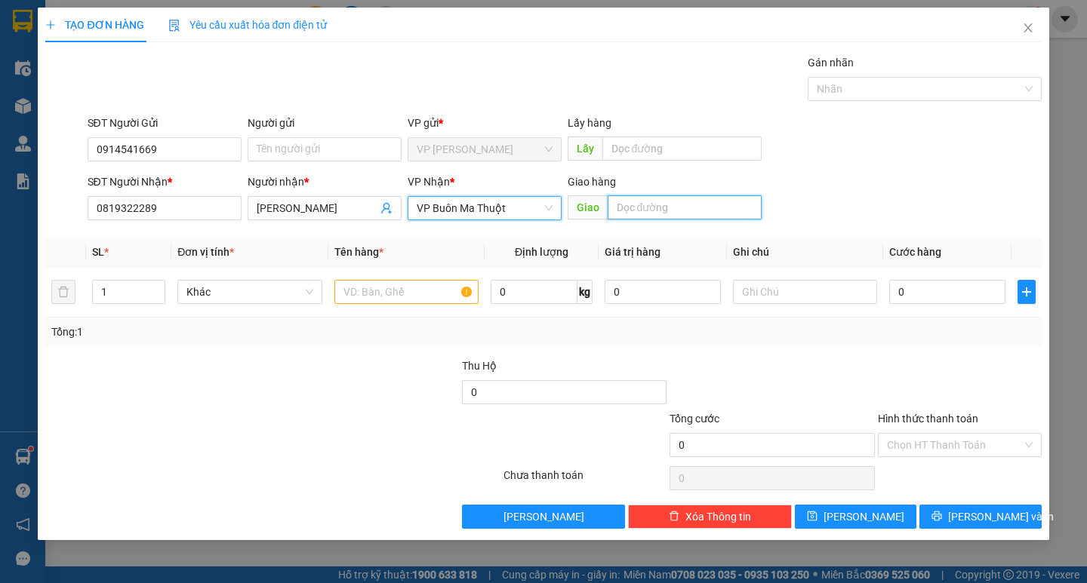
click at [648, 207] on input "text" at bounding box center [685, 207] width 154 height 24
type input "bmt"
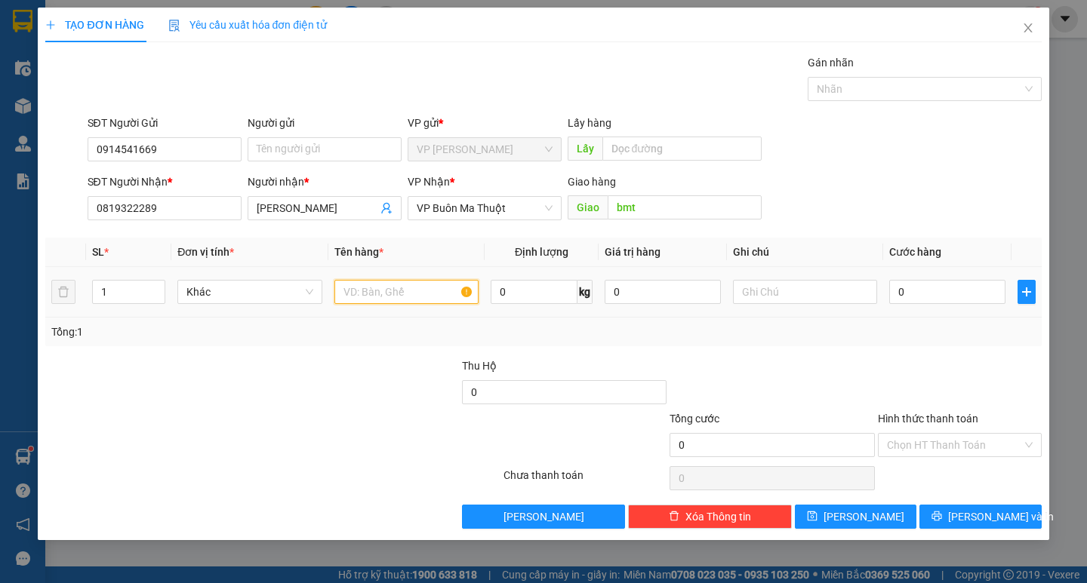
click at [386, 291] on input "text" at bounding box center [406, 292] width 144 height 24
type input "mực"
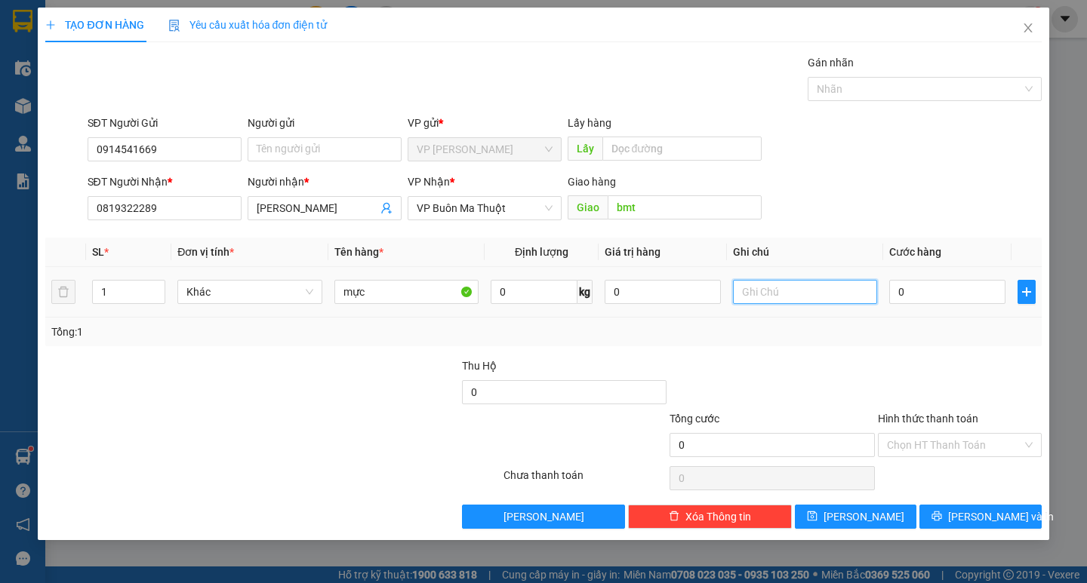
click at [780, 300] on input "text" at bounding box center [805, 292] width 144 height 24
type input "thùng xốp"
click at [915, 296] on input "0" at bounding box center [947, 292] width 116 height 24
type input "5"
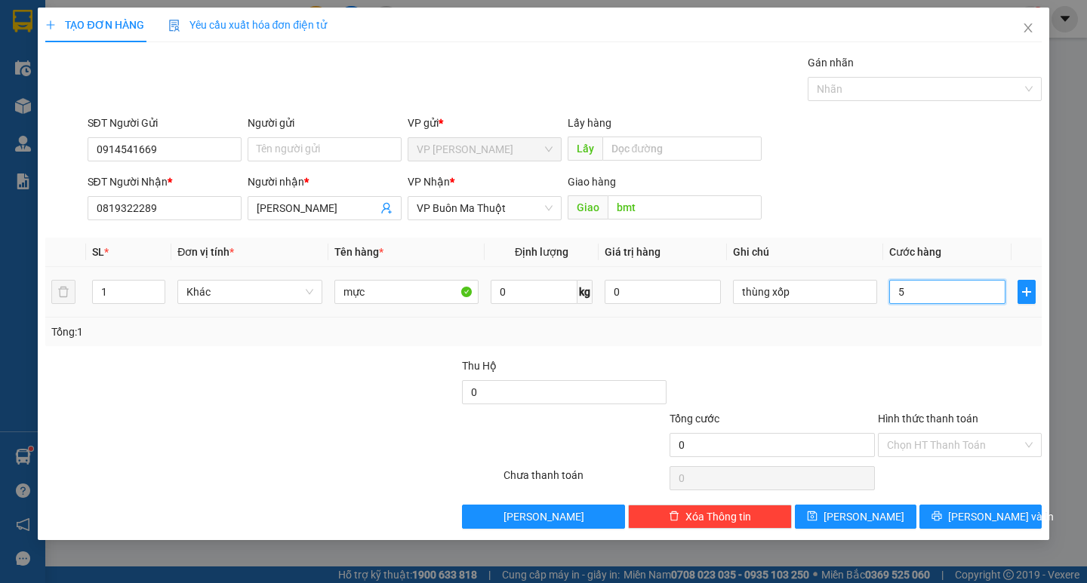
type input "5"
type input "50"
type input "500"
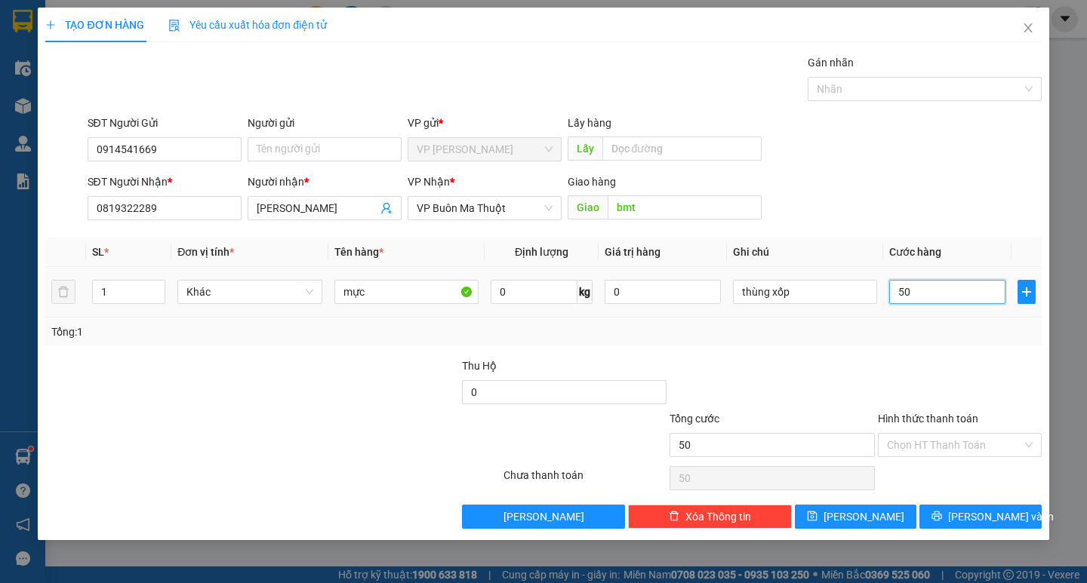
type input "500"
type input "5.000"
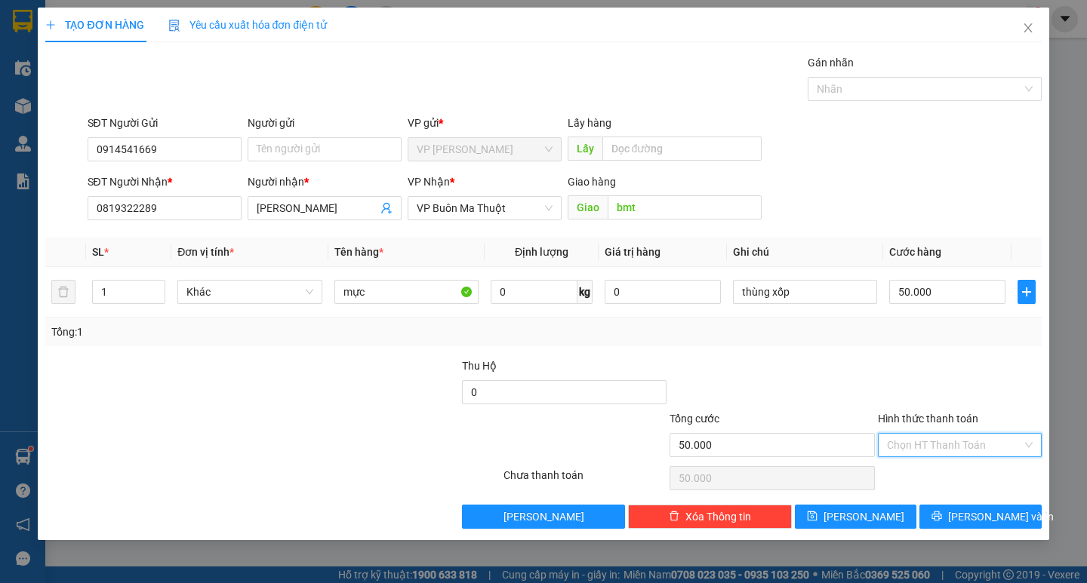
click at [905, 448] on input "Hình thức thanh toán" at bounding box center [954, 445] width 135 height 23
click at [903, 470] on div "Tại văn phòng" at bounding box center [960, 475] width 146 height 17
click at [986, 519] on span "[PERSON_NAME] và In" at bounding box center [1001, 517] width 106 height 17
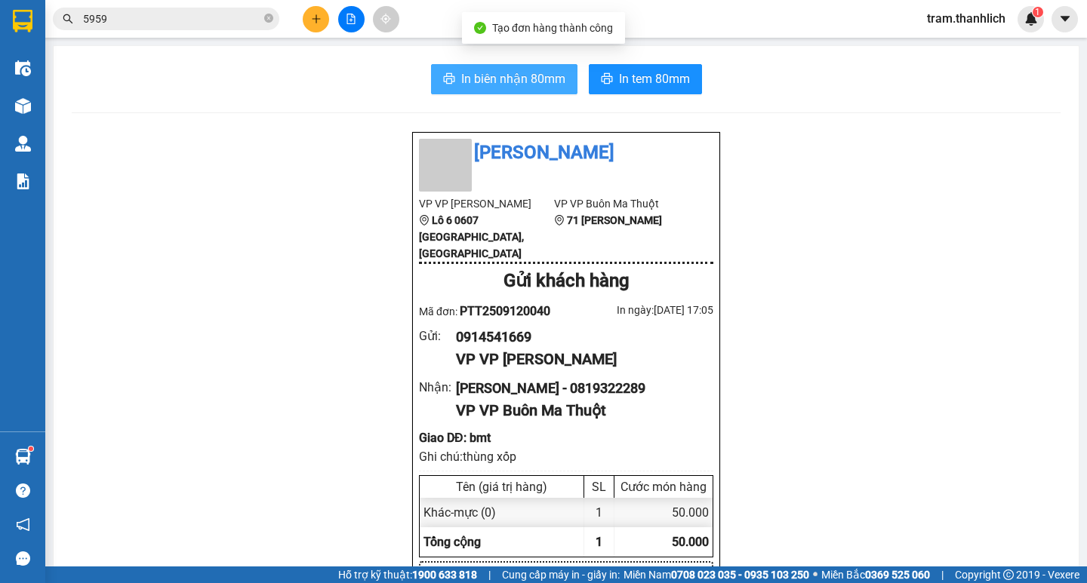
click at [540, 82] on span "In biên nhận 80mm" at bounding box center [513, 78] width 104 height 19
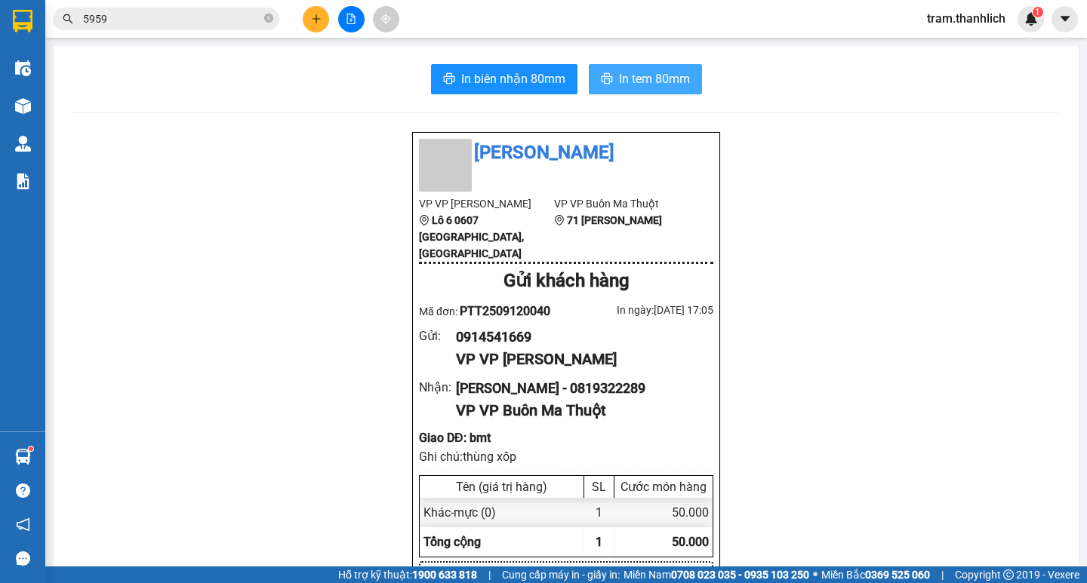
click at [658, 82] on span "In tem 80mm" at bounding box center [654, 78] width 71 height 19
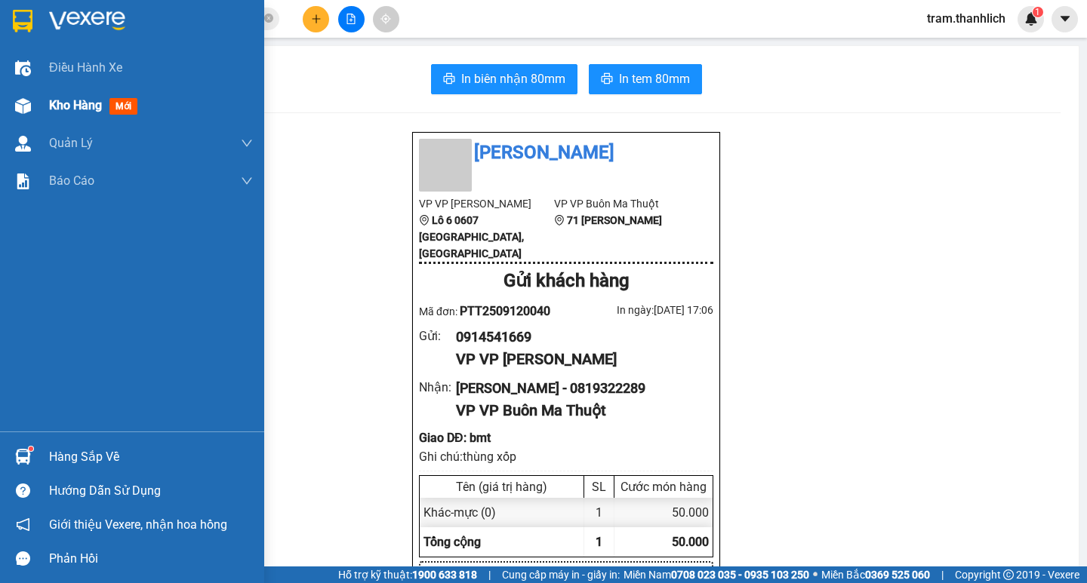
click at [39, 100] on div "Kho hàng mới" at bounding box center [132, 106] width 264 height 38
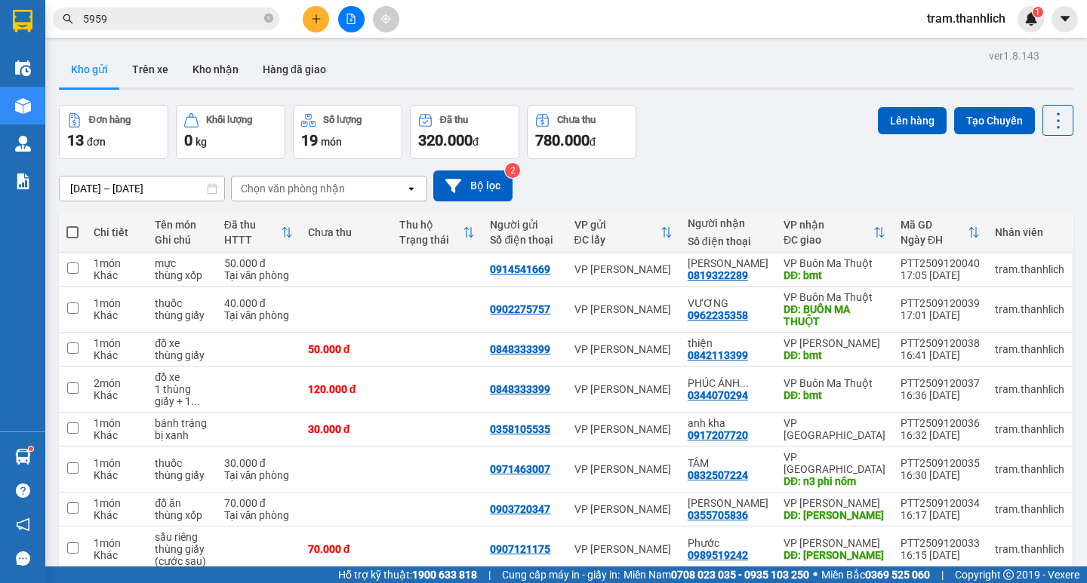
click at [301, 11] on div at bounding box center [350, 19] width 113 height 26
click at [318, 23] on icon "plus" at bounding box center [316, 19] width 11 height 11
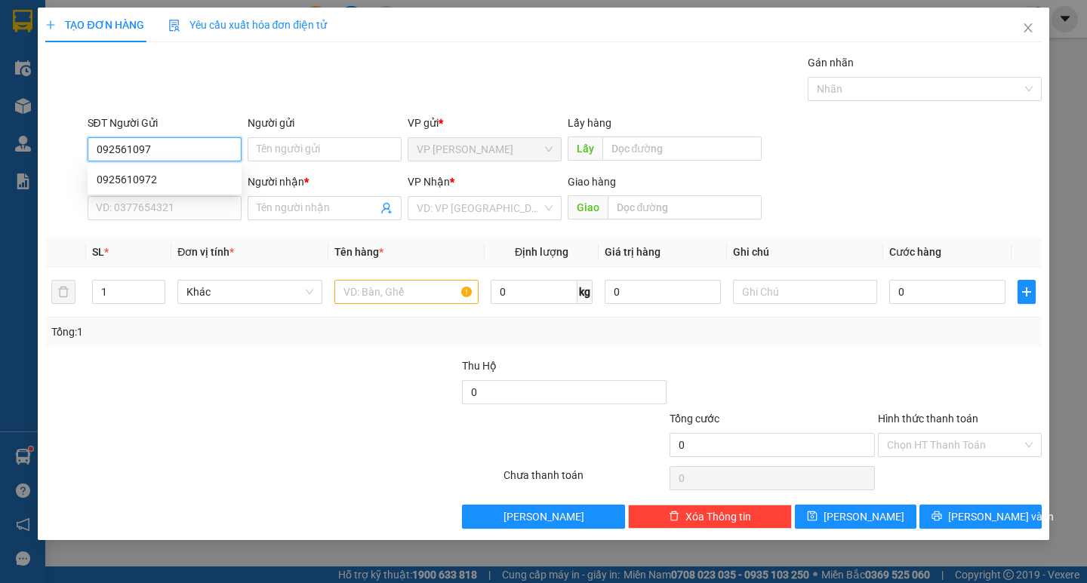
type input "0925610972"
click at [177, 186] on div "0925610972" at bounding box center [165, 179] width 136 height 17
type input "0963052779"
type input "loan"
type input "kon tum"
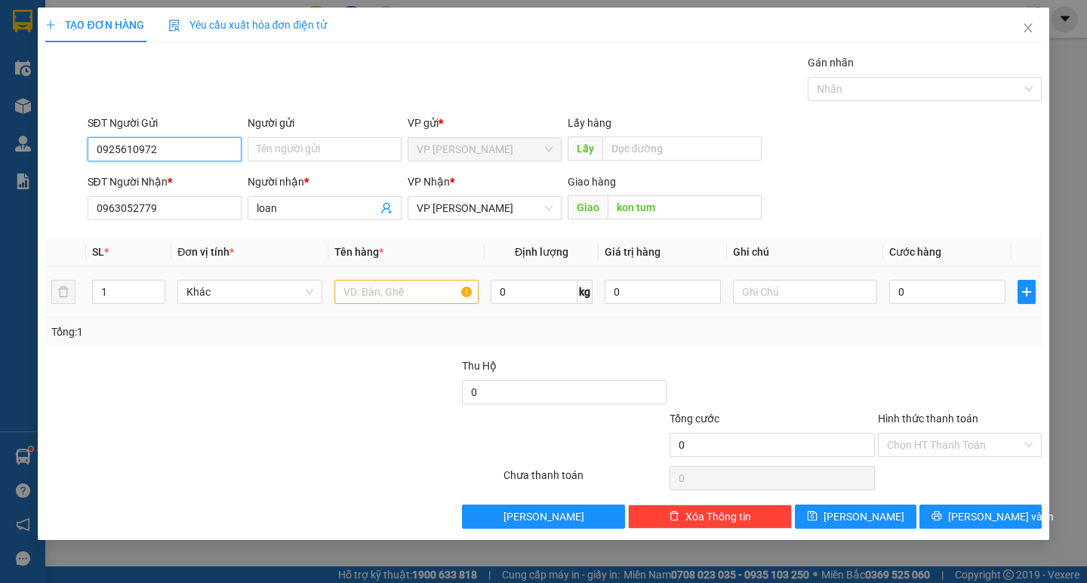
type input "0925610972"
click at [418, 297] on input "text" at bounding box center [406, 292] width 144 height 24
type input "hải sản"
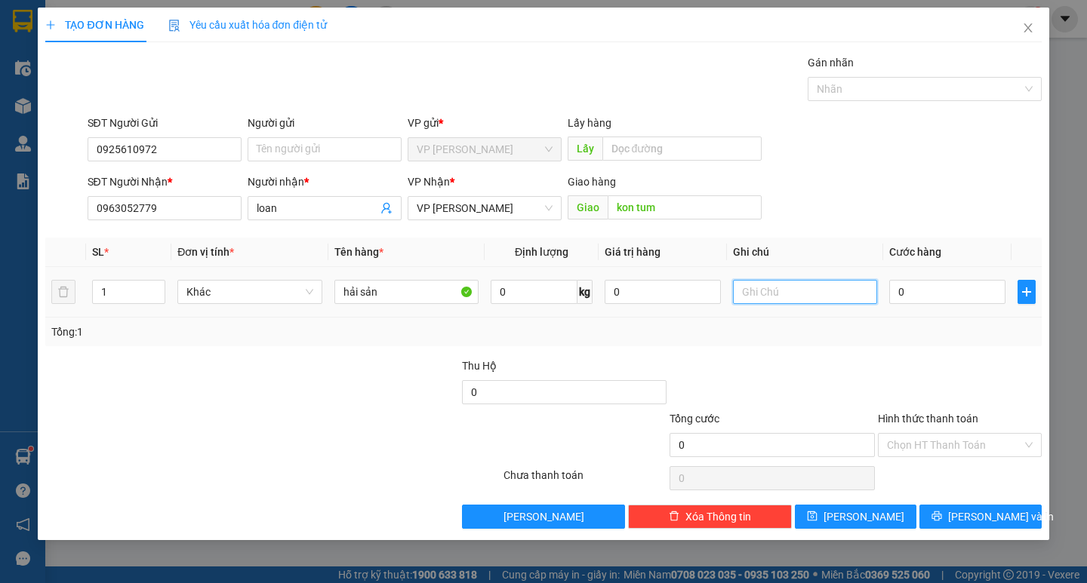
click at [777, 296] on input "text" at bounding box center [805, 292] width 144 height 24
type input "thùng xốp"
click at [930, 287] on input "0" at bounding box center [947, 292] width 116 height 24
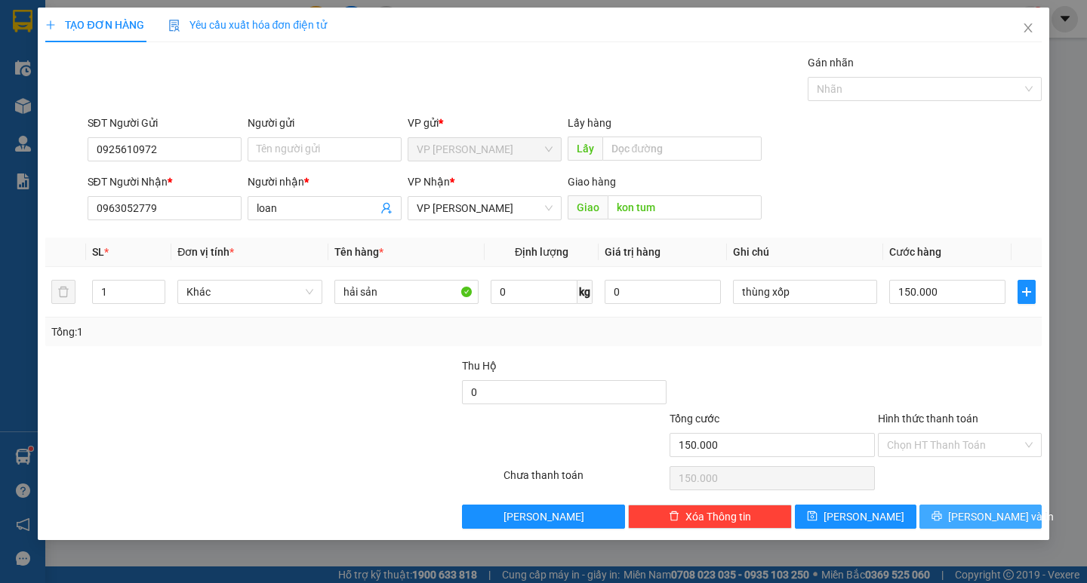
click at [979, 515] on span "[PERSON_NAME] và In" at bounding box center [1001, 517] width 106 height 17
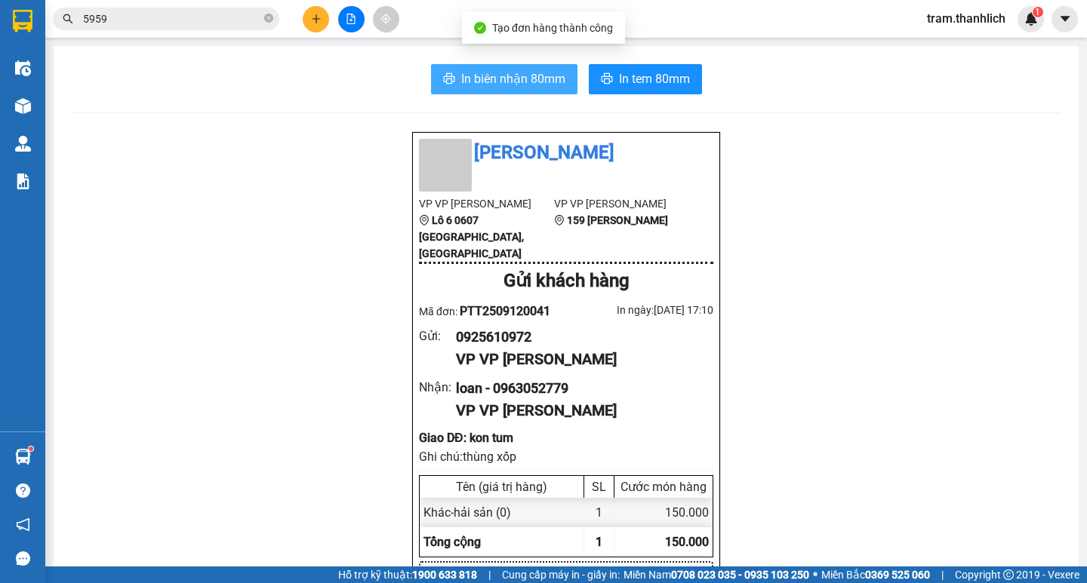
click at [520, 75] on span "In biên nhận 80mm" at bounding box center [513, 78] width 104 height 19
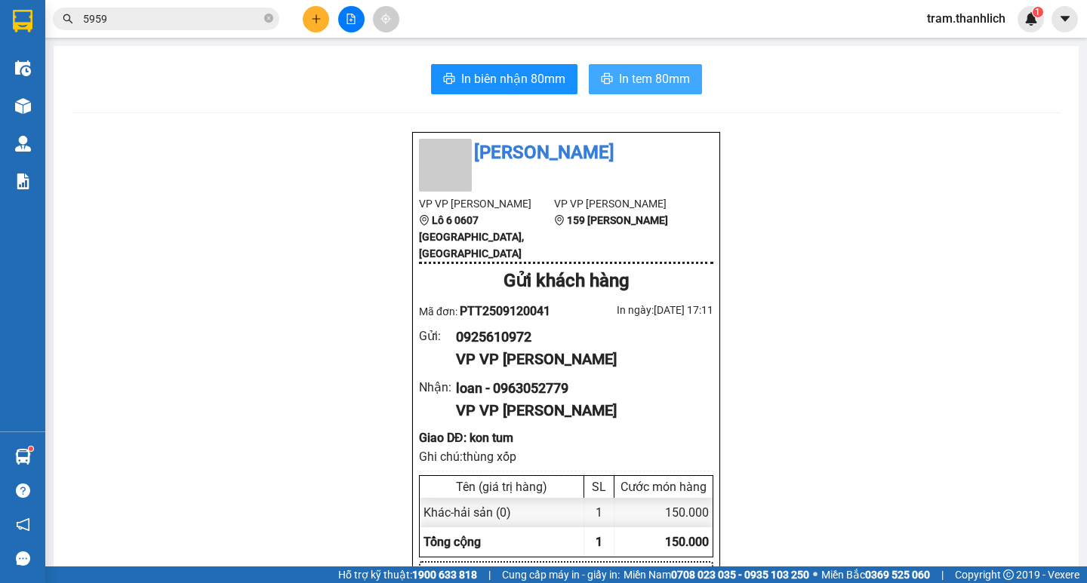
click at [654, 69] on button "In tem 80mm" at bounding box center [645, 79] width 113 height 30
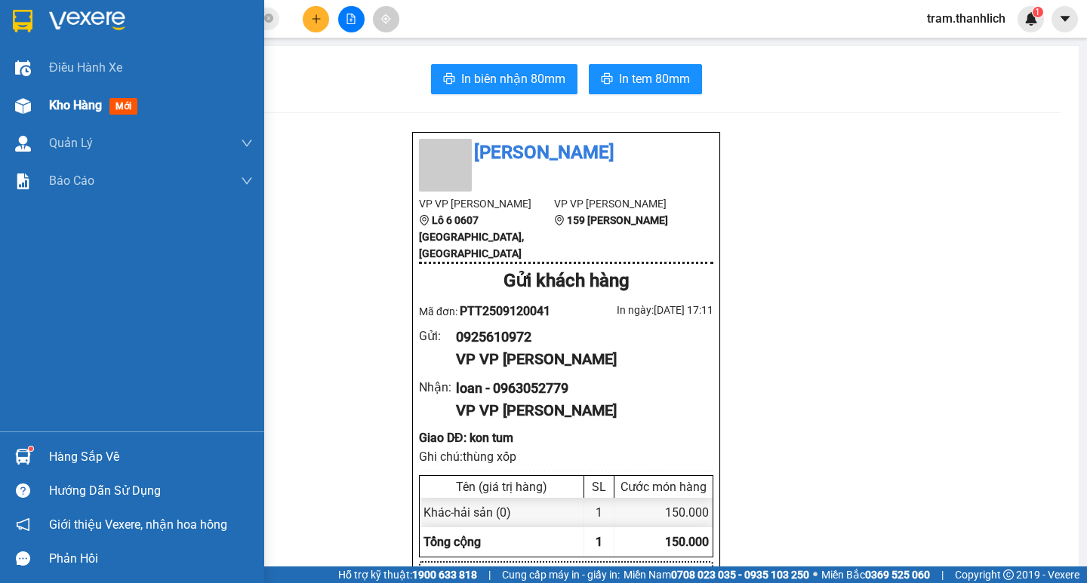
click at [32, 107] on div at bounding box center [23, 106] width 26 height 26
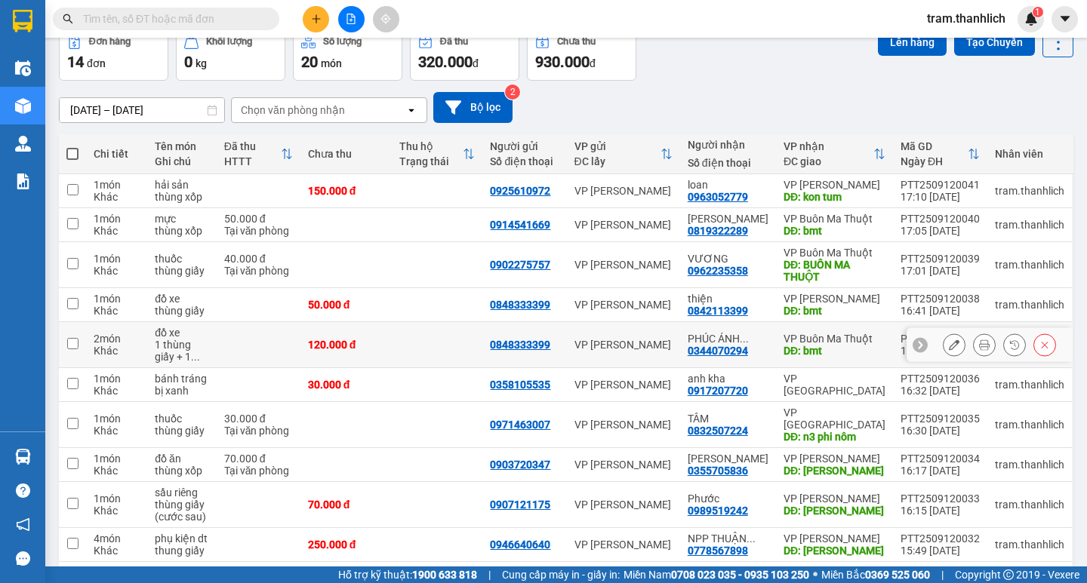
scroll to position [151, 0]
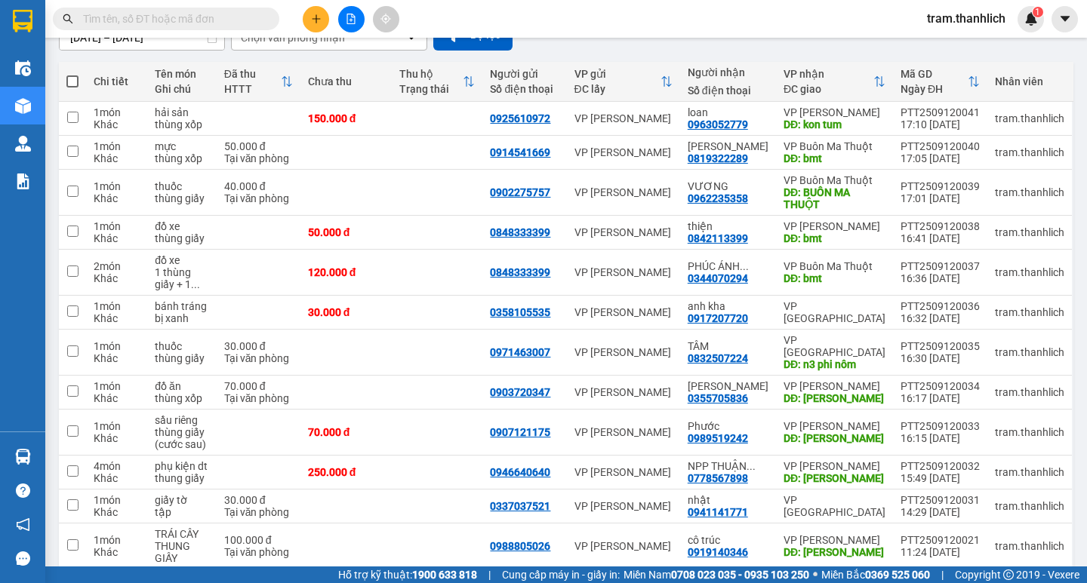
click at [317, 29] on button at bounding box center [316, 19] width 26 height 26
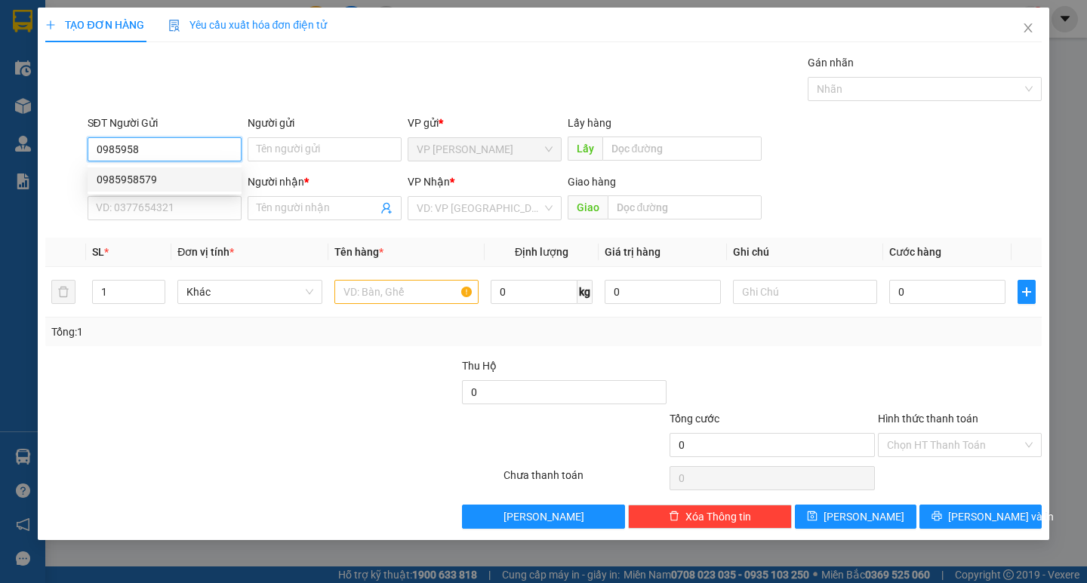
click at [161, 180] on div "0985958579" at bounding box center [165, 179] width 136 height 17
type input "0985958579"
type input "0384239779"
type input "HUẤN"
type input "ĐỨC TRỌNG"
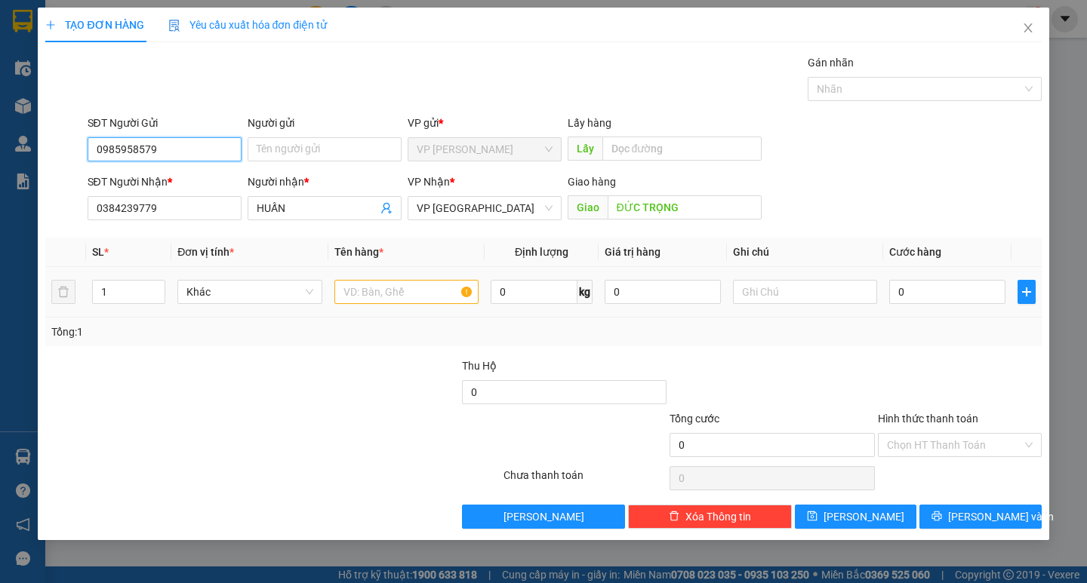
type input "0985958579"
click at [378, 302] on input "text" at bounding box center [406, 292] width 144 height 24
type input "nhớt"
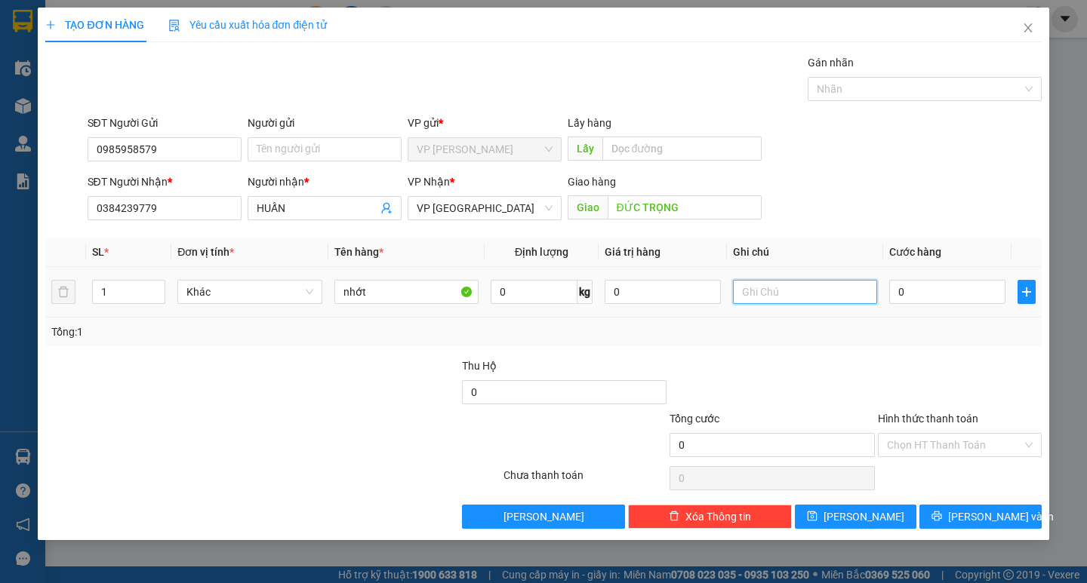
click at [789, 294] on input "text" at bounding box center [805, 292] width 144 height 24
type input "thùng giấy"
click at [943, 300] on input "0" at bounding box center [947, 292] width 116 height 24
type input "8"
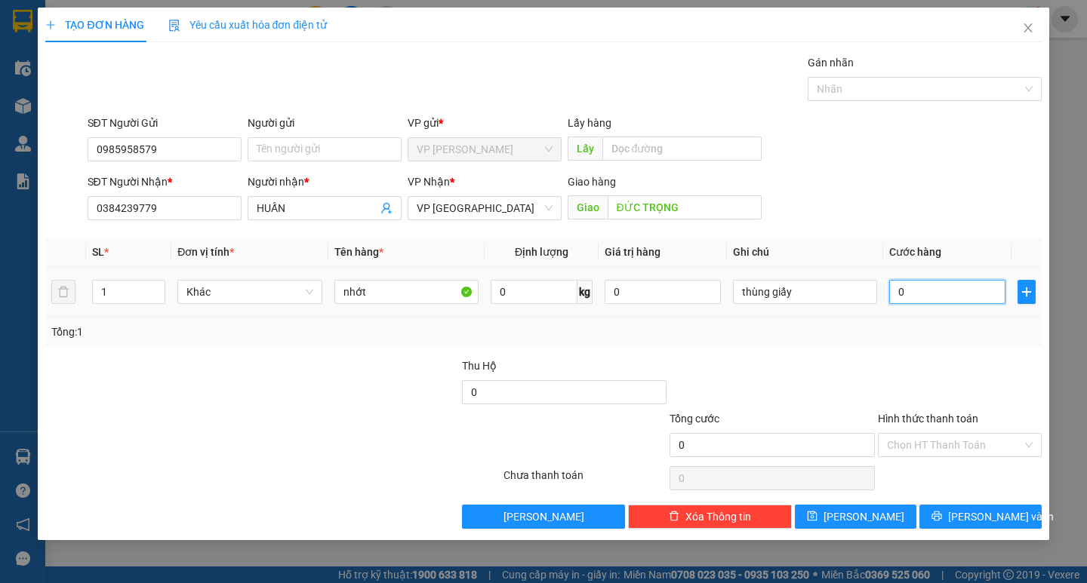
type input "8"
type input "80"
type input "800"
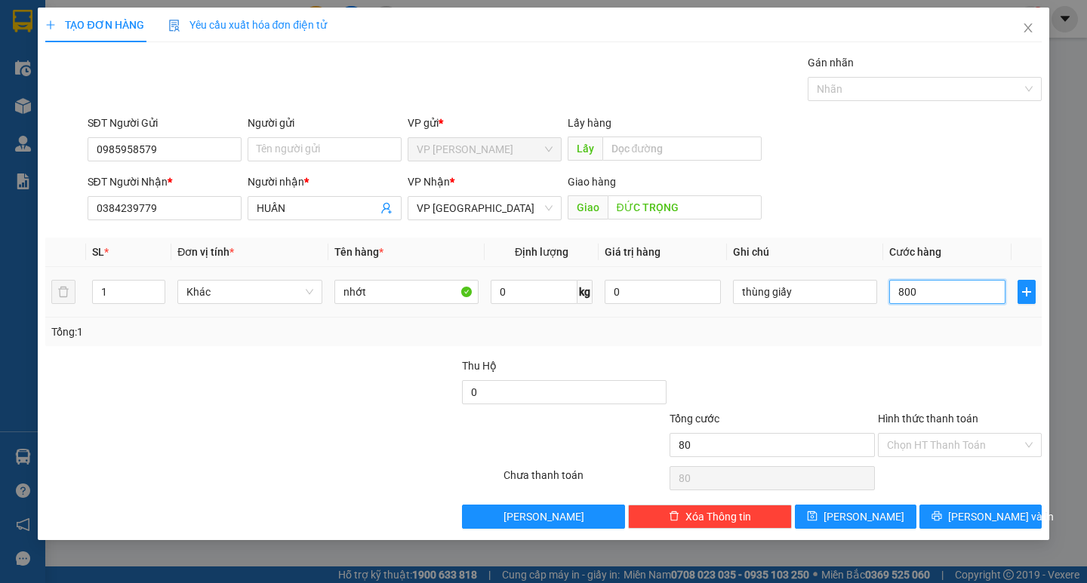
type input "800"
type input "8.000"
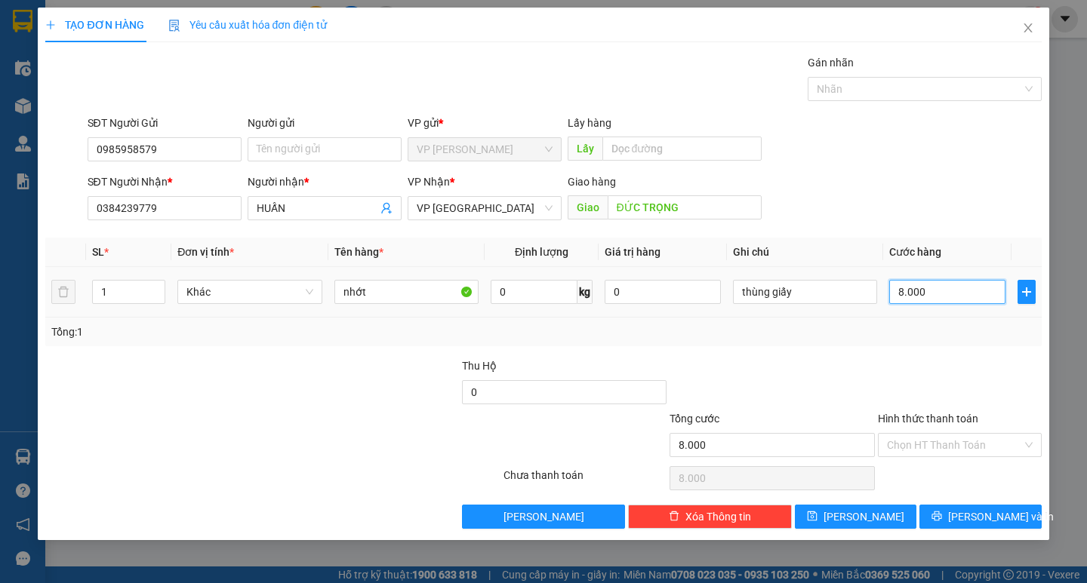
type input "80.000"
type input "0"
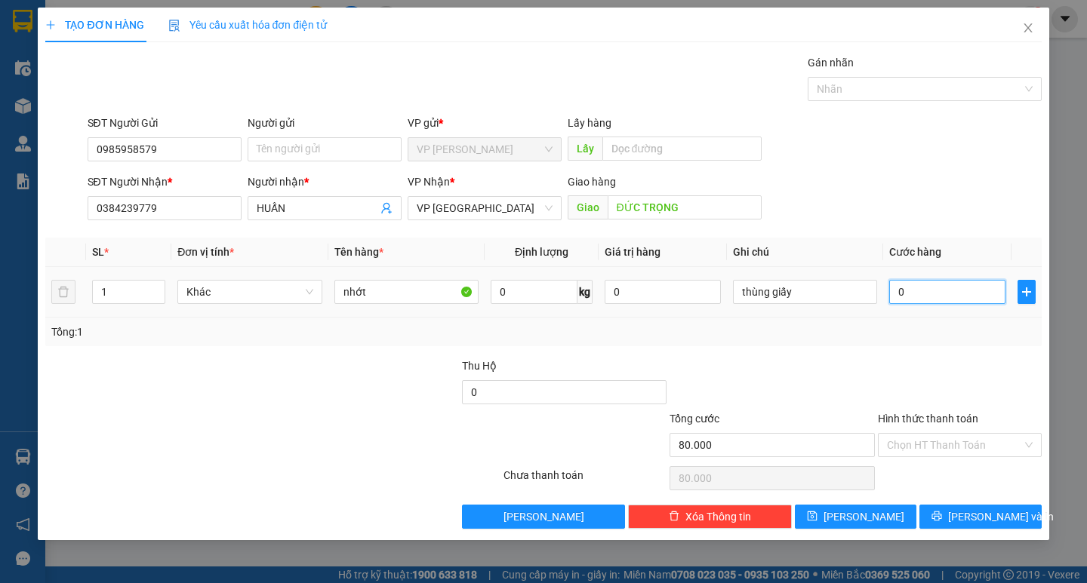
type input "0"
type input "06"
type input "6"
type input "060"
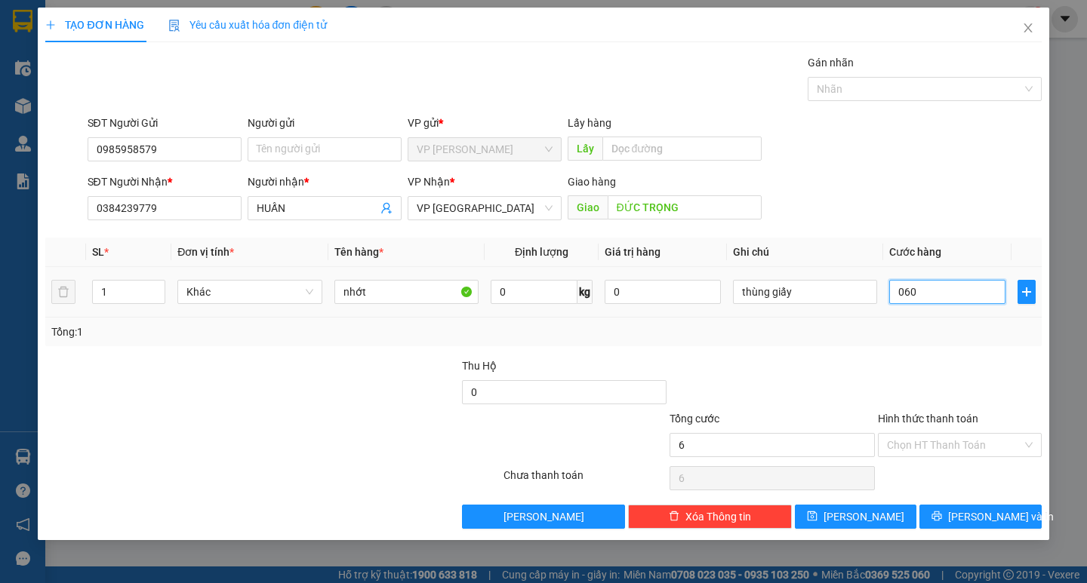
type input "60"
type input "0.600"
type input "600"
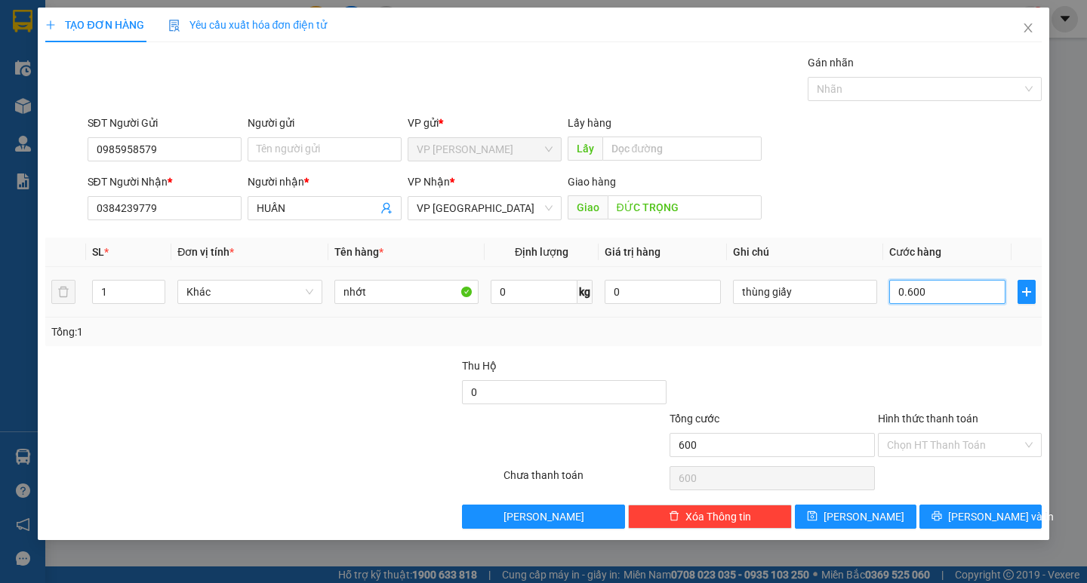
type input "06.000"
type input "6.000"
type input "060.000"
type input "60.000"
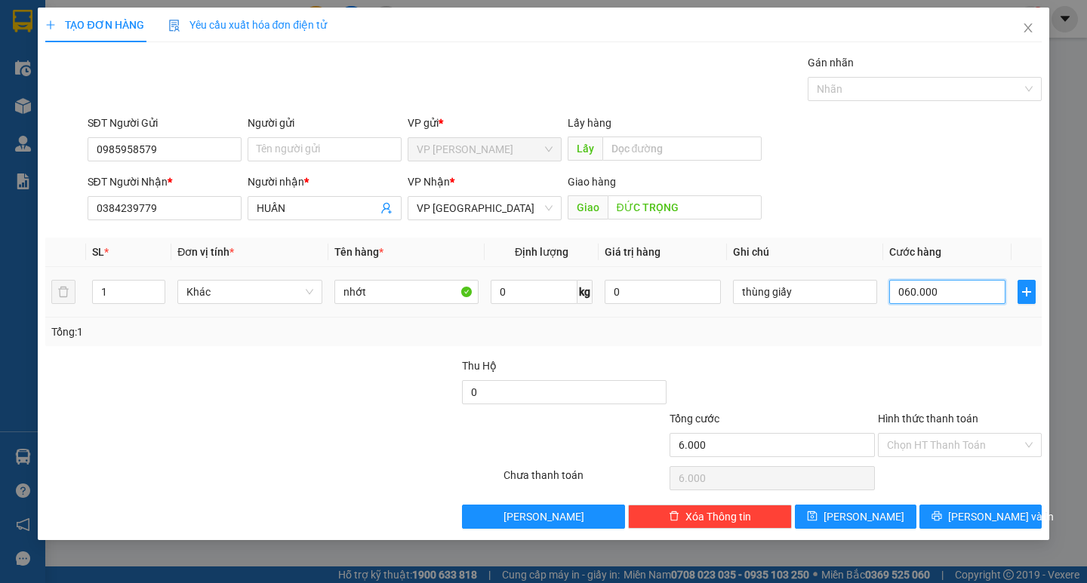
type input "60.000"
click at [977, 518] on span "[PERSON_NAME] và In" at bounding box center [1001, 517] width 106 height 17
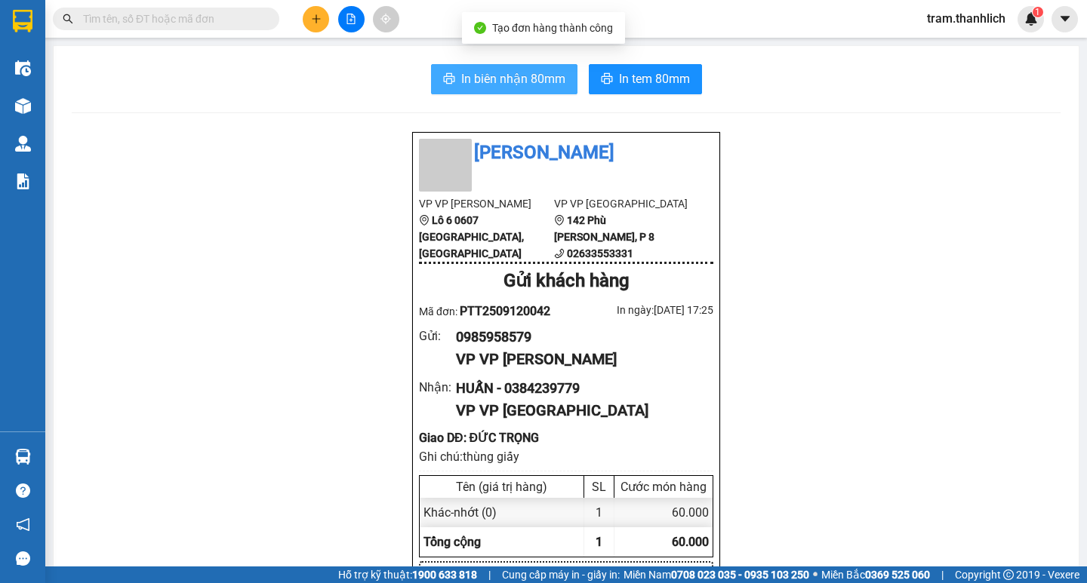
click at [529, 86] on span "In biên nhận 80mm" at bounding box center [513, 78] width 104 height 19
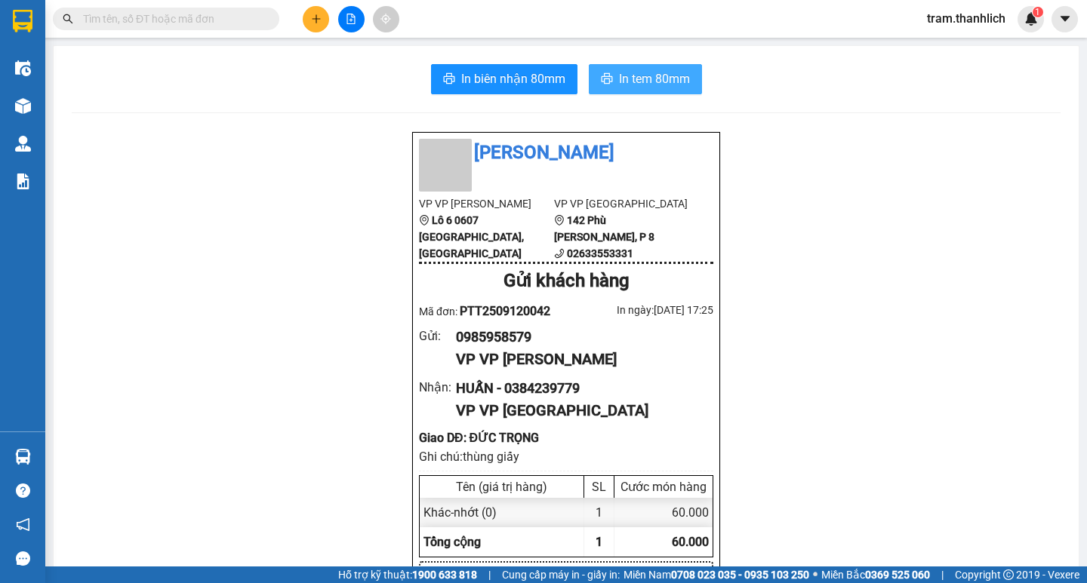
click at [651, 78] on span "In tem 80mm" at bounding box center [654, 78] width 71 height 19
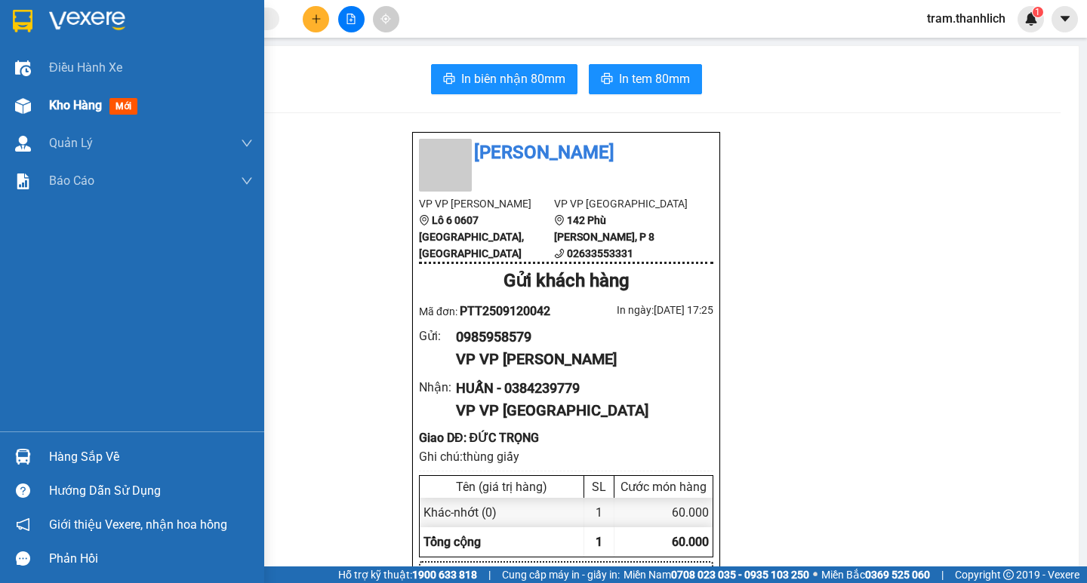
click at [42, 98] on div "Kho hàng mới" at bounding box center [132, 106] width 264 height 38
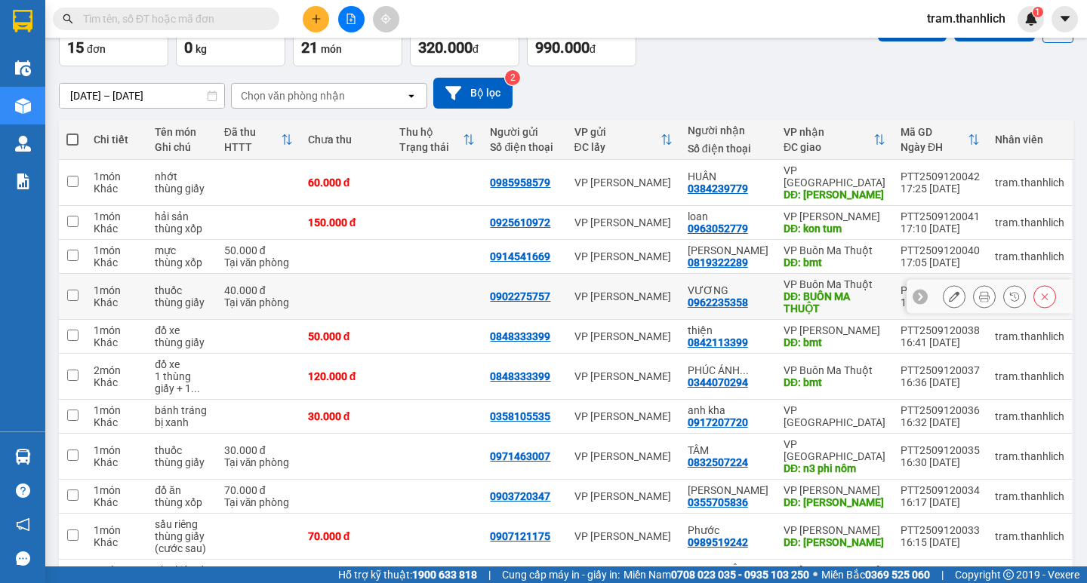
scroll to position [302, 0]
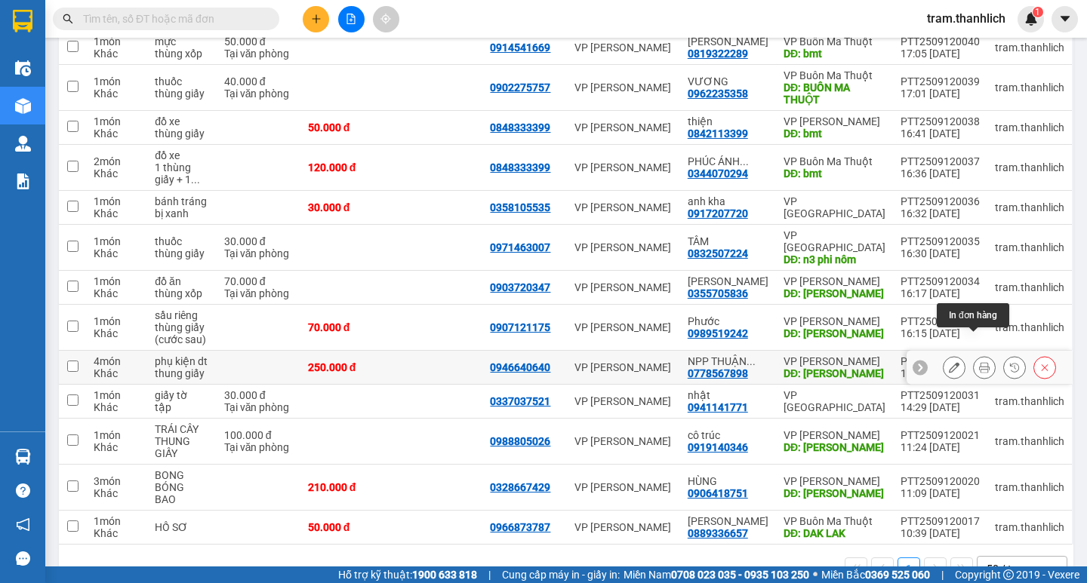
click at [979, 362] on icon at bounding box center [984, 367] width 11 height 11
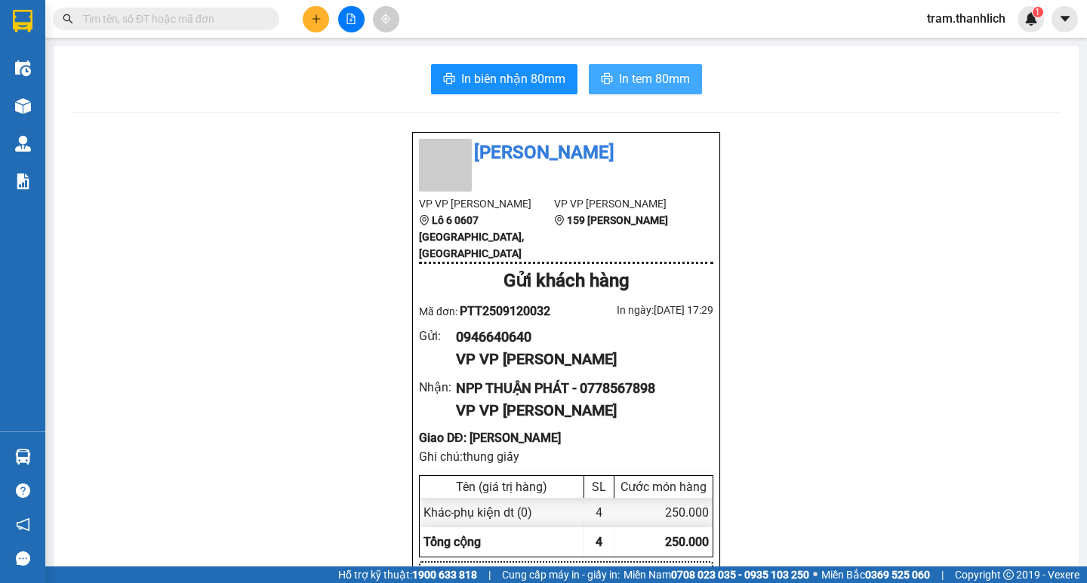
click at [636, 72] on span "In tem 80mm" at bounding box center [654, 78] width 71 height 19
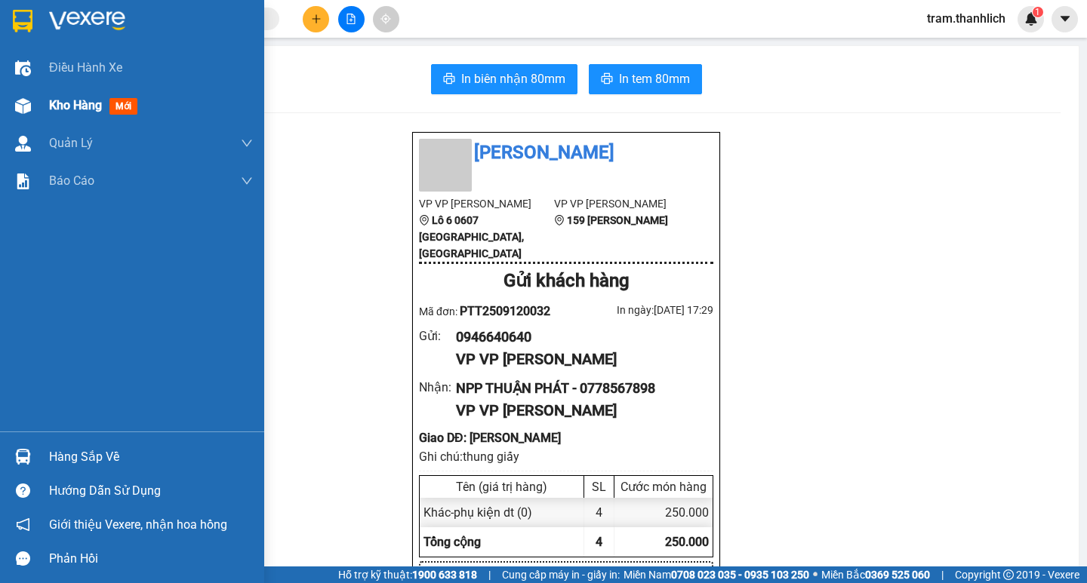
click at [26, 104] on img at bounding box center [23, 106] width 16 height 16
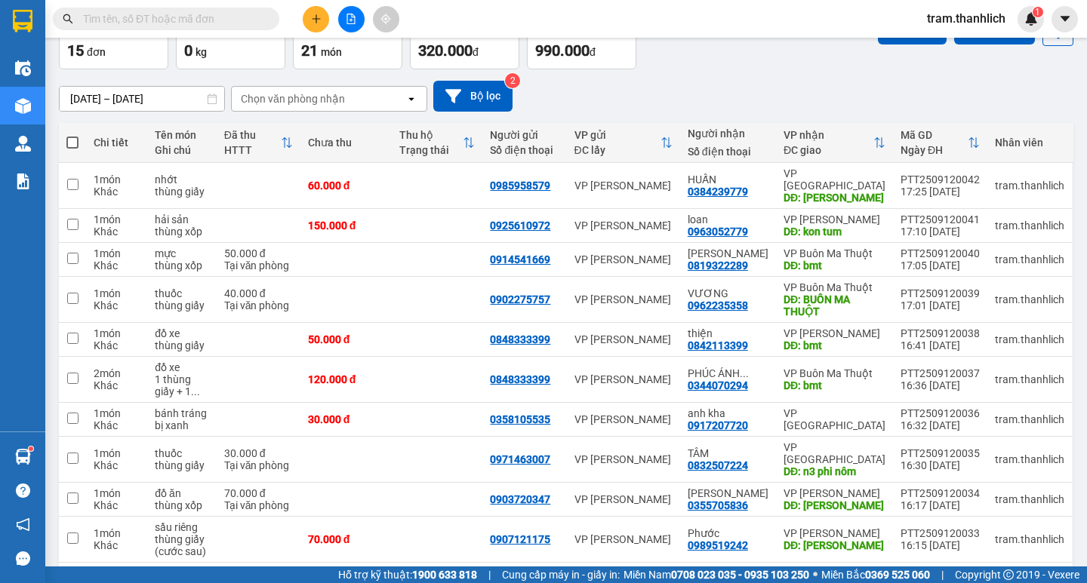
scroll to position [16, 0]
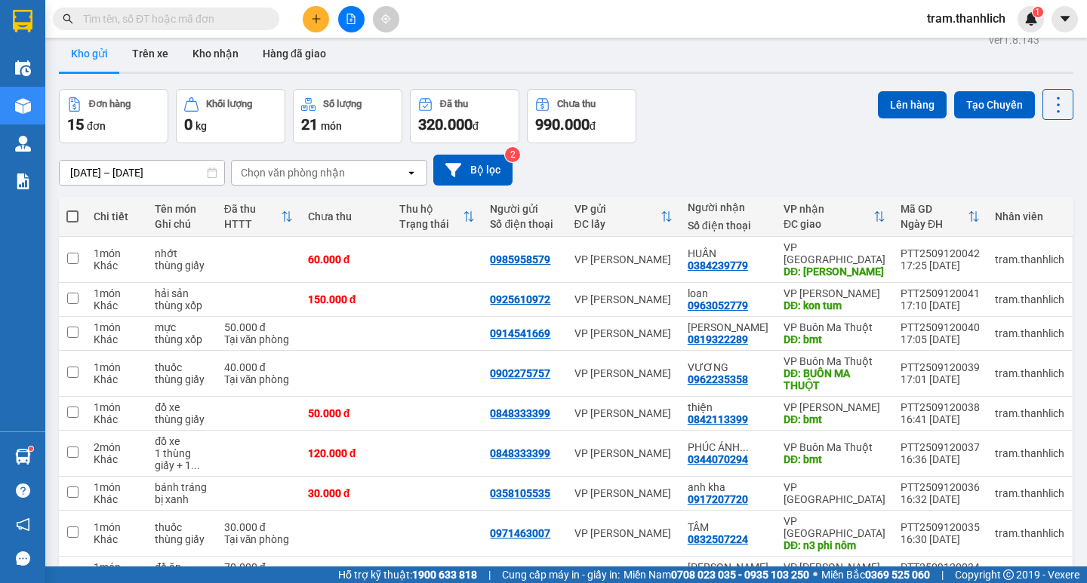
click at [74, 215] on span at bounding box center [72, 217] width 12 height 12
click at [72, 209] on input "checkbox" at bounding box center [72, 209] width 0 height 0
checkbox input "true"
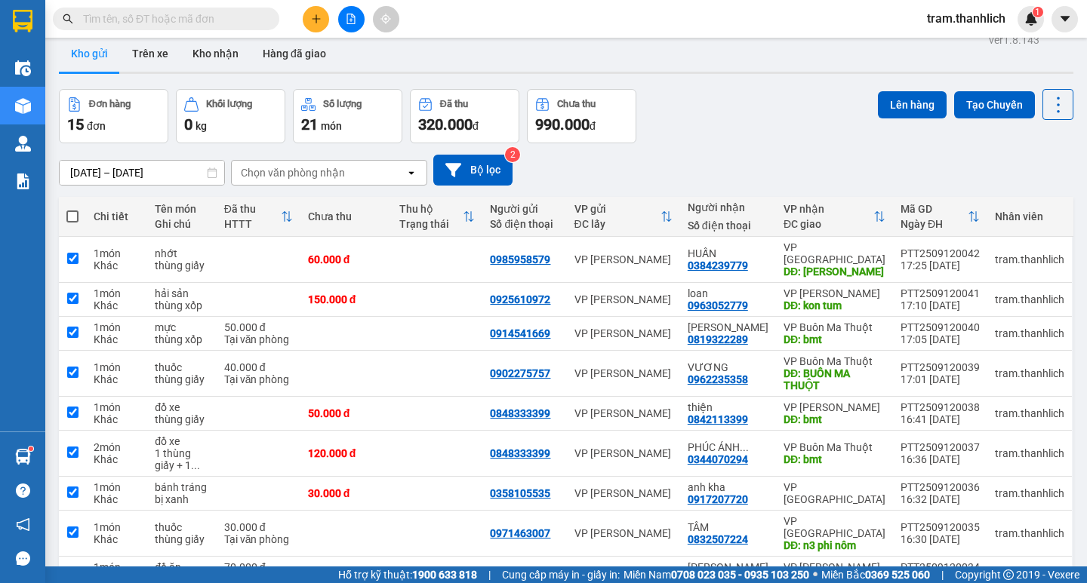
checkbox input "true"
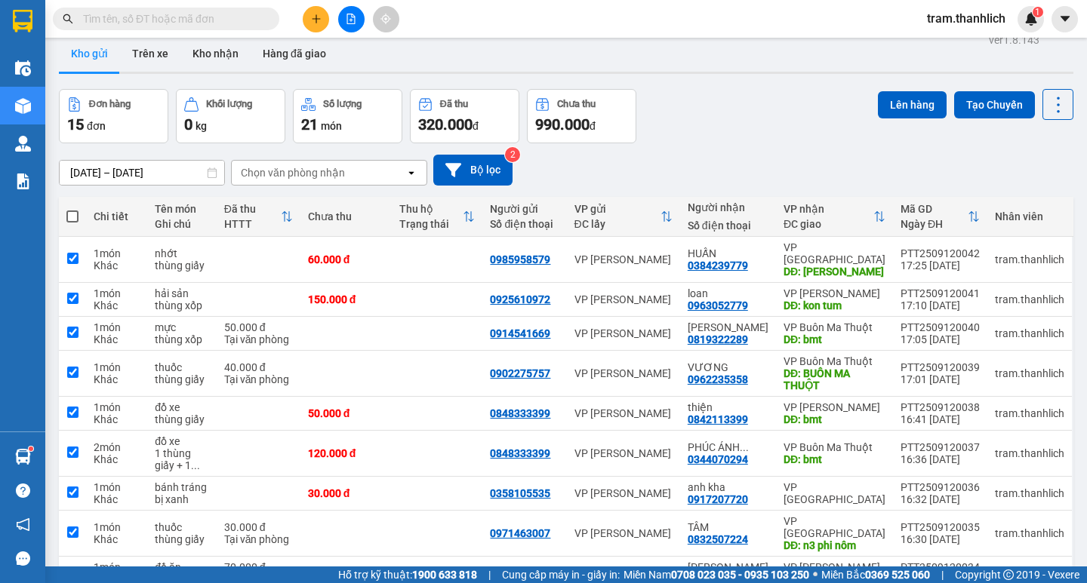
checkbox input "true"
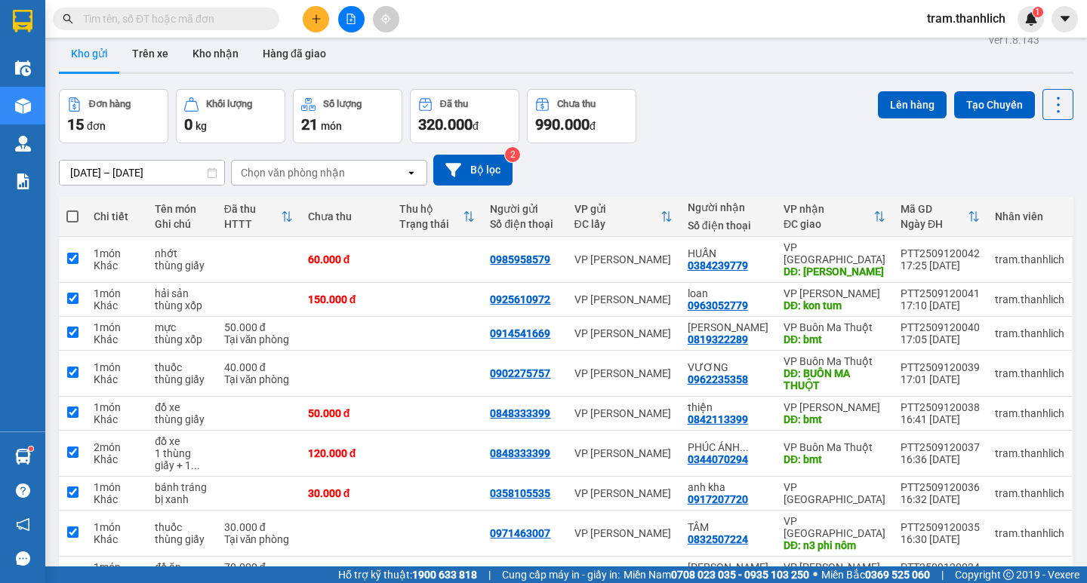
checkbox input "true"
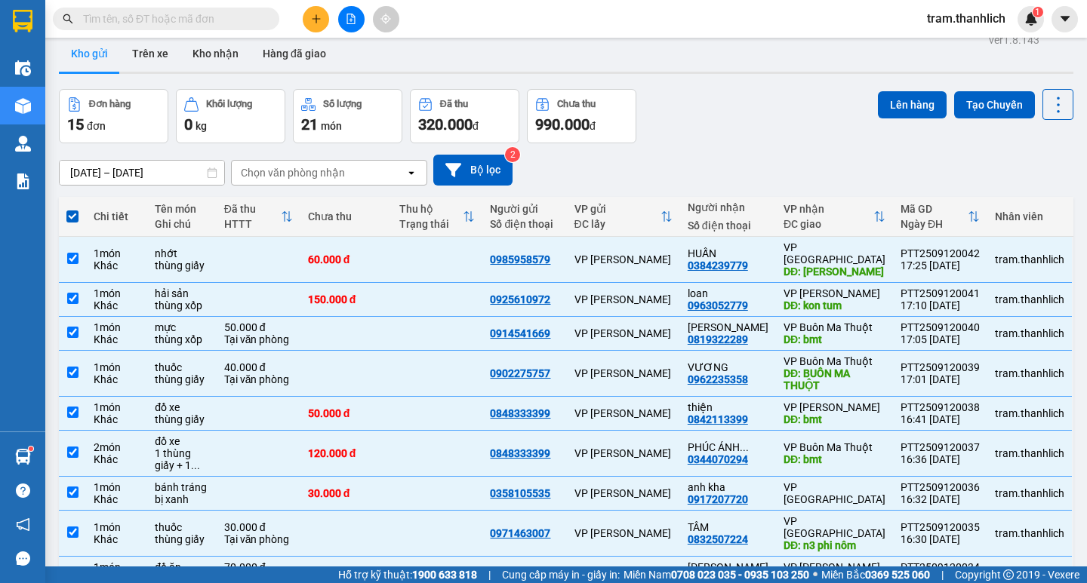
scroll to position [91, 0]
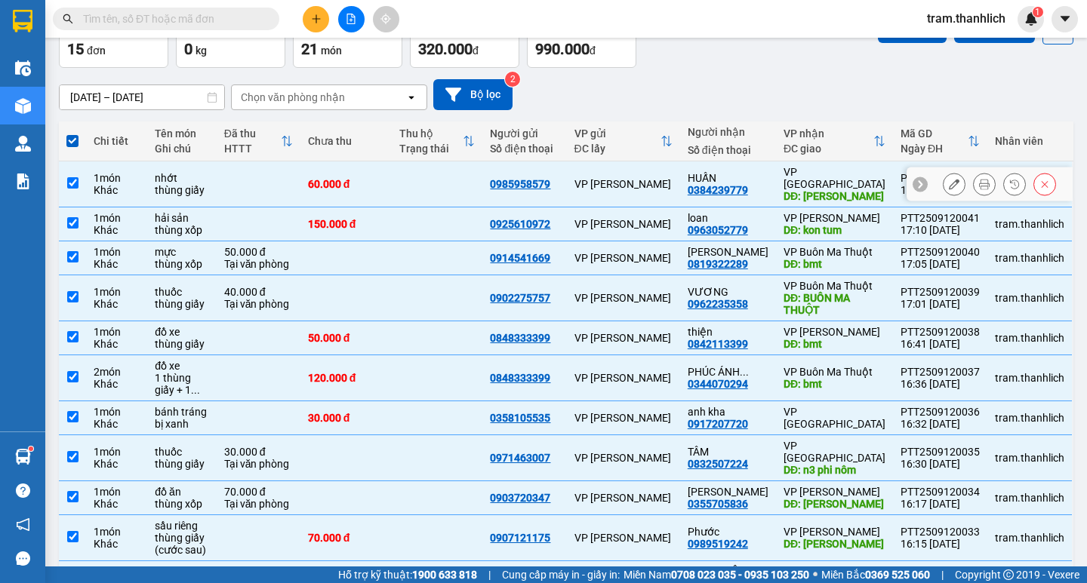
click at [671, 178] on div "VP [PERSON_NAME]" at bounding box center [623, 184] width 98 height 12
checkbox input "false"
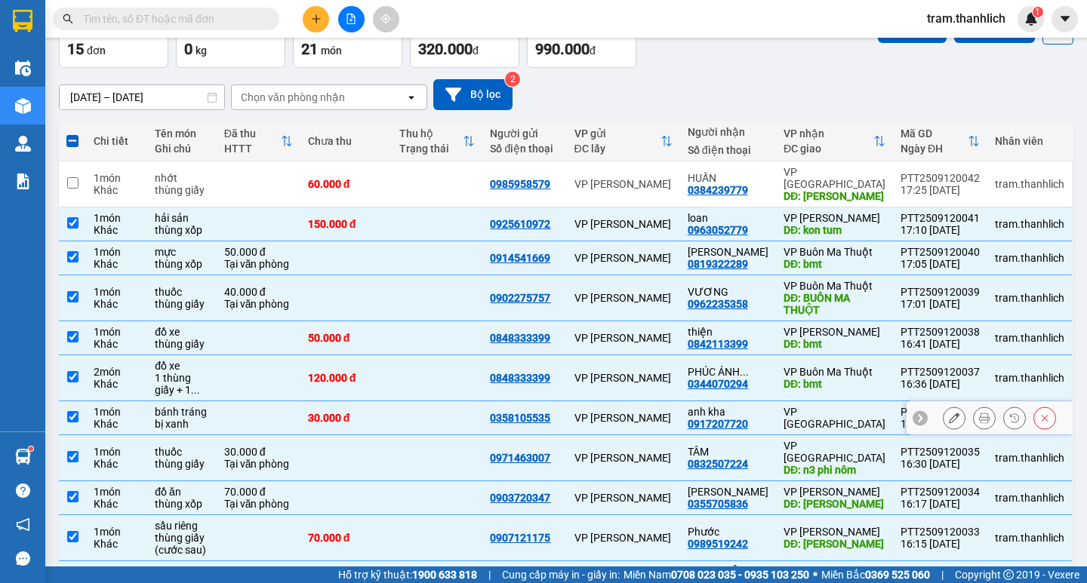
click at [666, 412] on div "VP [PERSON_NAME]" at bounding box center [623, 418] width 98 height 12
checkbox input "false"
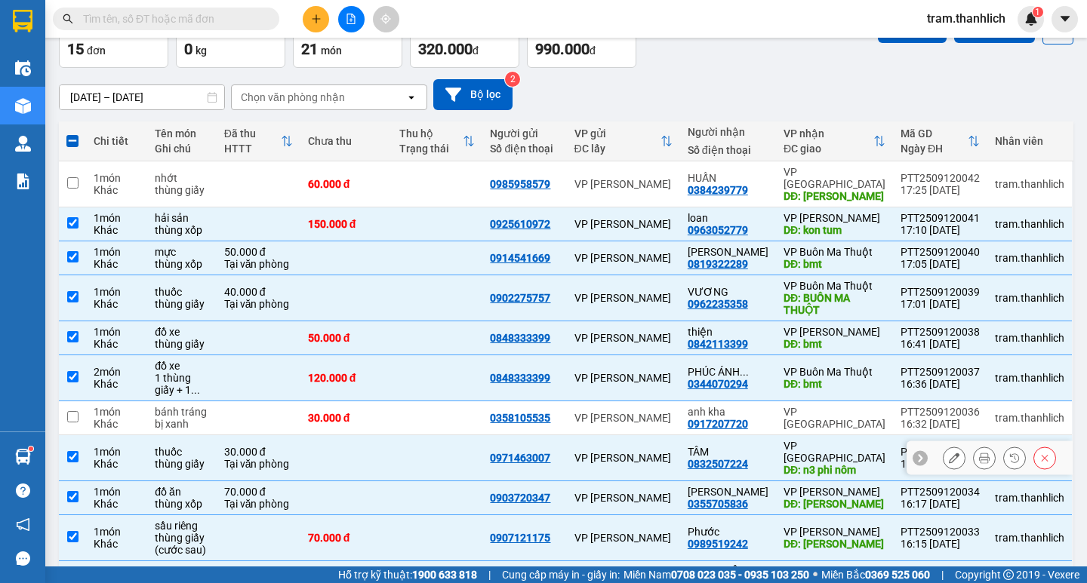
click at [672, 452] on div "VP [PERSON_NAME]" at bounding box center [623, 458] width 98 height 12
checkbox input "false"
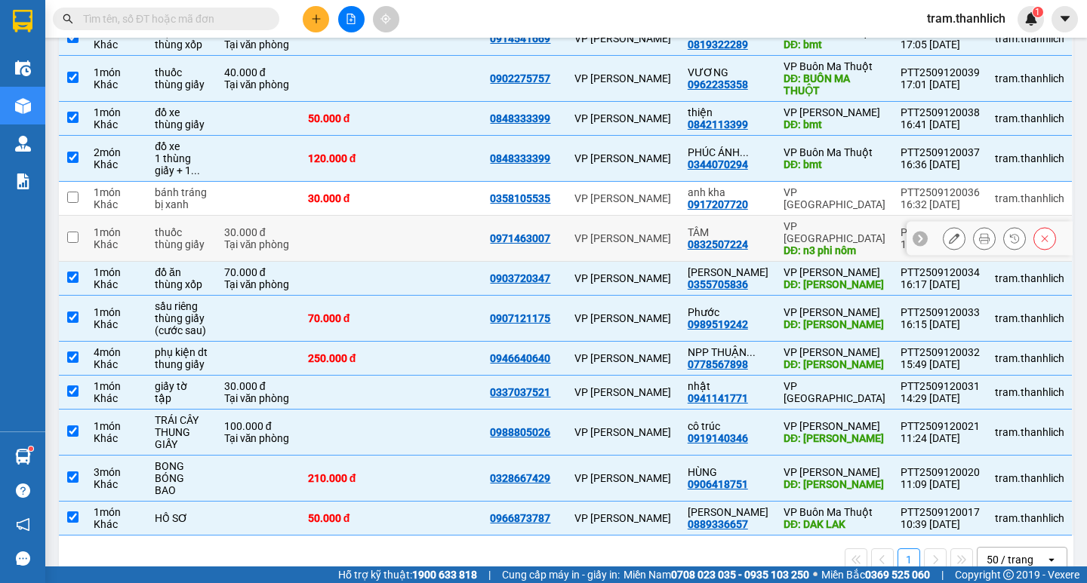
scroll to position [318, 0]
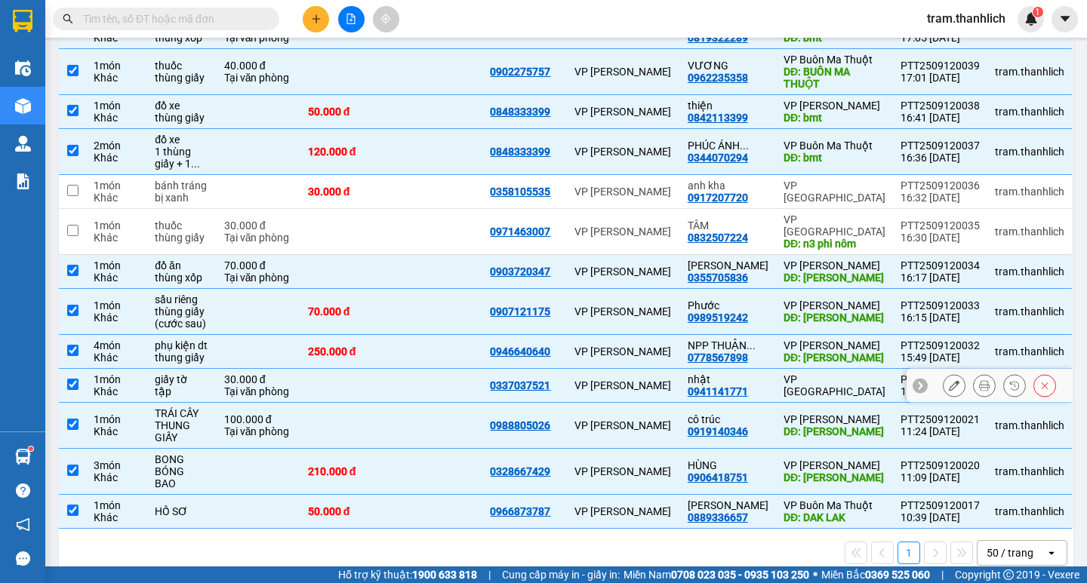
click at [652, 380] on div "VP [PERSON_NAME]" at bounding box center [623, 386] width 98 height 12
checkbox input "false"
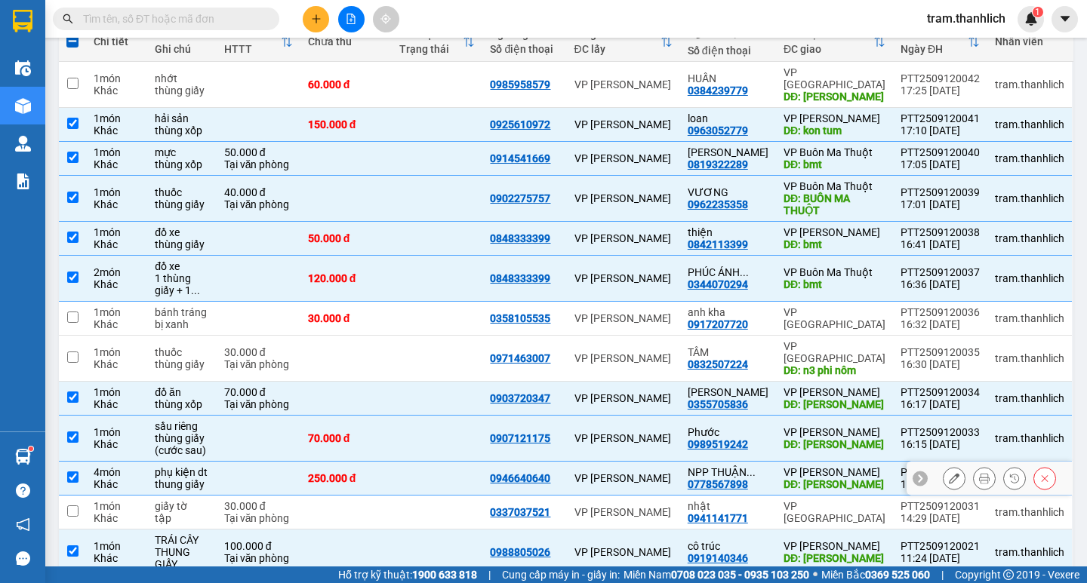
scroll to position [16, 0]
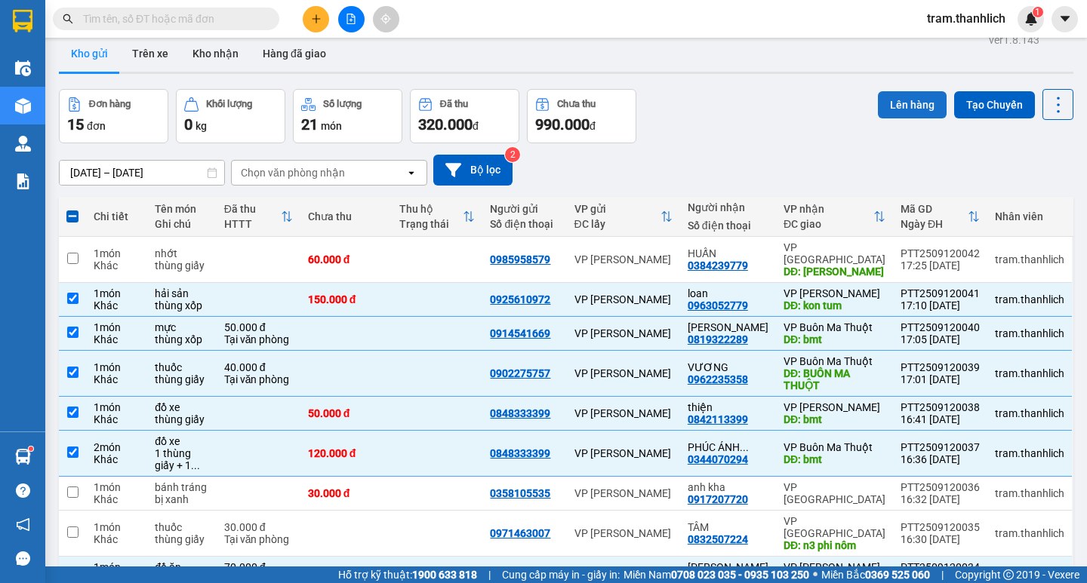
click at [893, 109] on button "Lên hàng" at bounding box center [912, 104] width 69 height 27
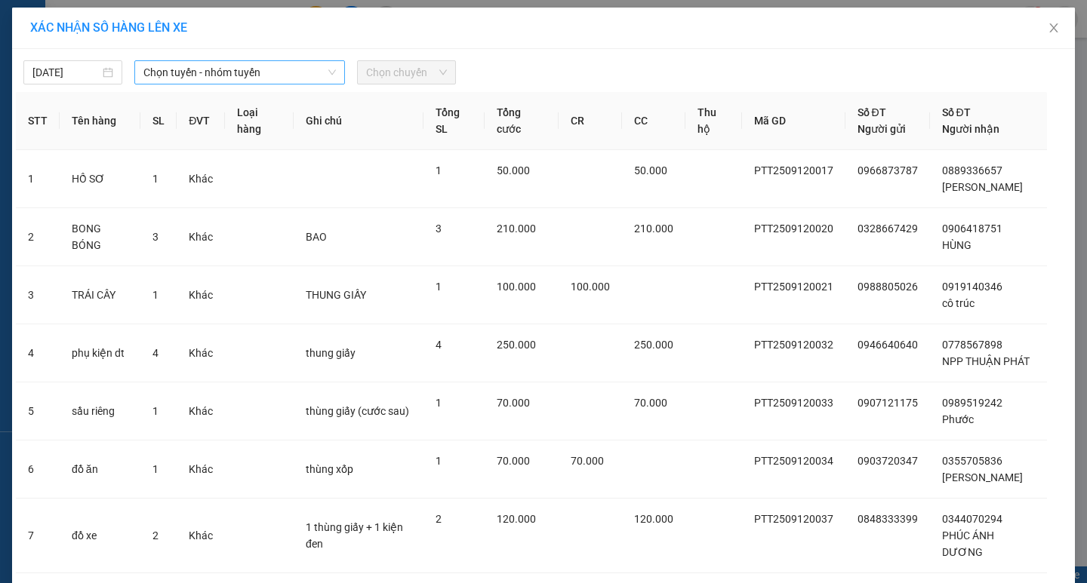
click at [262, 78] on span "Chọn tuyến - nhóm tuyến" at bounding box center [239, 72] width 192 height 23
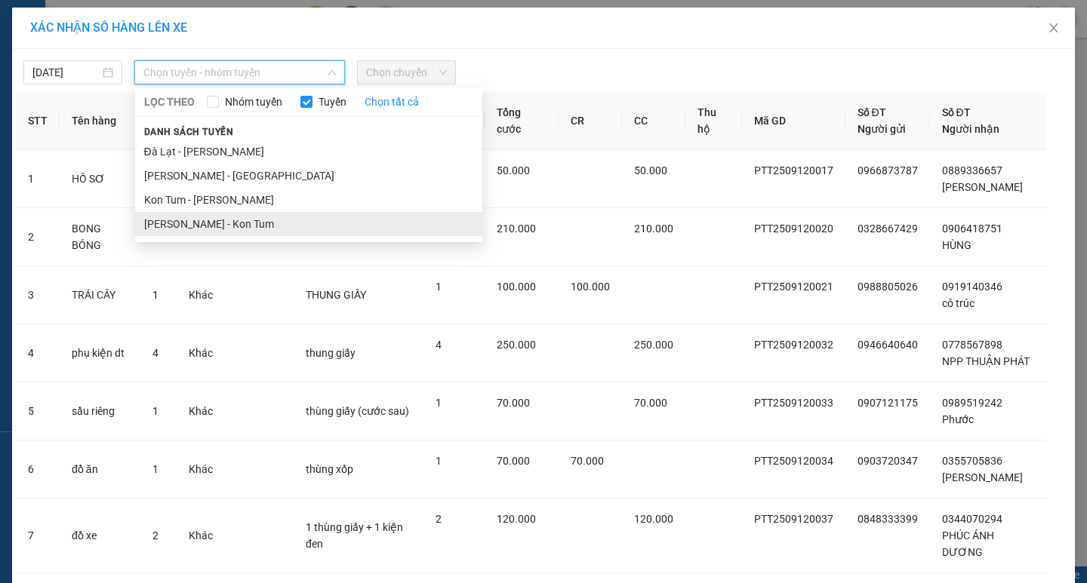
click at [273, 219] on li "Phan Thiết - Kon Tum" at bounding box center [308, 224] width 347 height 24
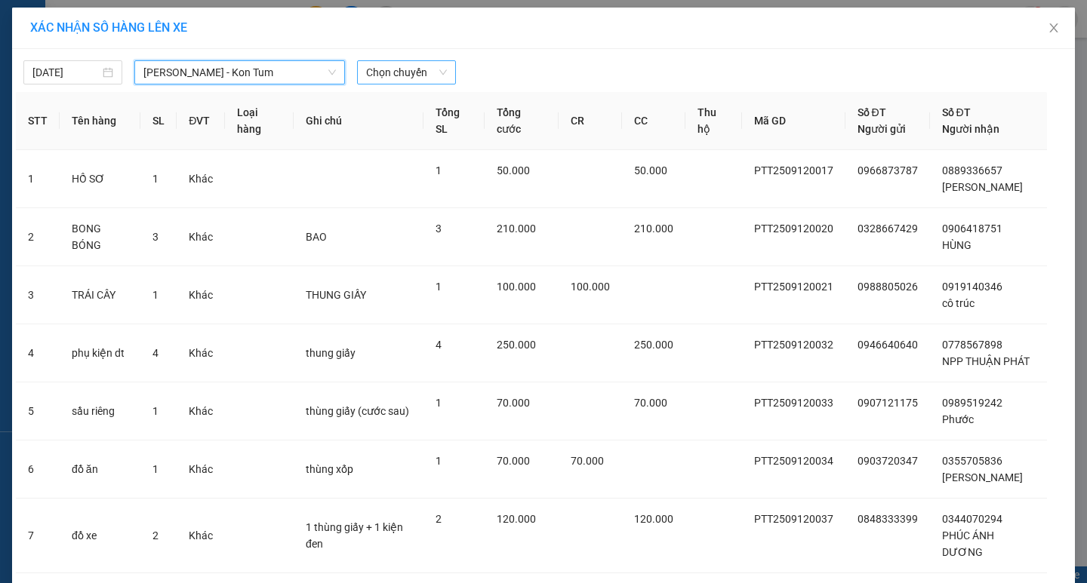
click at [419, 69] on span "Chọn chuyến" at bounding box center [406, 72] width 81 height 23
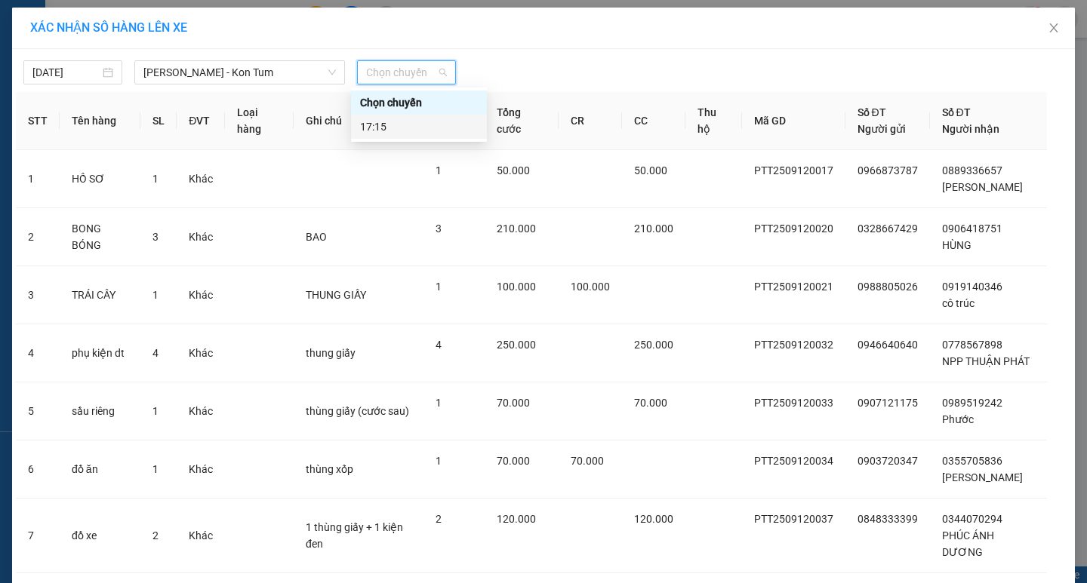
click at [415, 133] on div "17:15" at bounding box center [419, 126] width 118 height 17
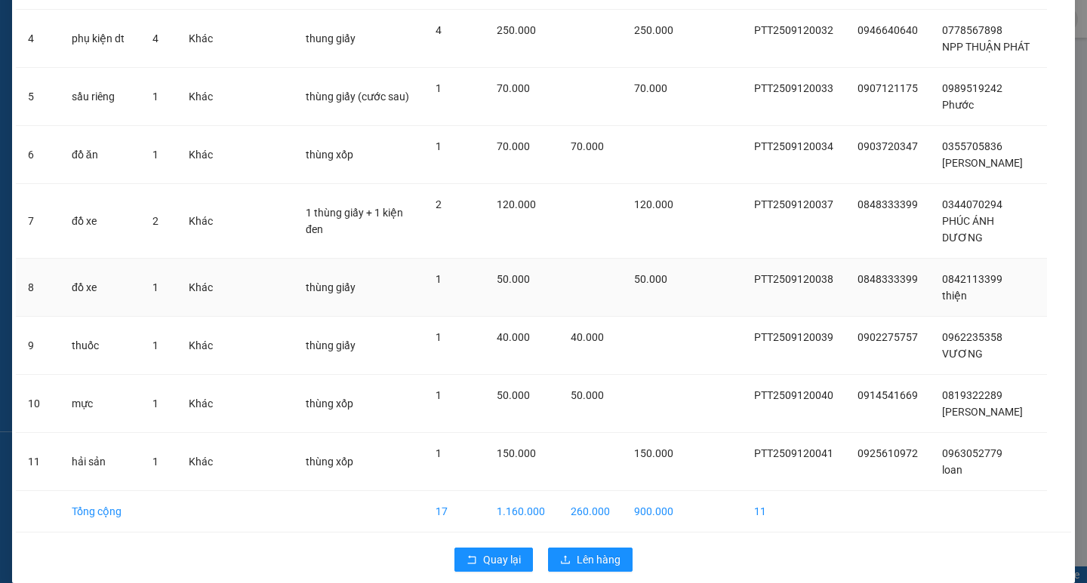
scroll to position [342, 0]
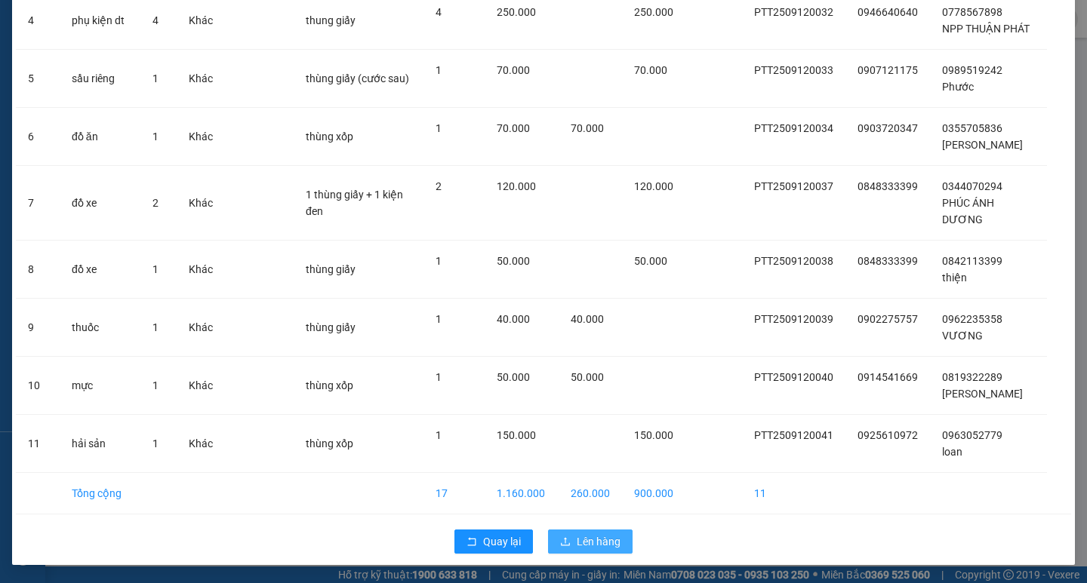
click at [604, 536] on span "Lên hàng" at bounding box center [599, 542] width 44 height 17
